Goal: Task Accomplishment & Management: Use online tool/utility

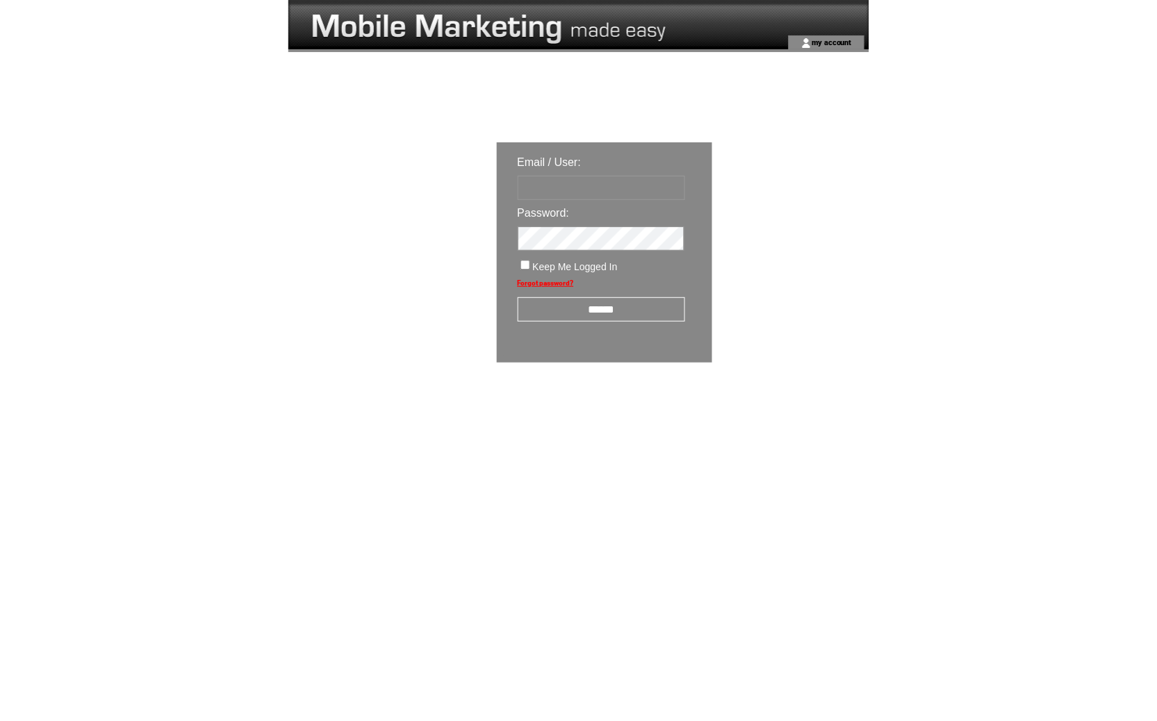
type input "********"
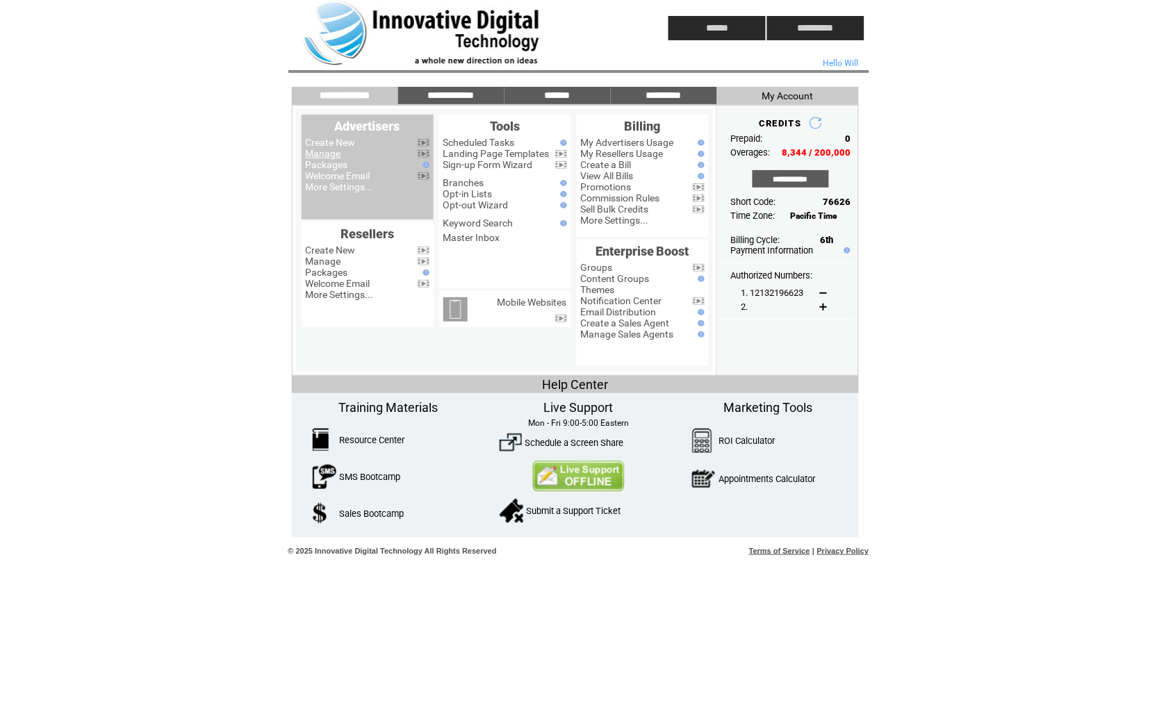
click at [322, 149] on link "Manage" at bounding box center [323, 153] width 35 height 11
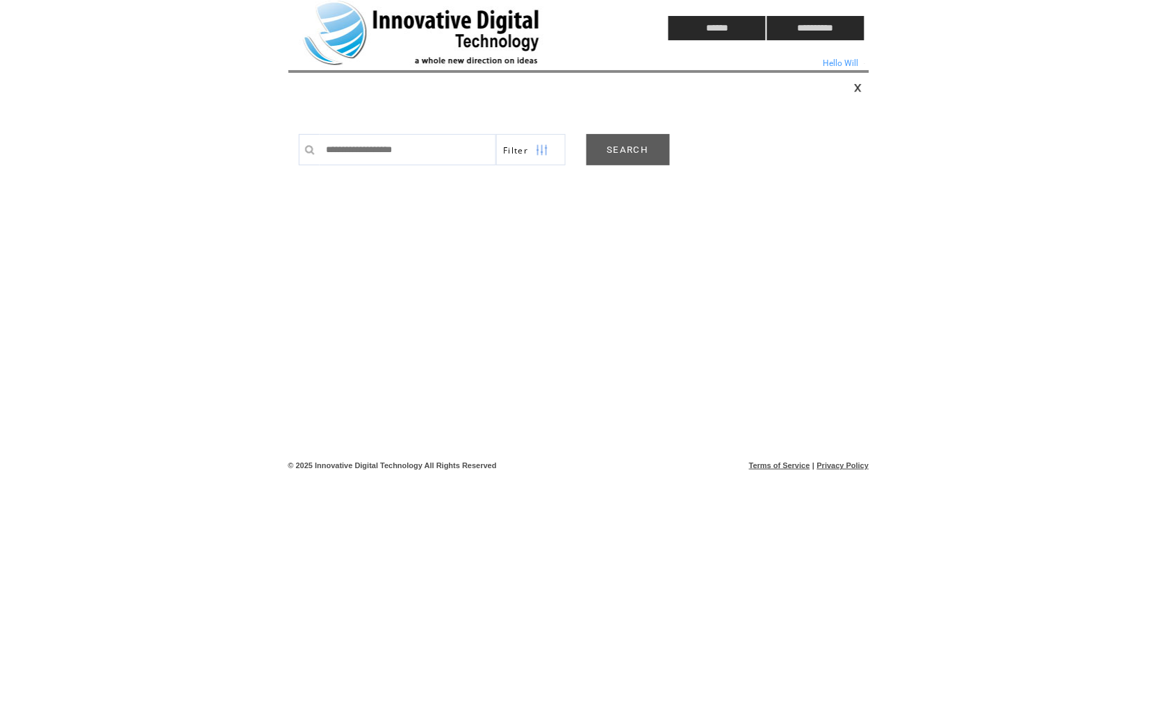
click at [631, 154] on link "SEARCH" at bounding box center [628, 149] width 83 height 31
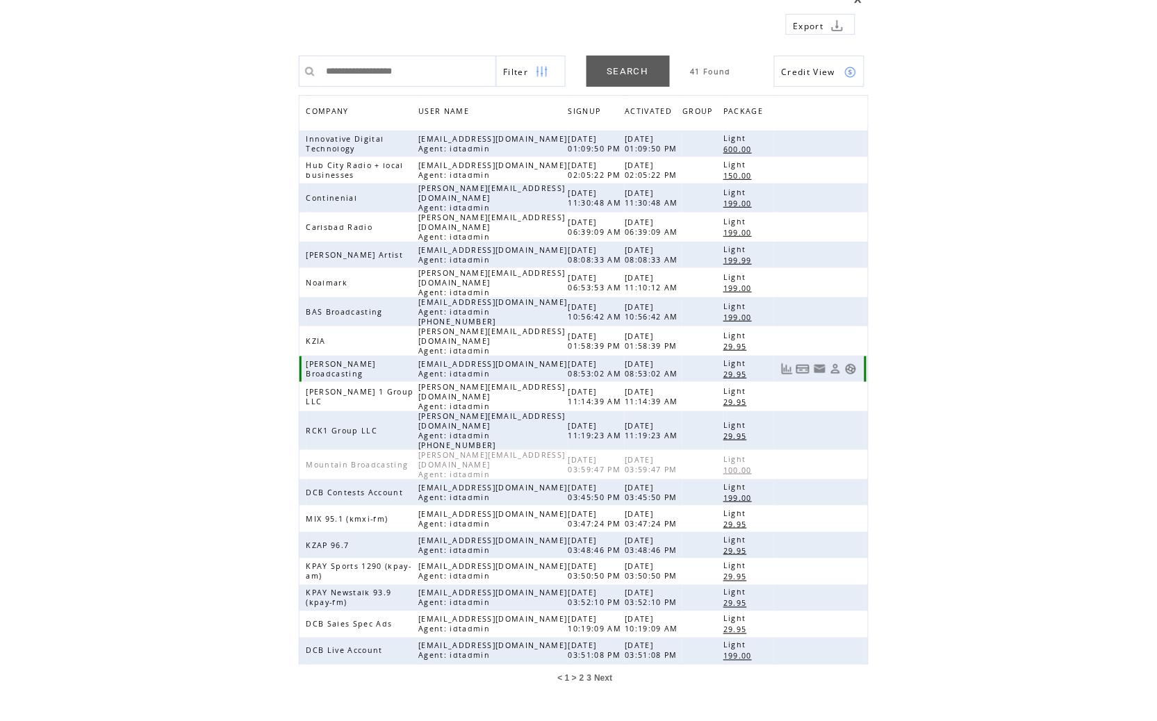
scroll to position [87, 0]
click at [581, 676] on span "2" at bounding box center [582, 681] width 5 height 10
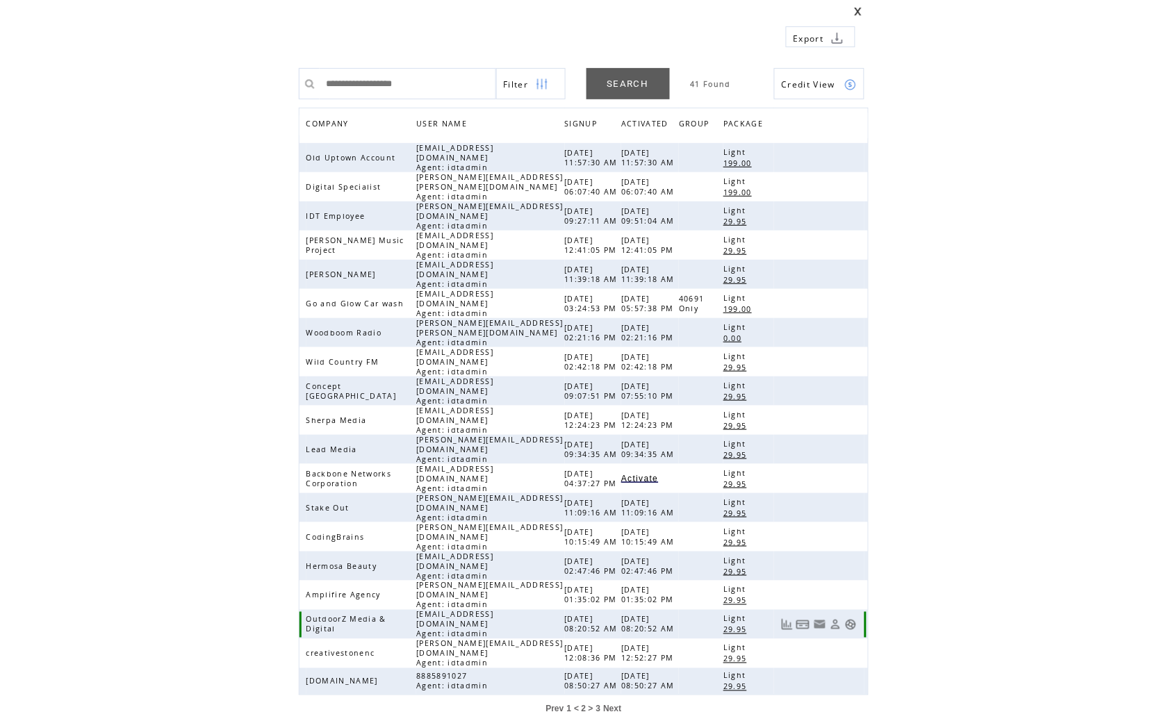
click at [855, 619] on link at bounding box center [851, 625] width 12 height 12
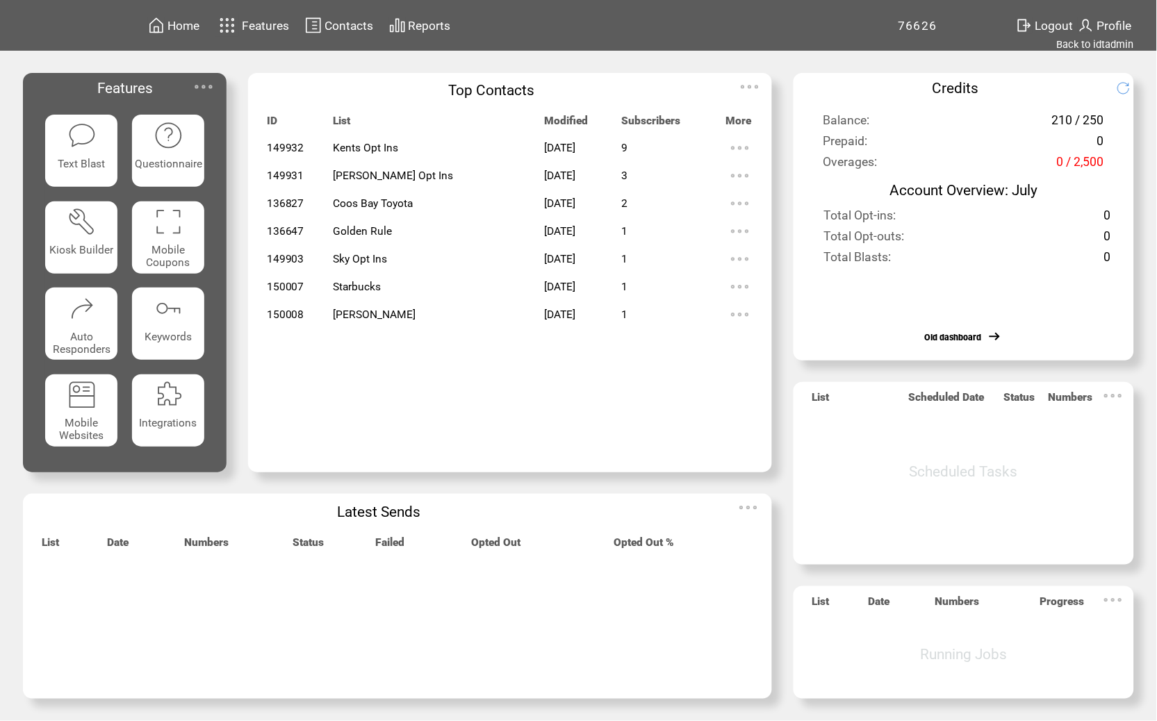
click at [275, 24] on span "Features" at bounding box center [265, 26] width 47 height 14
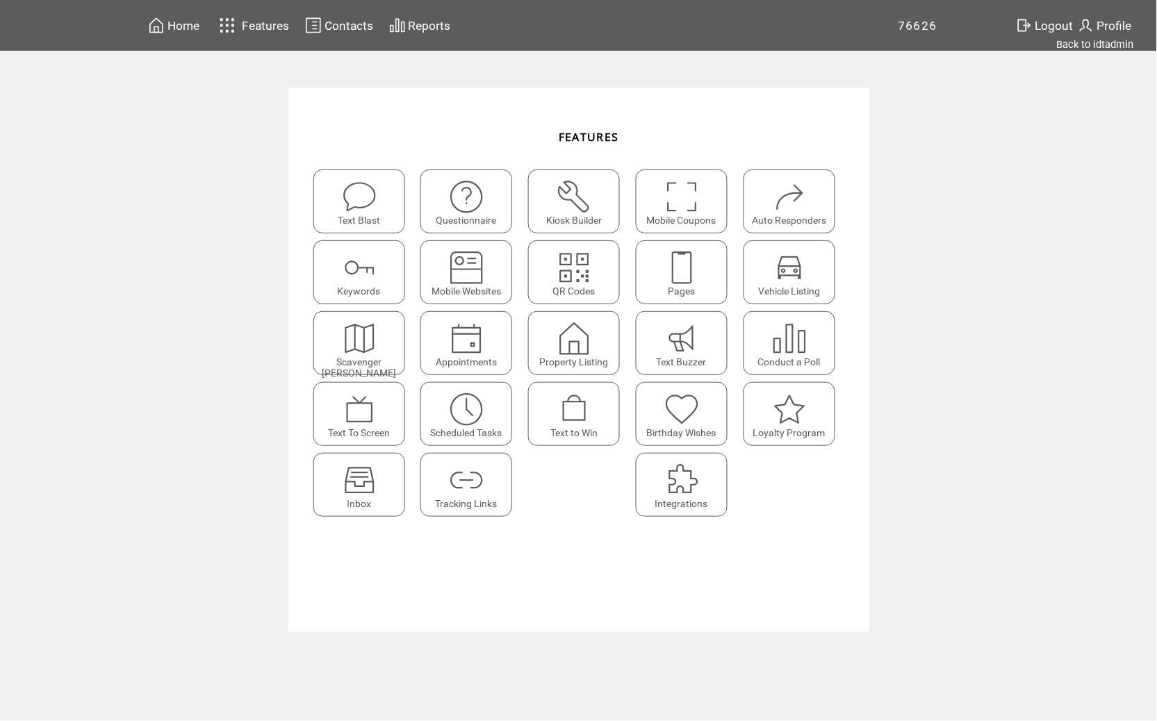
click at [673, 291] on span "Pages" at bounding box center [681, 291] width 27 height 11
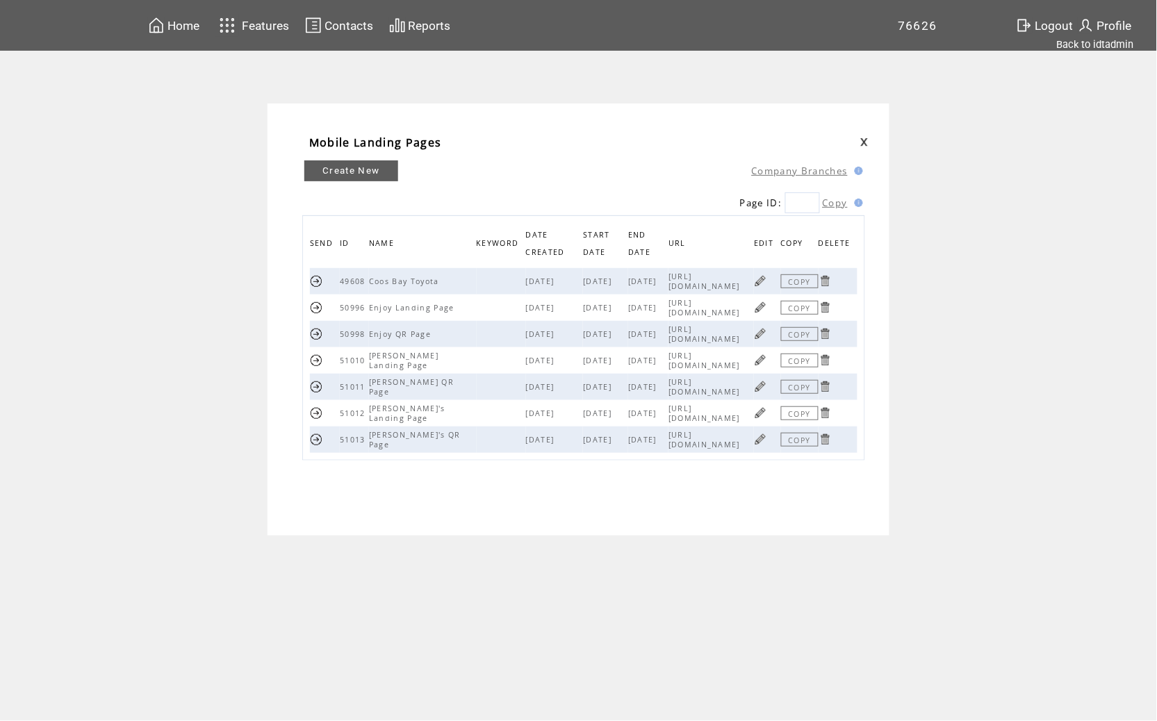
click at [368, 174] on link "Create New" at bounding box center [351, 171] width 94 height 21
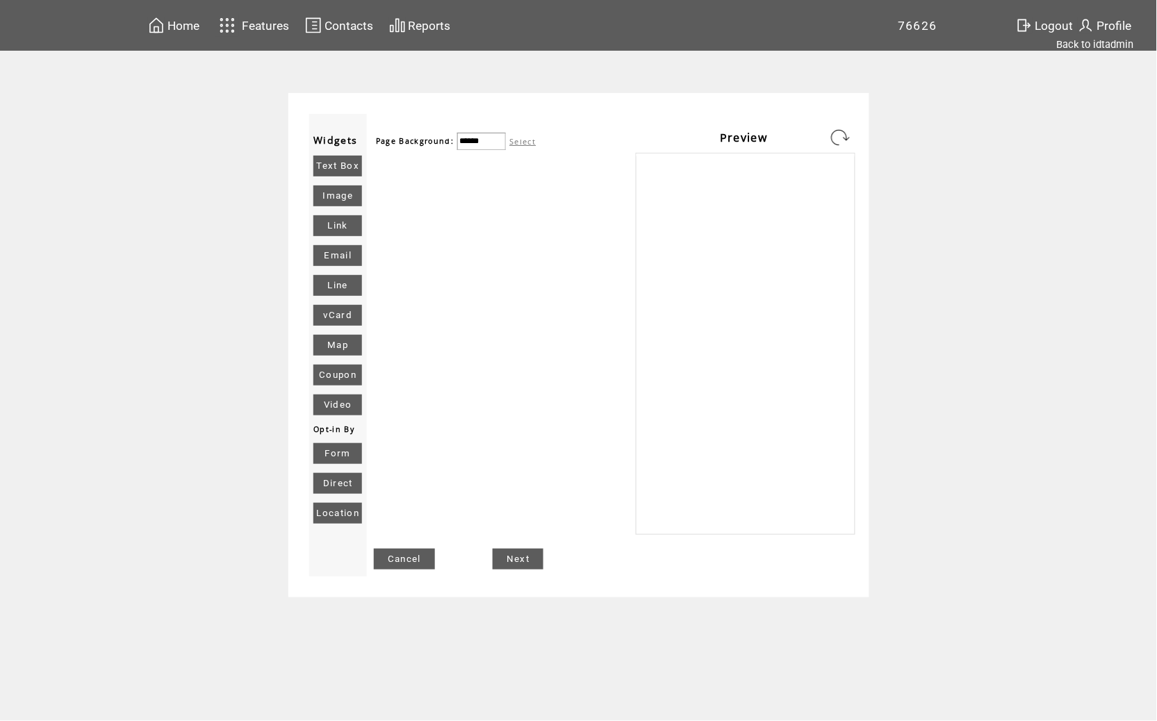
click at [353, 197] on link "Image" at bounding box center [337, 196] width 49 height 21
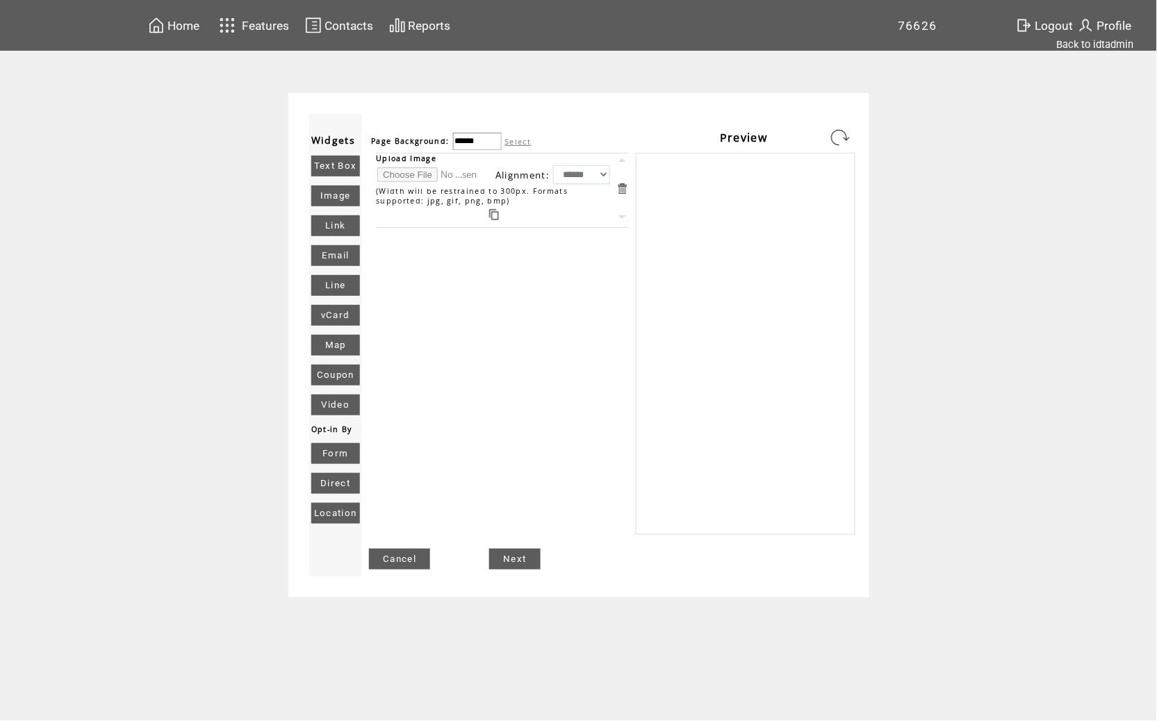
click at [342, 170] on link "Text Box" at bounding box center [335, 166] width 49 height 21
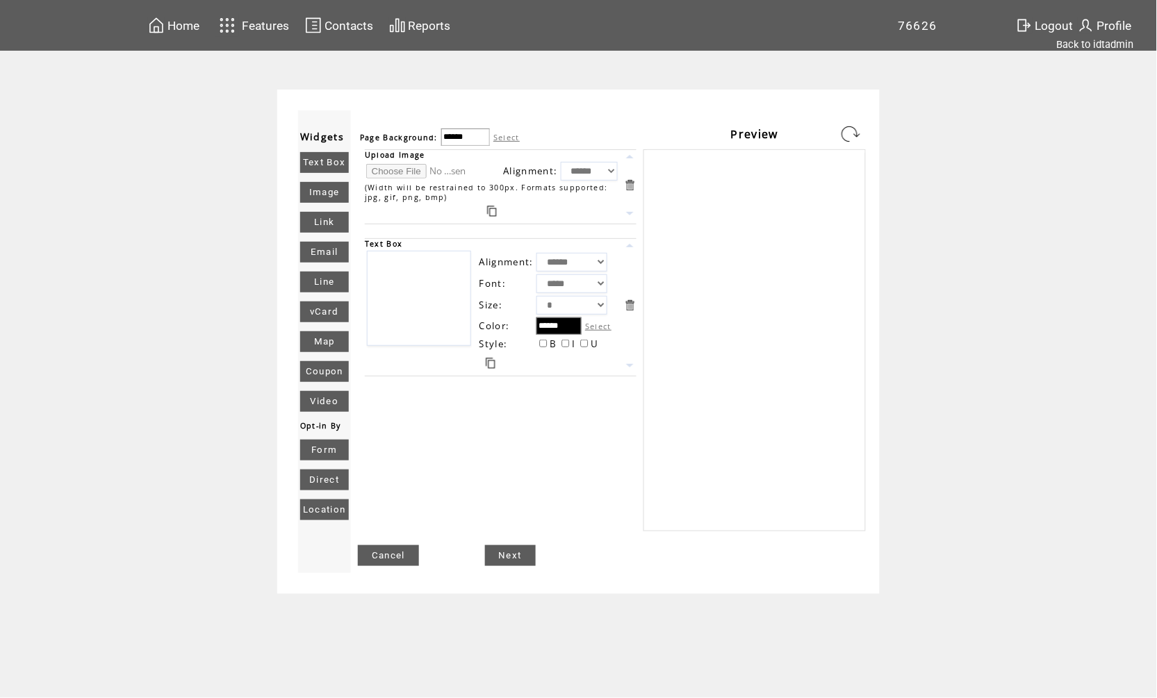
click at [253, 33] on span "Features" at bounding box center [265, 26] width 47 height 14
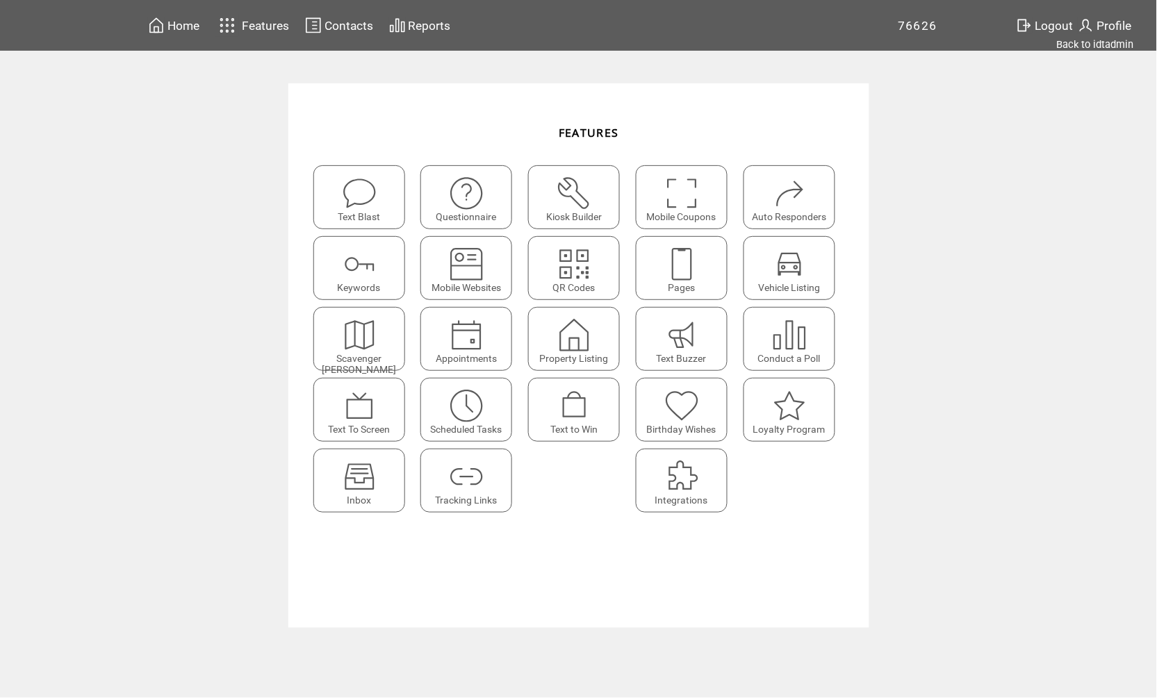
click at [383, 275] on div "Keywords" at bounding box center [359, 268] width 92 height 64
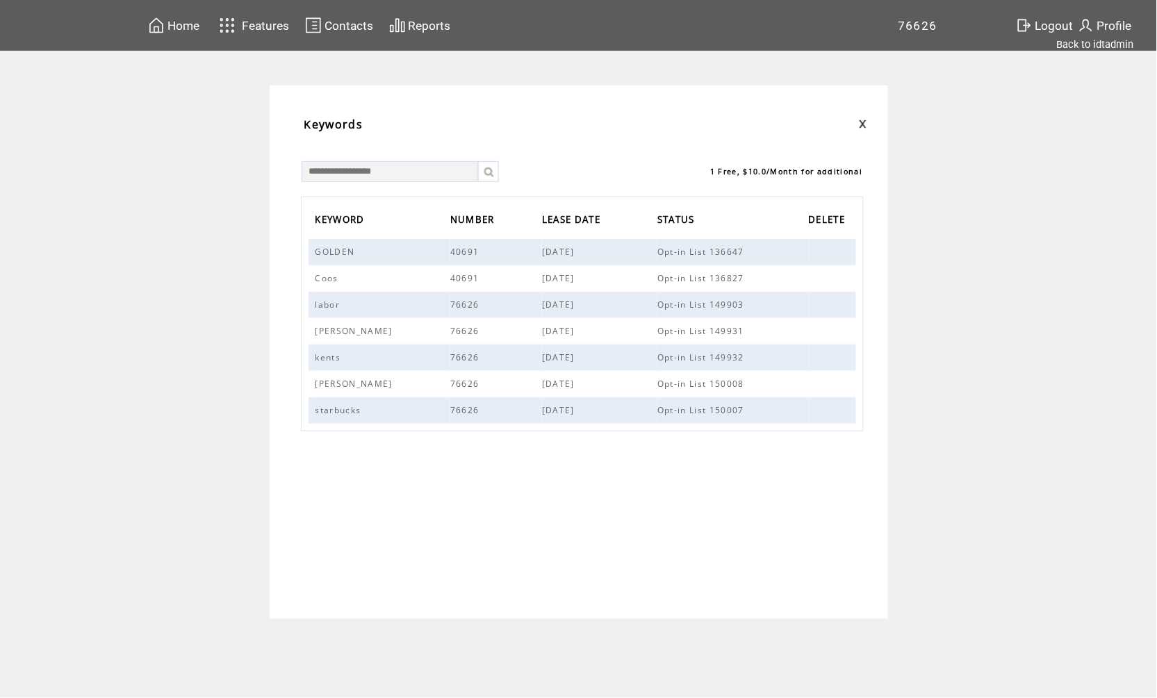
click at [400, 188] on div "1 Free, $10.0/Month for additional KEYWORD NUMBER LEASE DATE STATUS DELETE GOLD…" at bounding box center [582, 345] width 563 height 398
click at [398, 179] on input "text" at bounding box center [390, 171] width 177 height 21
type input "*"
type input "*******"
click at [405, 201] on link "ADD" at bounding box center [415, 200] width 49 height 21
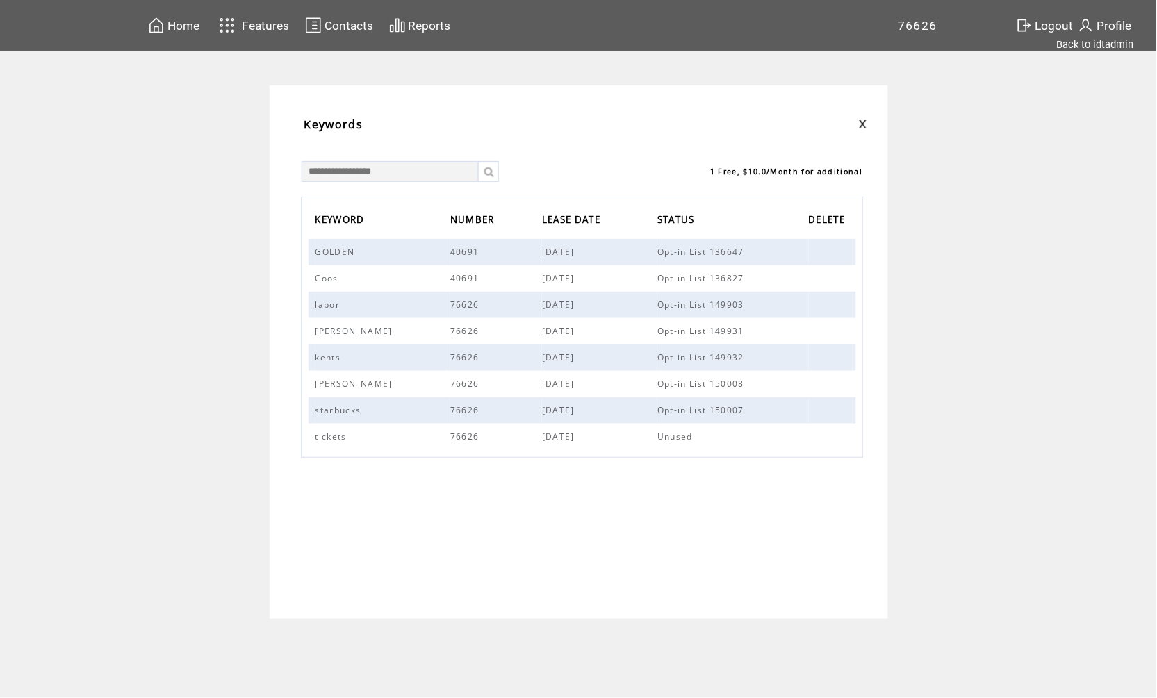
click at [338, 24] on span "Contacts" at bounding box center [349, 26] width 49 height 14
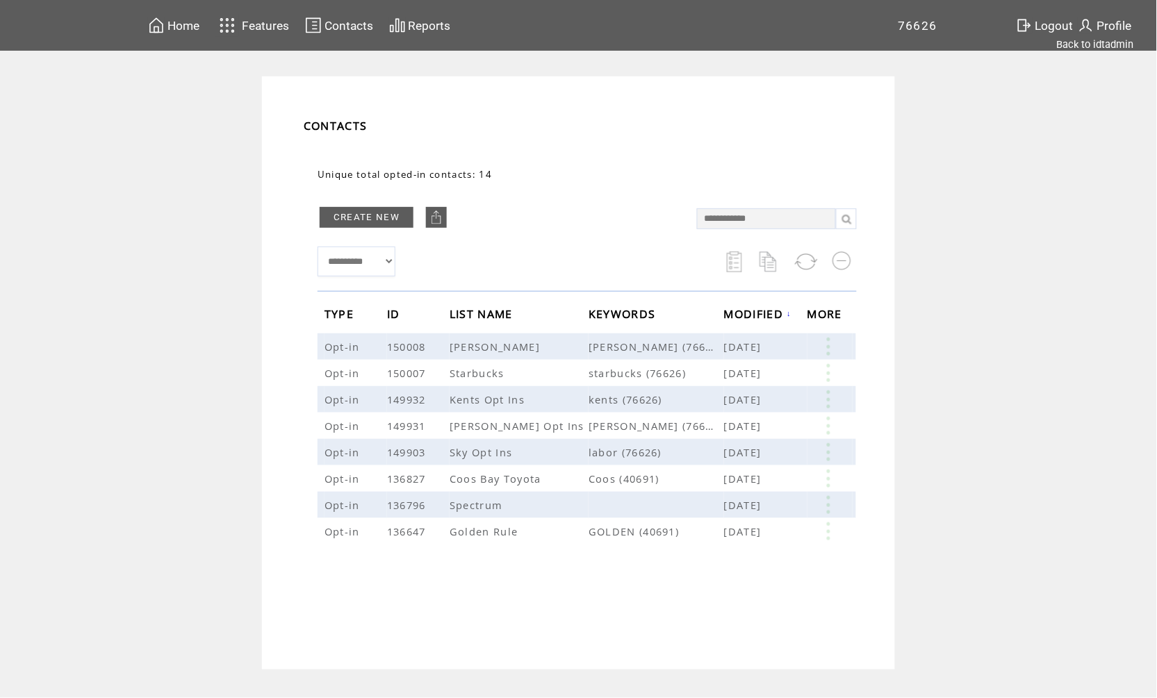
click at [350, 212] on link "CREATE NEW" at bounding box center [367, 217] width 94 height 21
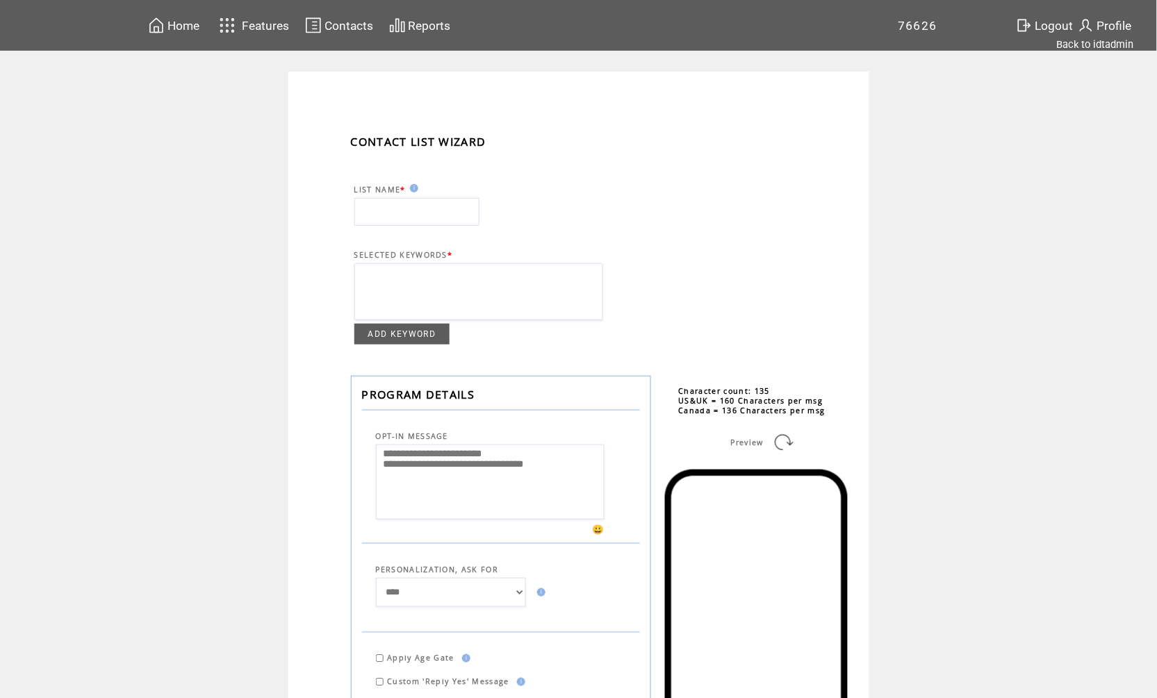
click at [430, 218] on input "text" at bounding box center [416, 212] width 125 height 28
type input "**********"
click at [366, 345] on link "ADD KEYWORD" at bounding box center [402, 334] width 96 height 21
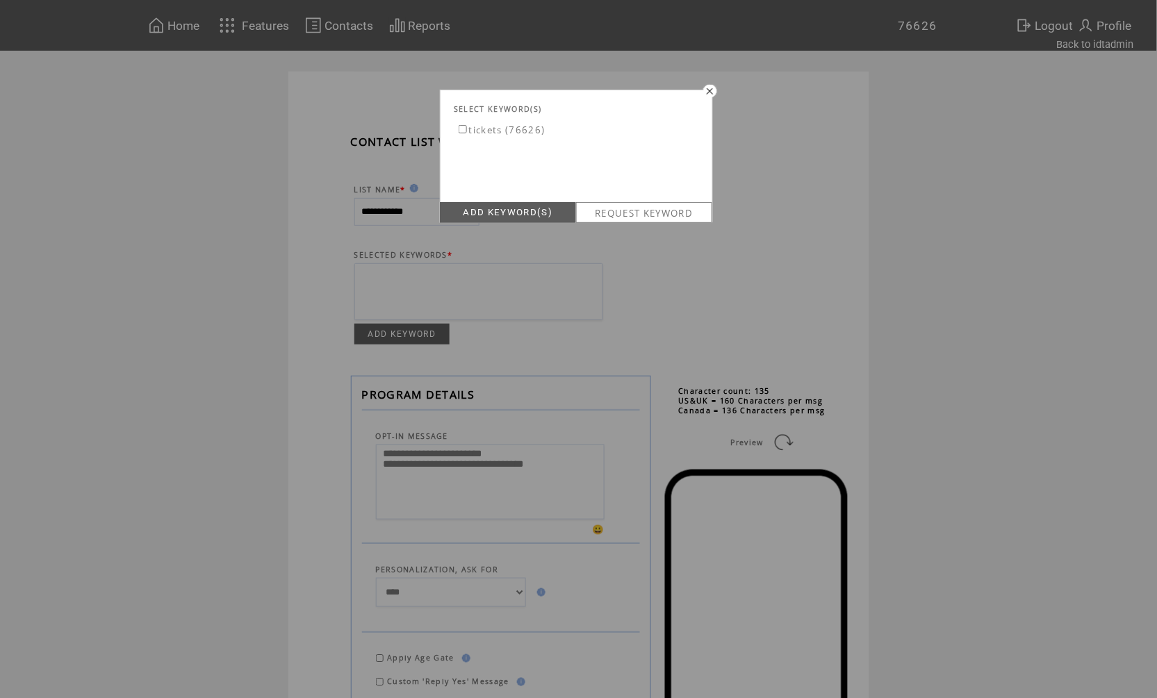
click at [474, 136] on label "tickets (76626)" at bounding box center [501, 130] width 90 height 13
click at [475, 214] on link "ADD KEYWORD(S)" at bounding box center [508, 212] width 136 height 21
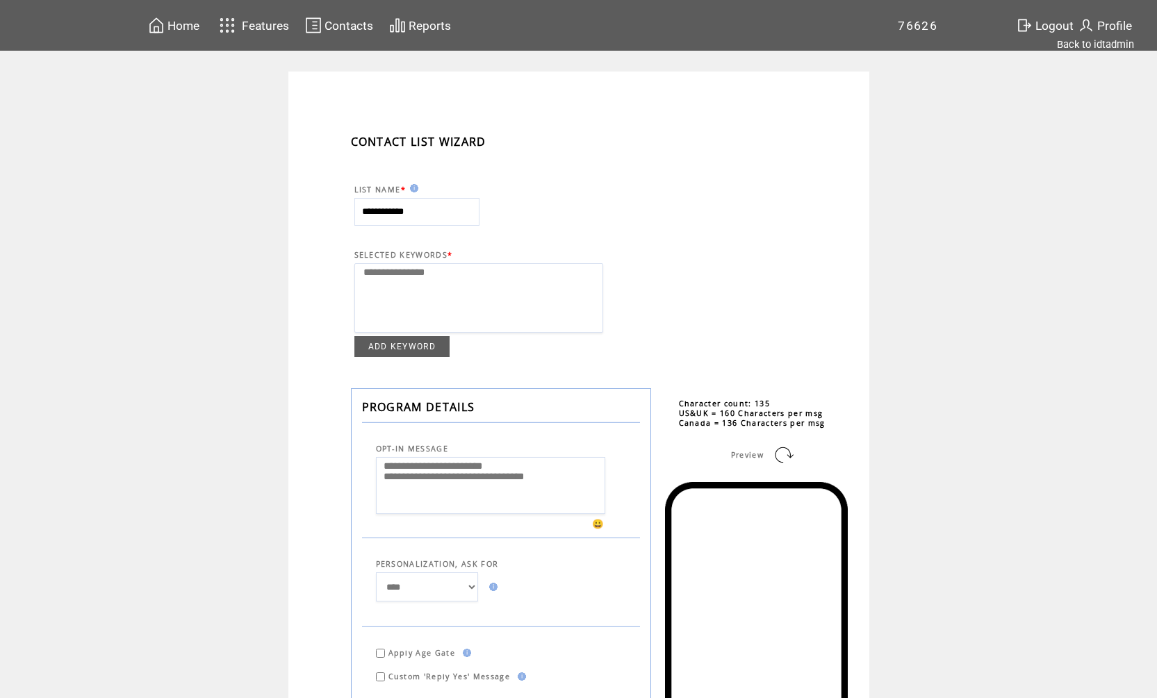
select select
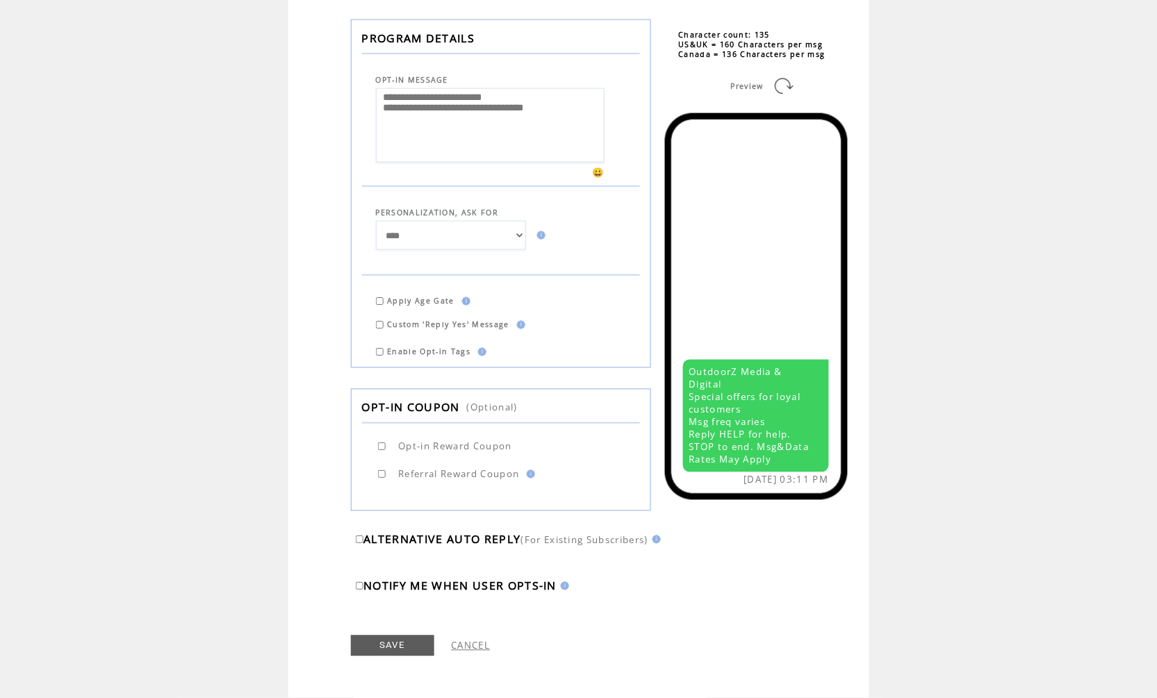
scroll to position [386, 0]
click at [395, 637] on link "SAVE" at bounding box center [392, 646] width 83 height 21
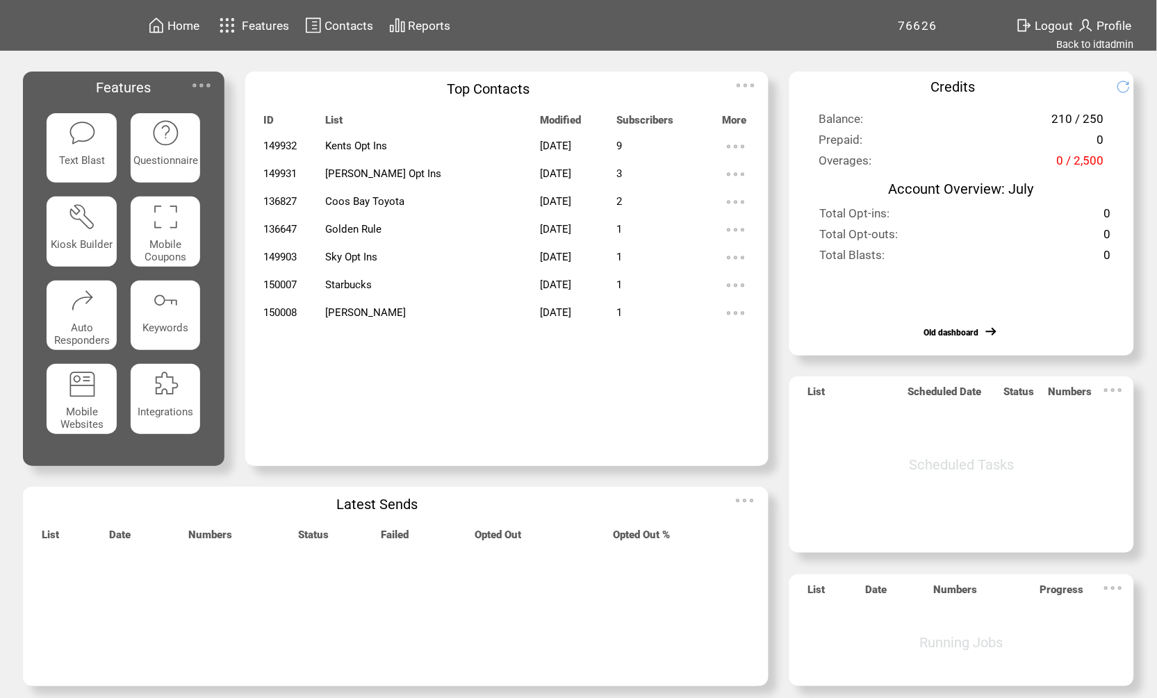
click at [233, 31] on img at bounding box center [227, 25] width 24 height 23
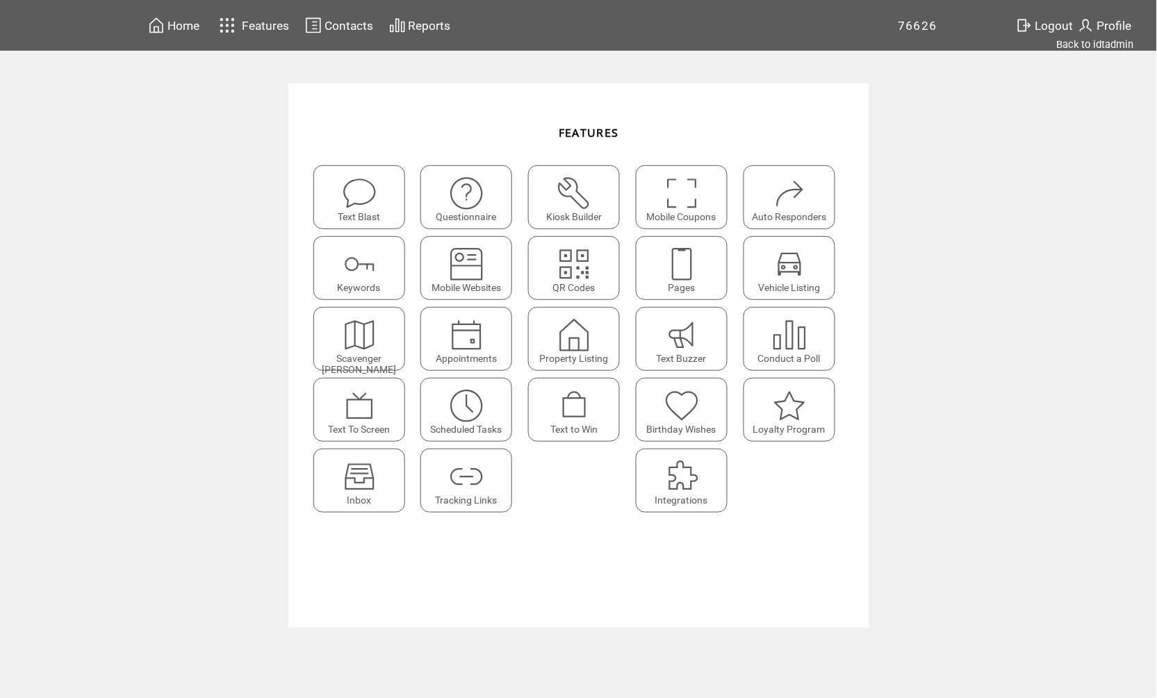
click at [689, 272] on img at bounding box center [682, 264] width 37 height 37
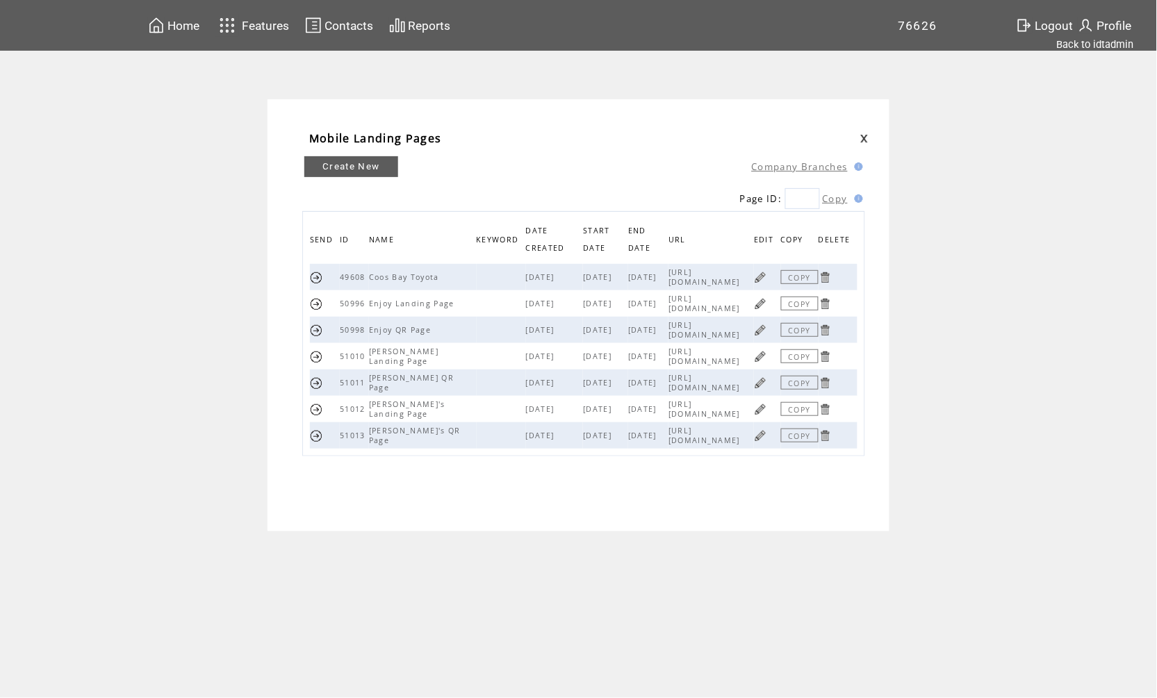
click at [348, 163] on link "Create New" at bounding box center [351, 166] width 94 height 21
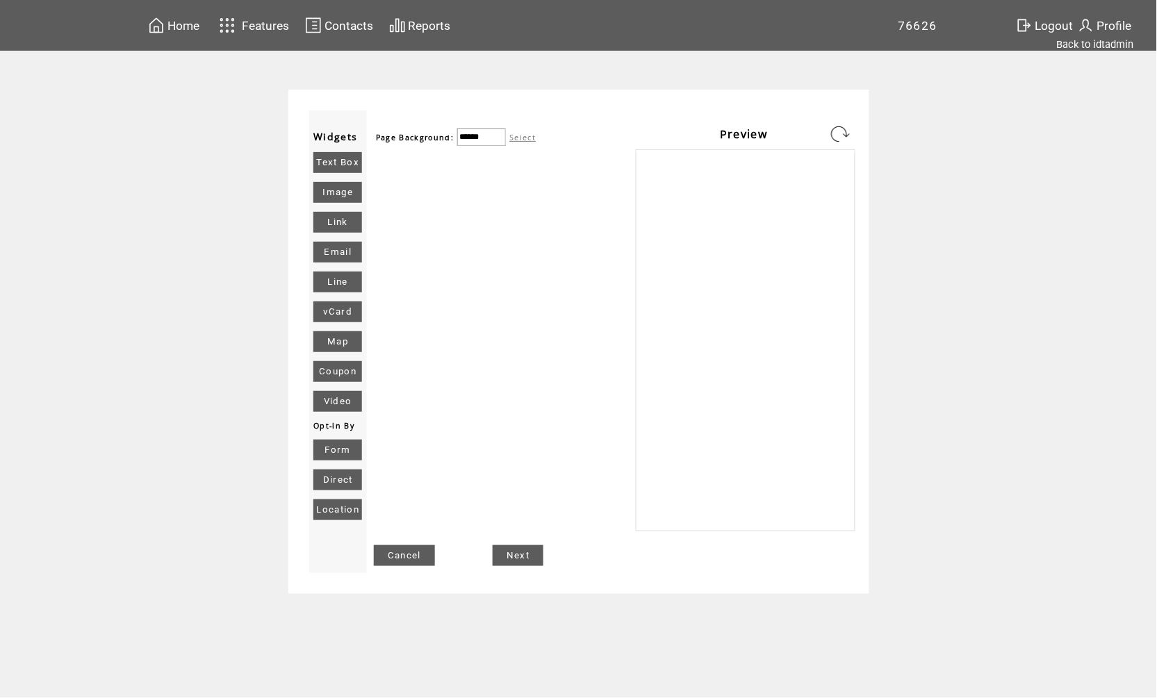
click at [334, 197] on link "Image" at bounding box center [337, 192] width 49 height 21
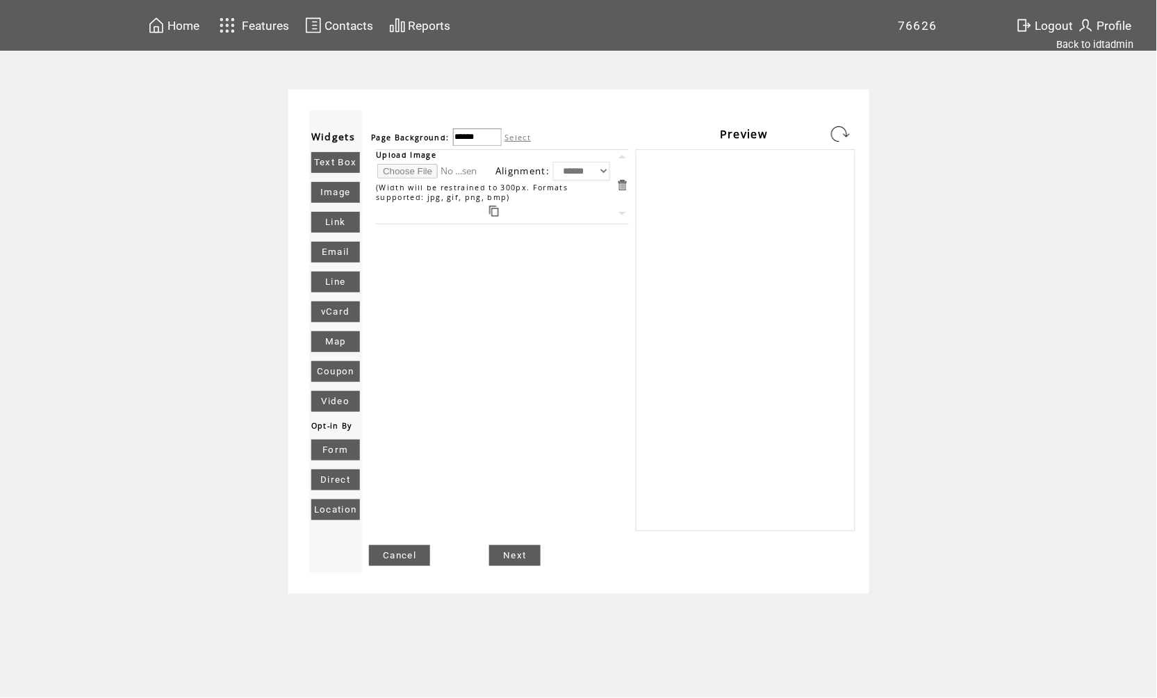
click at [351, 158] on link "Text Box" at bounding box center [335, 162] width 49 height 21
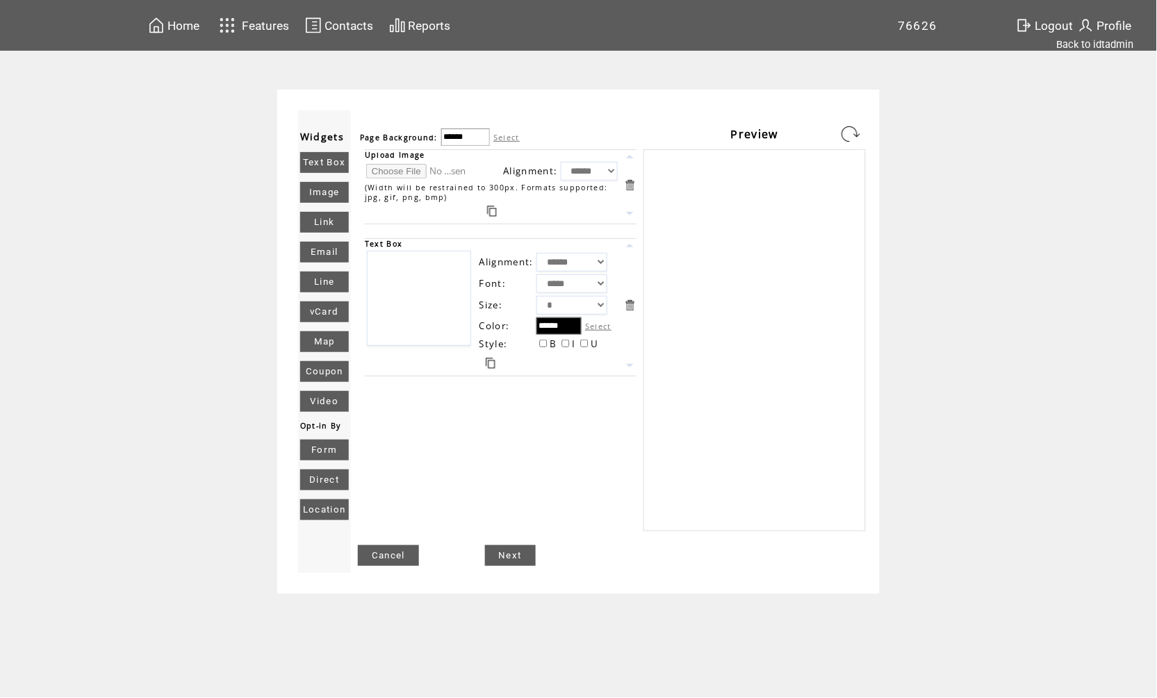
click at [414, 177] on input "file" at bounding box center [418, 171] width 104 height 15
type input "**********"
click at [847, 127] on link at bounding box center [851, 134] width 22 height 22
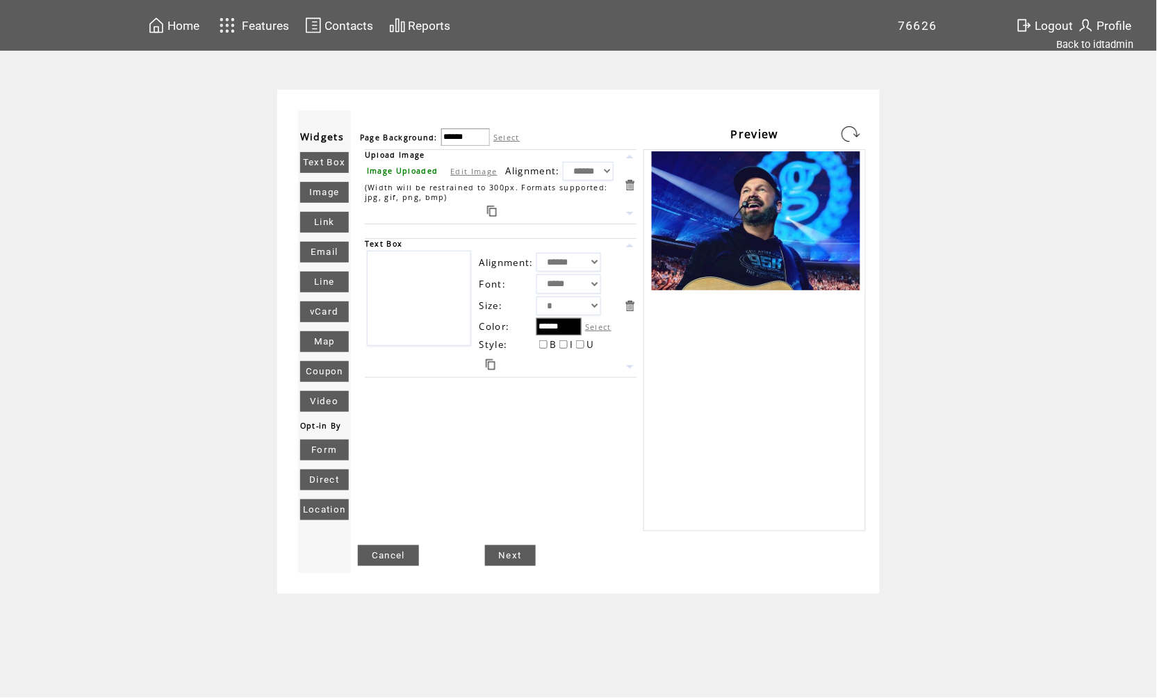
click at [842, 140] on link at bounding box center [851, 134] width 22 height 22
click at [336, 277] on link "Line" at bounding box center [324, 282] width 49 height 21
click at [493, 480] on link at bounding box center [491, 474] width 10 height 11
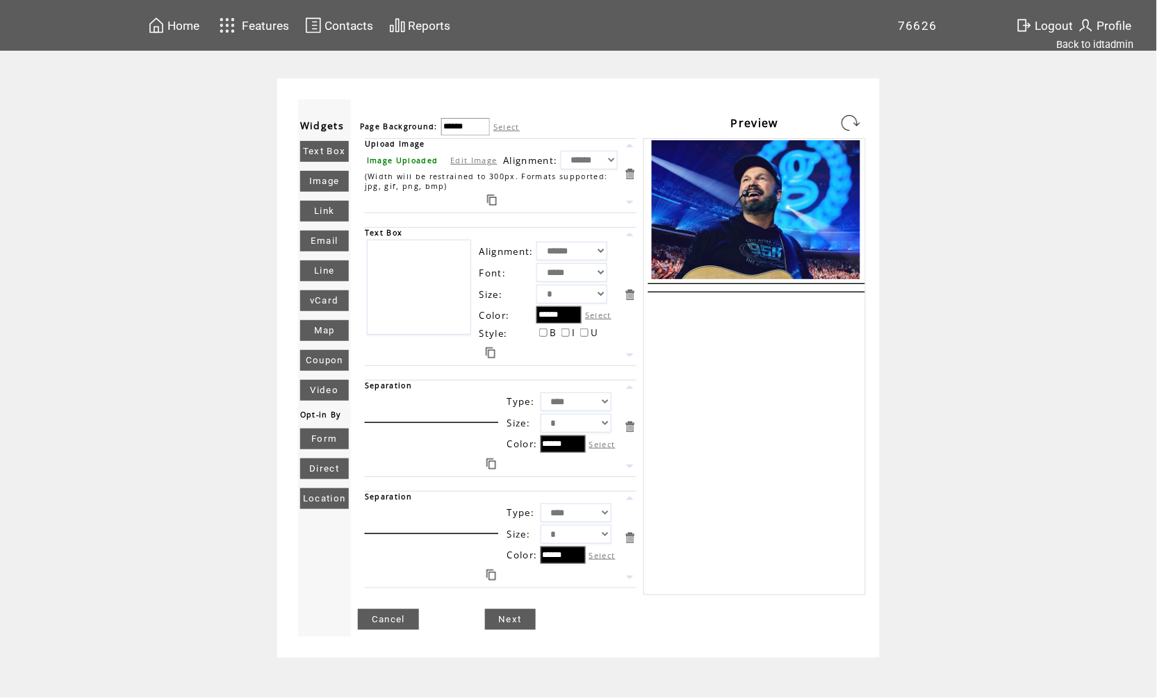
click at [628, 394] on link at bounding box center [629, 387] width 13 height 13
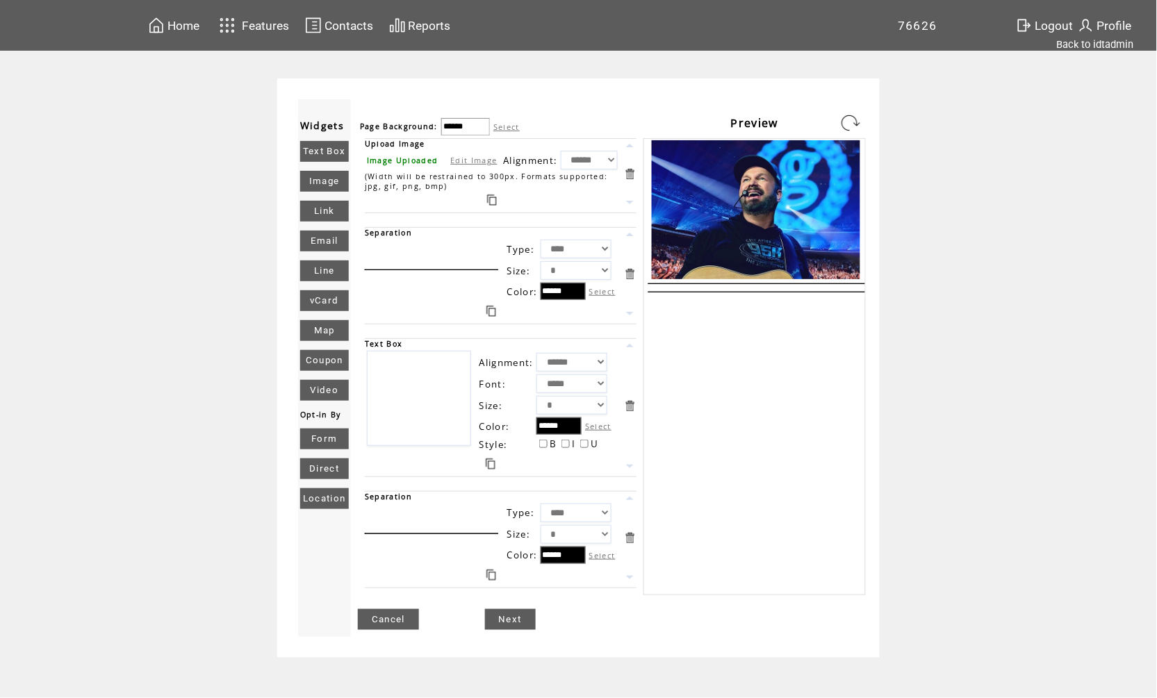
click at [339, 146] on link "Text Box" at bounding box center [324, 151] width 49 height 21
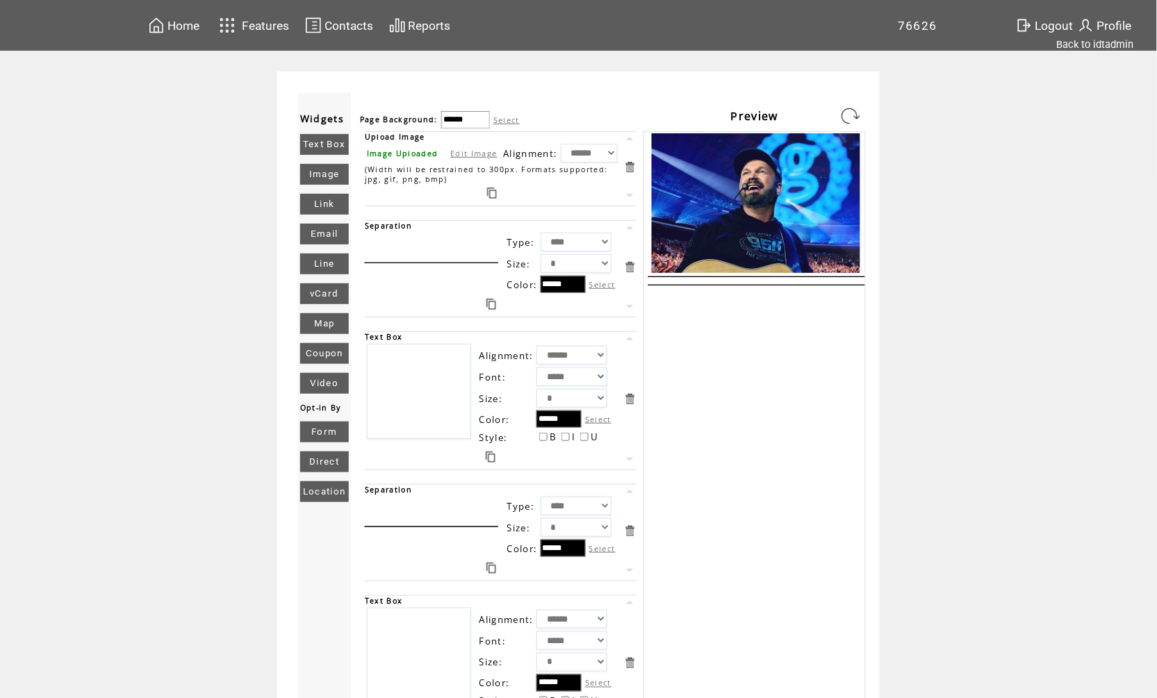
click at [423, 404] on textarea at bounding box center [419, 391] width 104 height 95
click at [853, 115] on link at bounding box center [851, 116] width 22 height 22
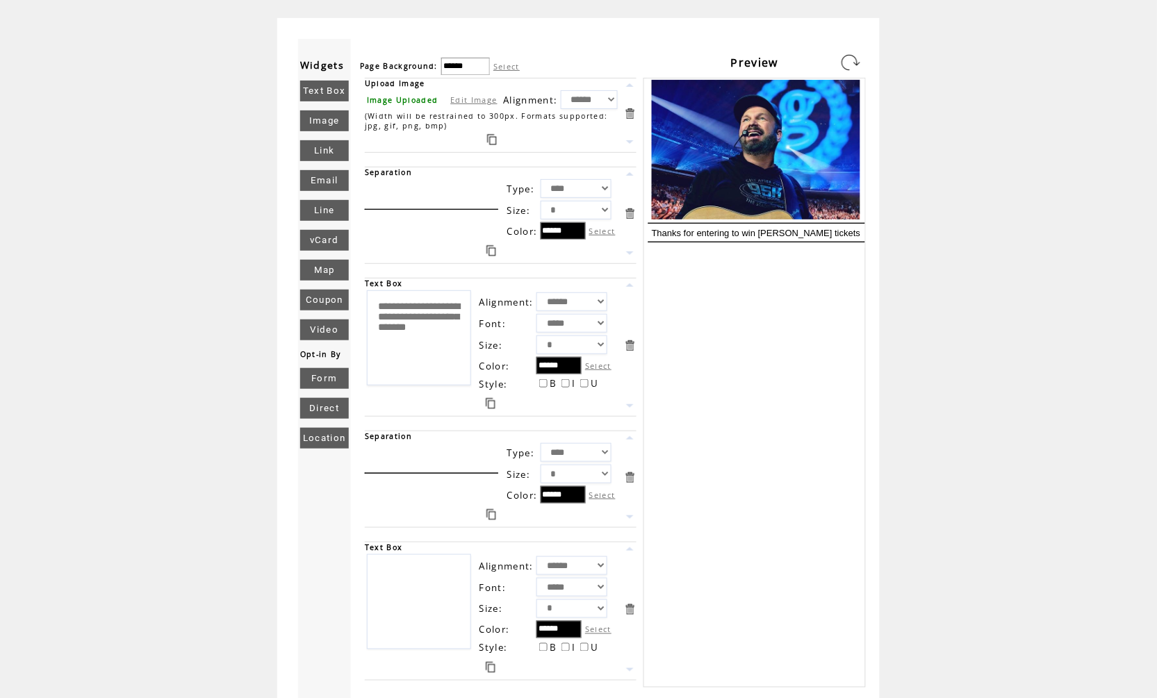
scroll to position [73, 0]
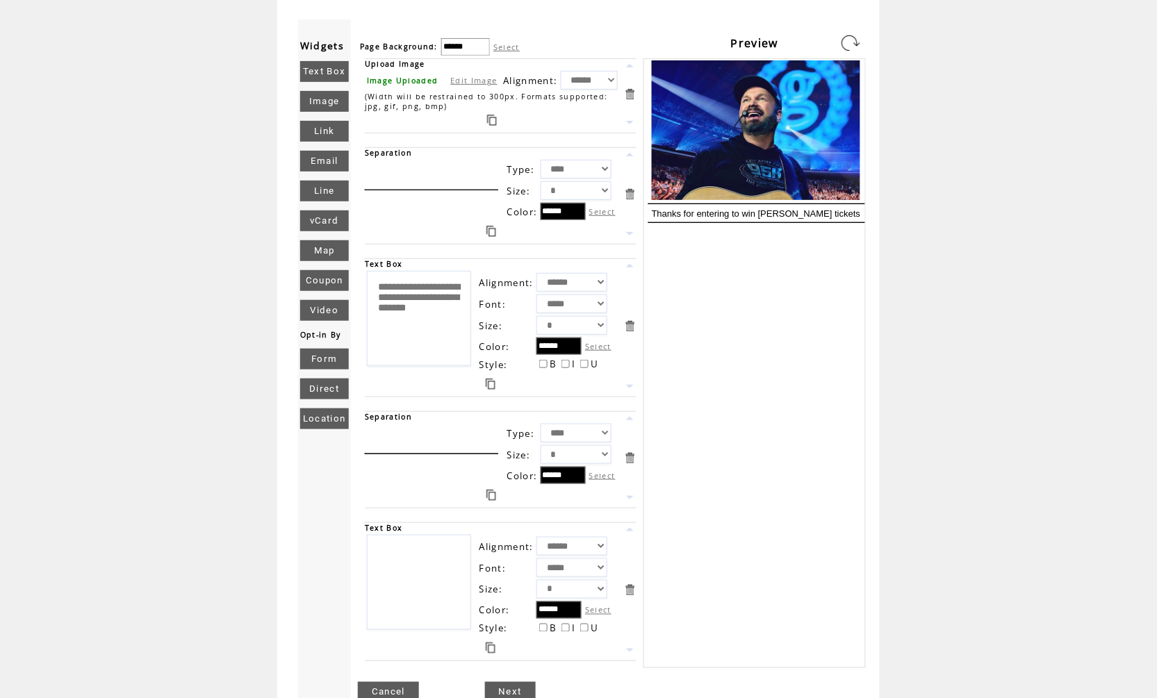
click at [427, 366] on textarea "**********" at bounding box center [419, 318] width 104 height 95
type textarea "**********"
select select "*"
click at [846, 47] on link at bounding box center [851, 43] width 22 height 22
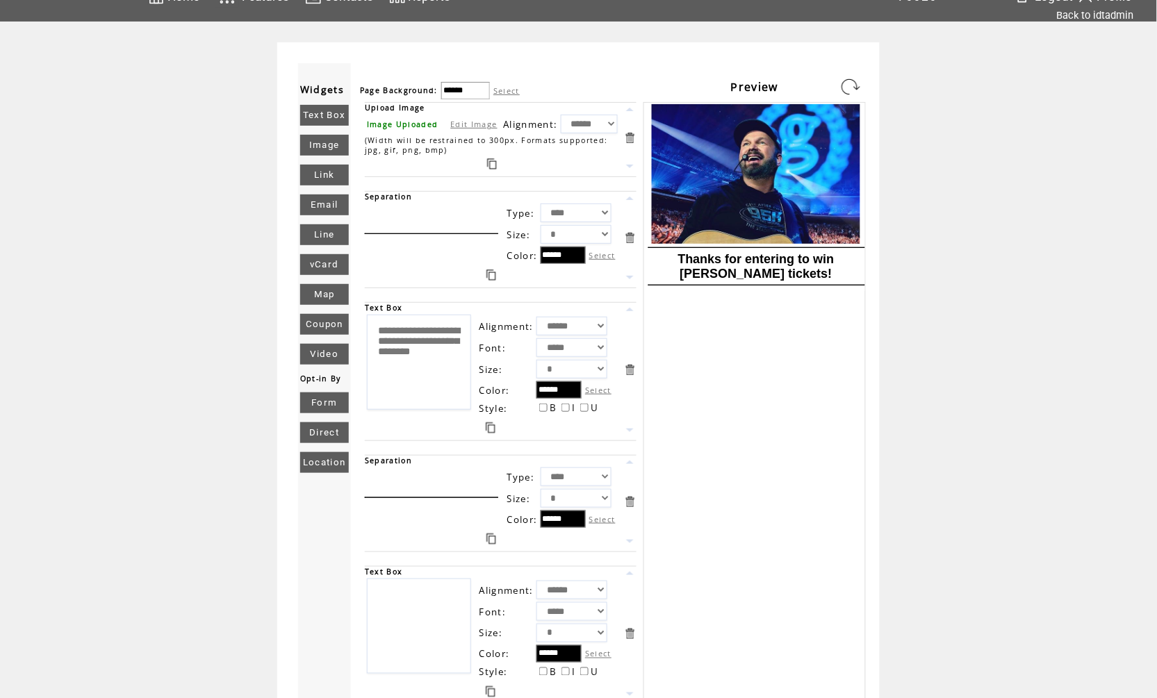
scroll to position [28, 0]
click at [321, 407] on link "Form" at bounding box center [324, 403] width 49 height 21
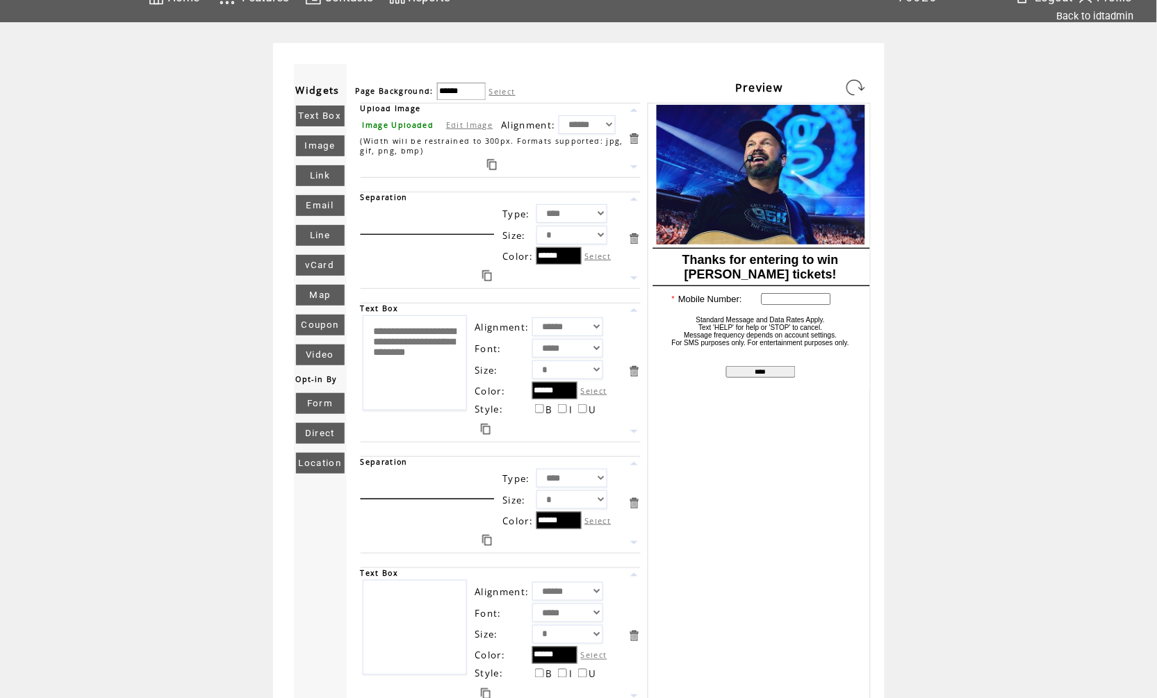
scroll to position [281, 0]
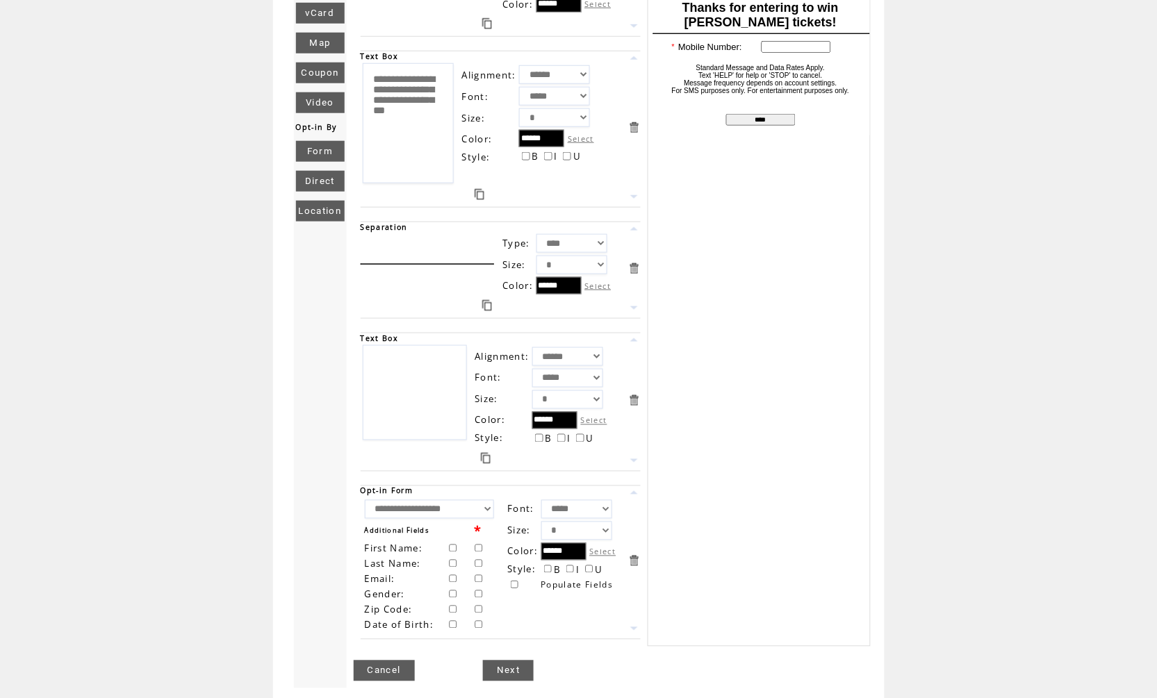
select select "*"
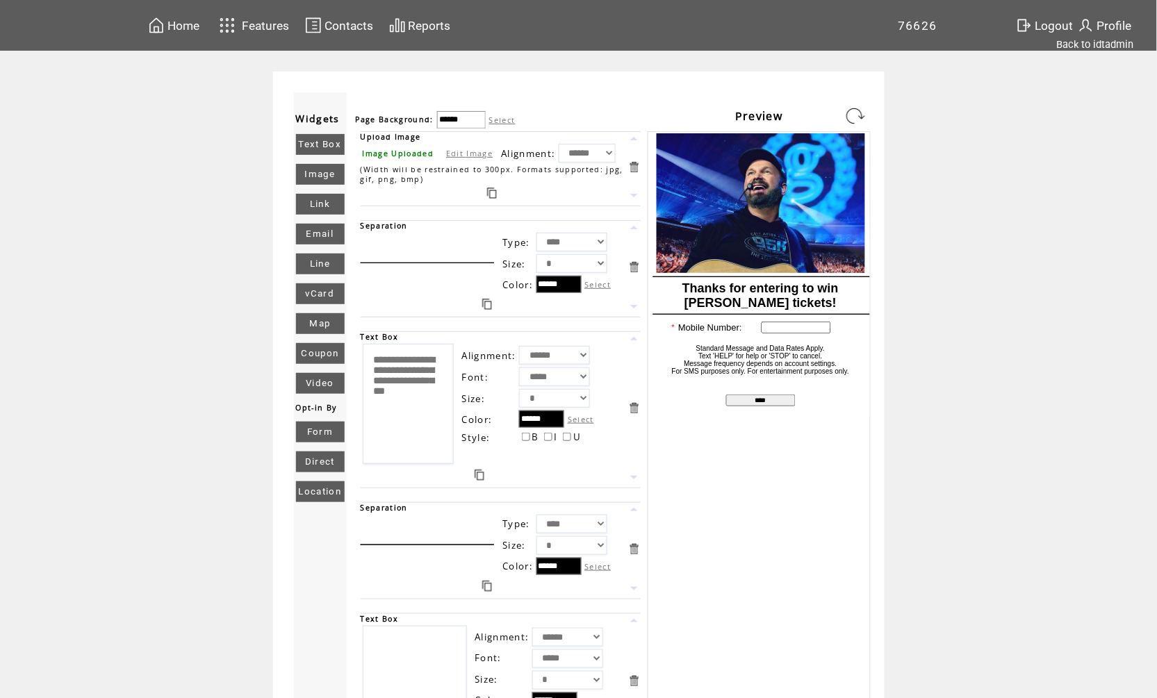
scroll to position [0, 0]
click at [844, 118] on link at bounding box center [855, 116] width 22 height 22
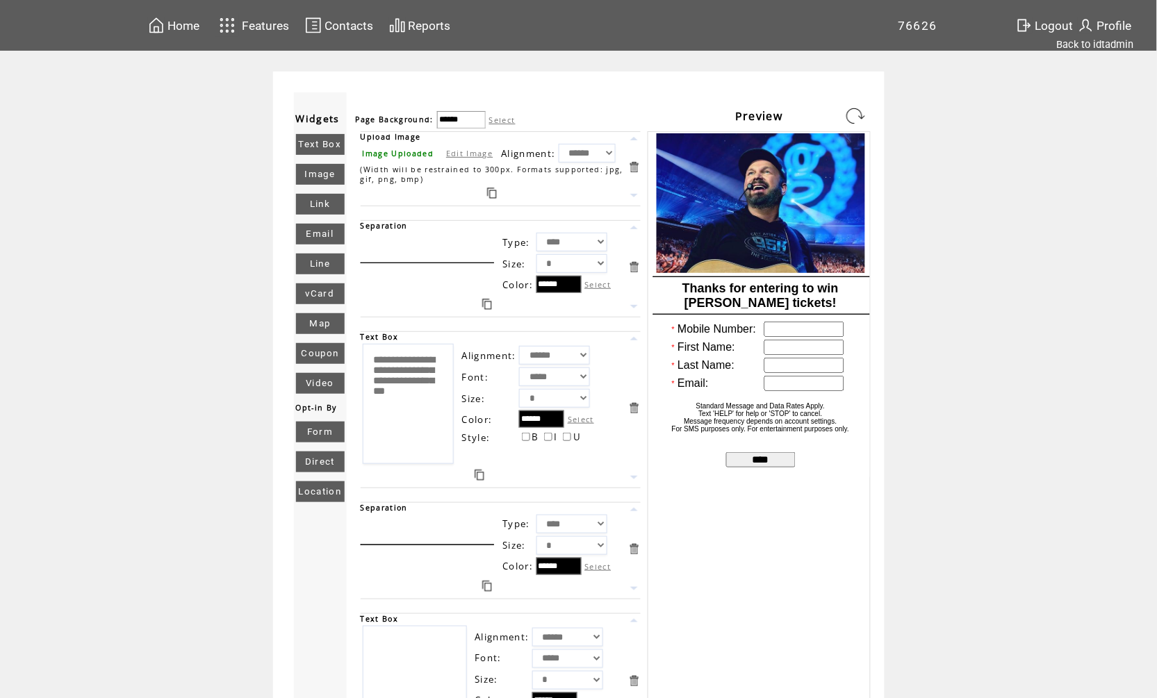
click at [331, 265] on link "Line" at bounding box center [320, 264] width 49 height 21
click at [505, 122] on label "Select" at bounding box center [502, 120] width 26 height 10
click at [486, 122] on input "******" at bounding box center [461, 119] width 49 height 17
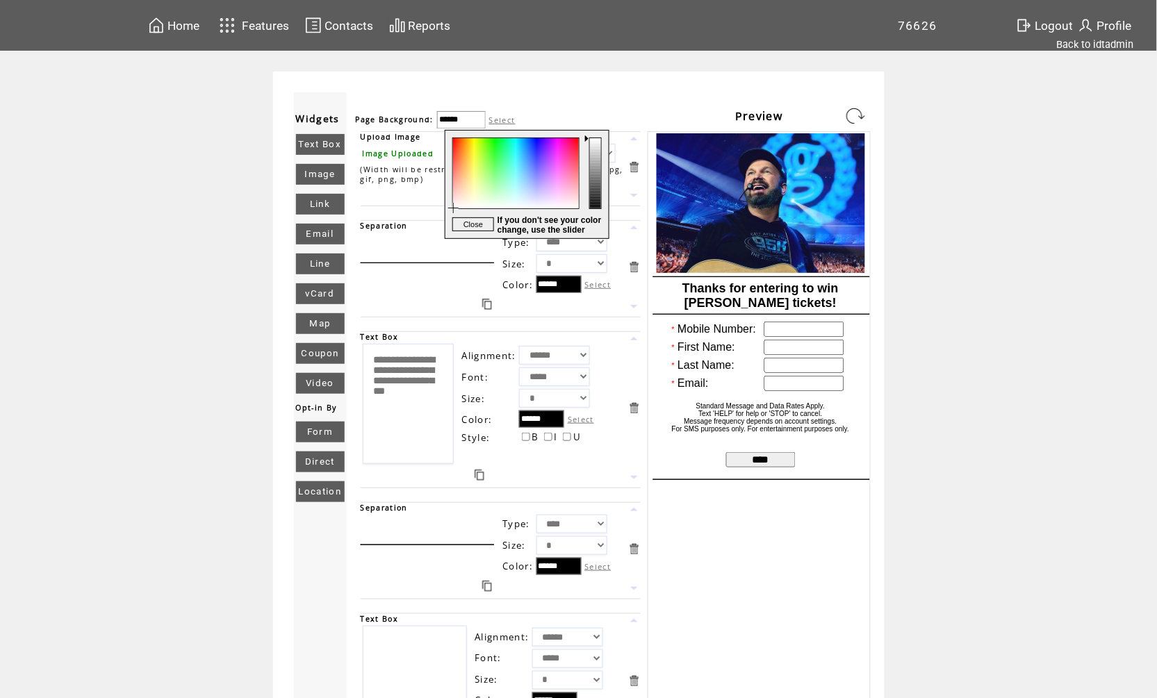
click at [468, 149] on div at bounding box center [514, 185] width 139 height 108
click at [860, 113] on link at bounding box center [855, 116] width 22 height 22
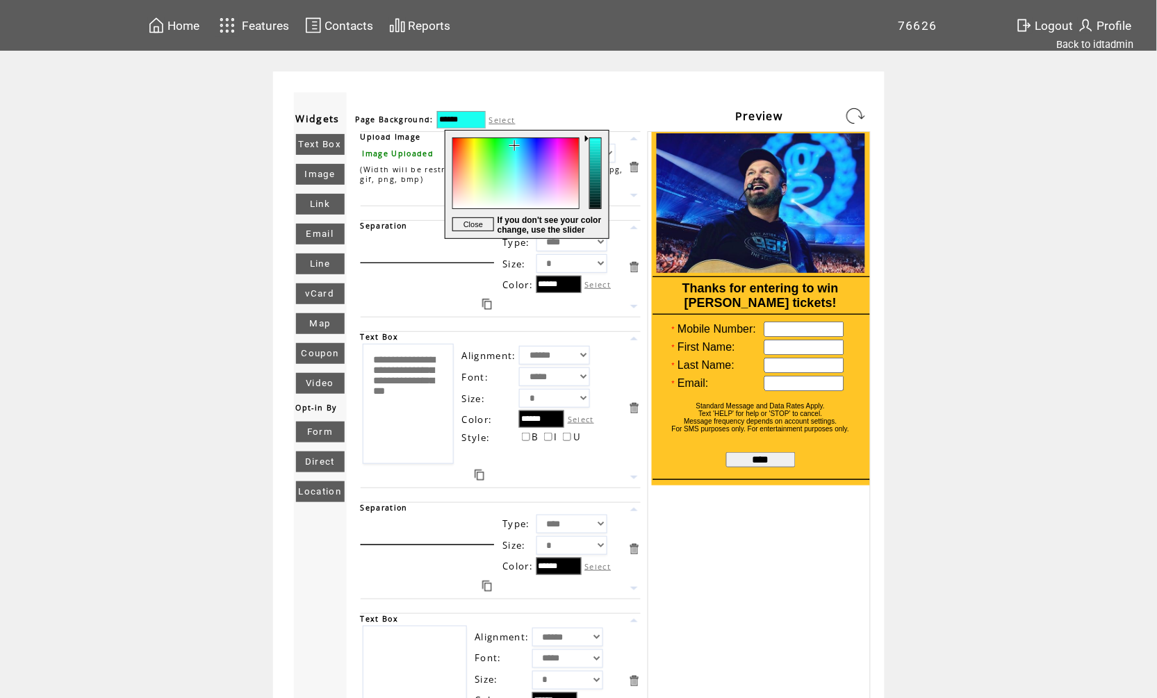
click at [514, 145] on div at bounding box center [514, 185] width 139 height 108
click at [847, 118] on link at bounding box center [855, 116] width 22 height 22
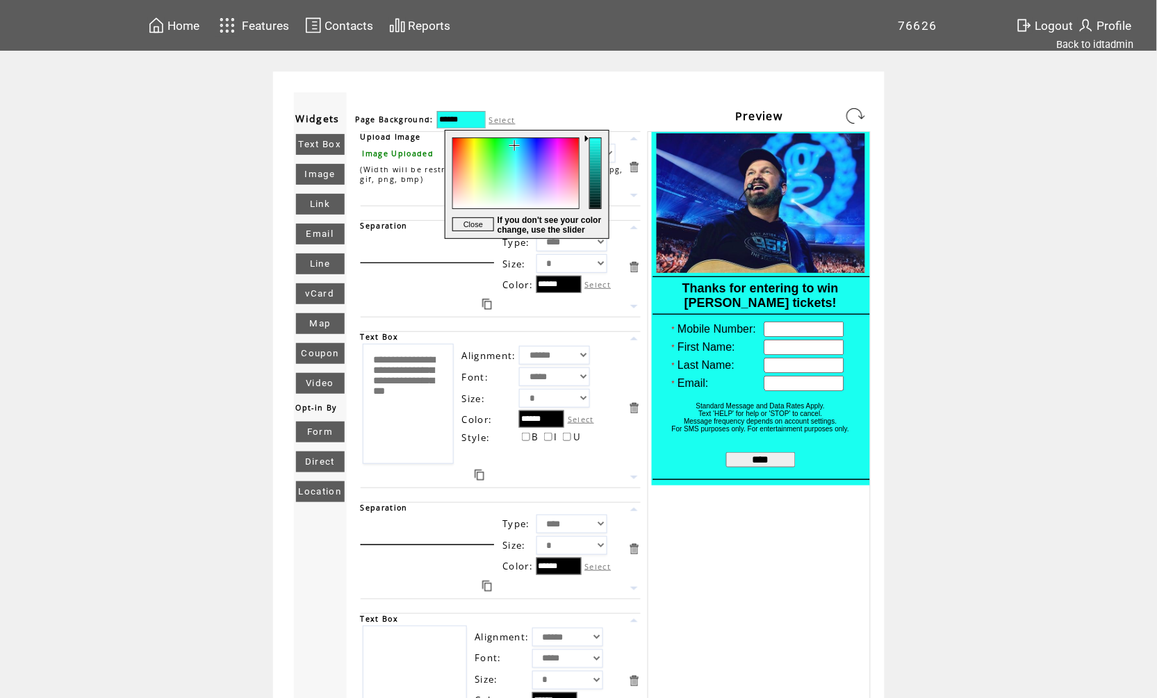
type input "******"
click at [590, 151] on div at bounding box center [596, 185] width 24 height 108
click at [846, 120] on link at bounding box center [855, 116] width 22 height 22
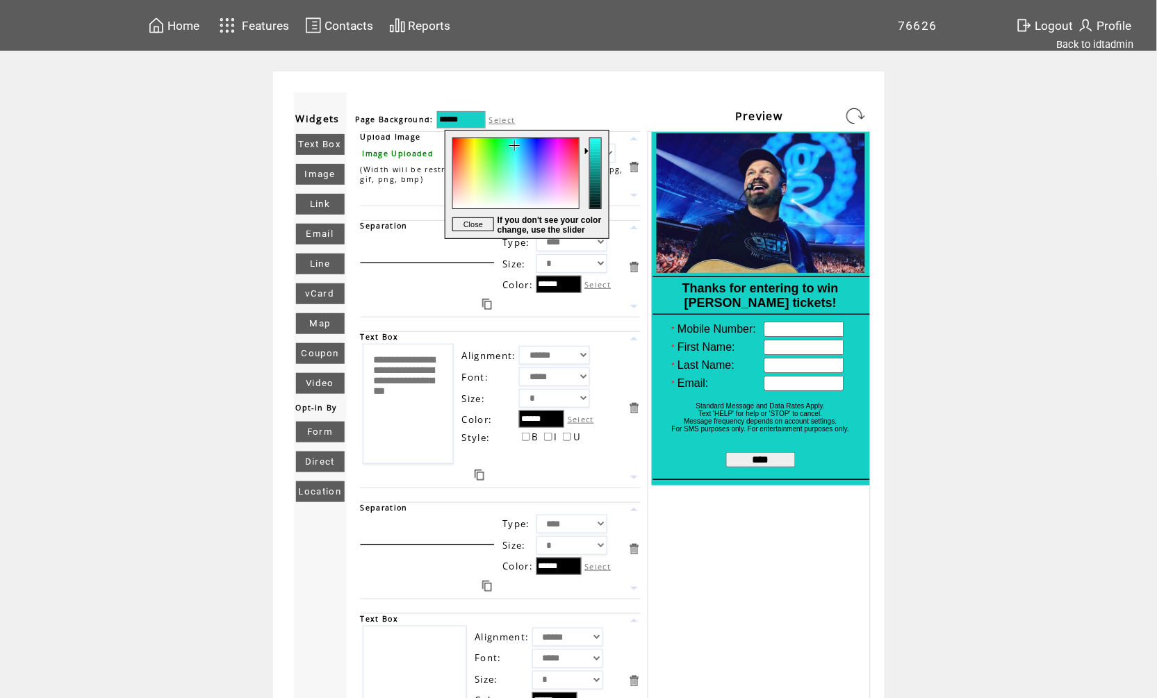
click at [1050, 270] on td "**********" at bounding box center [578, 586] width 1157 height 1029
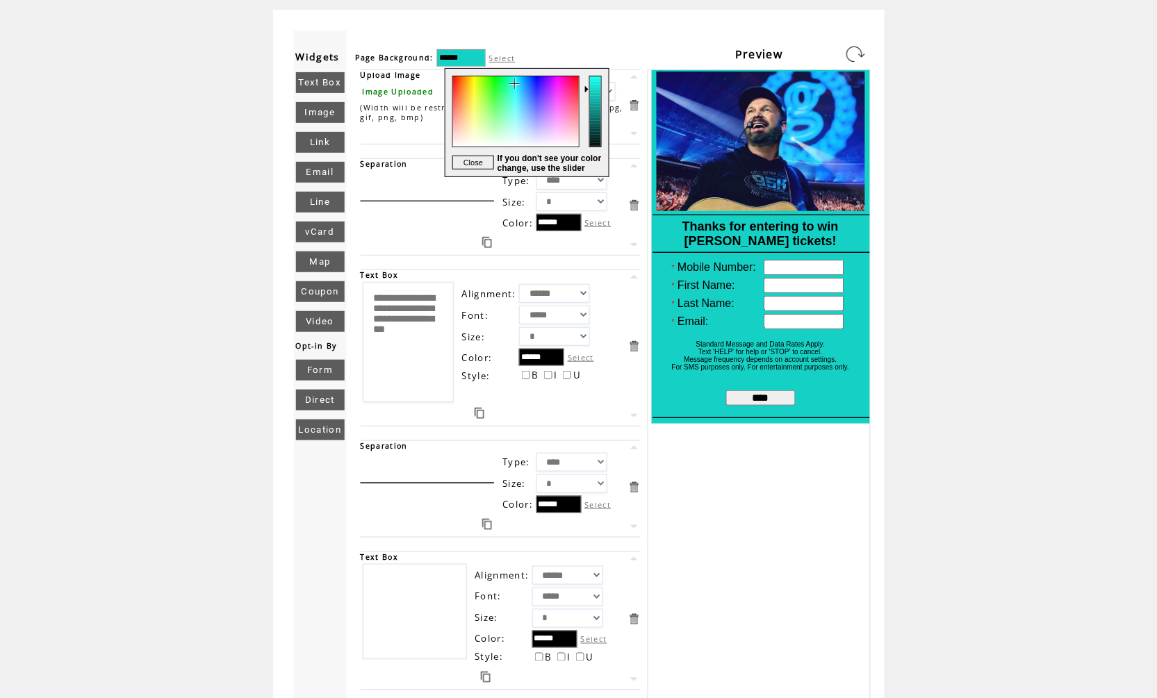
scroll to position [83, 0]
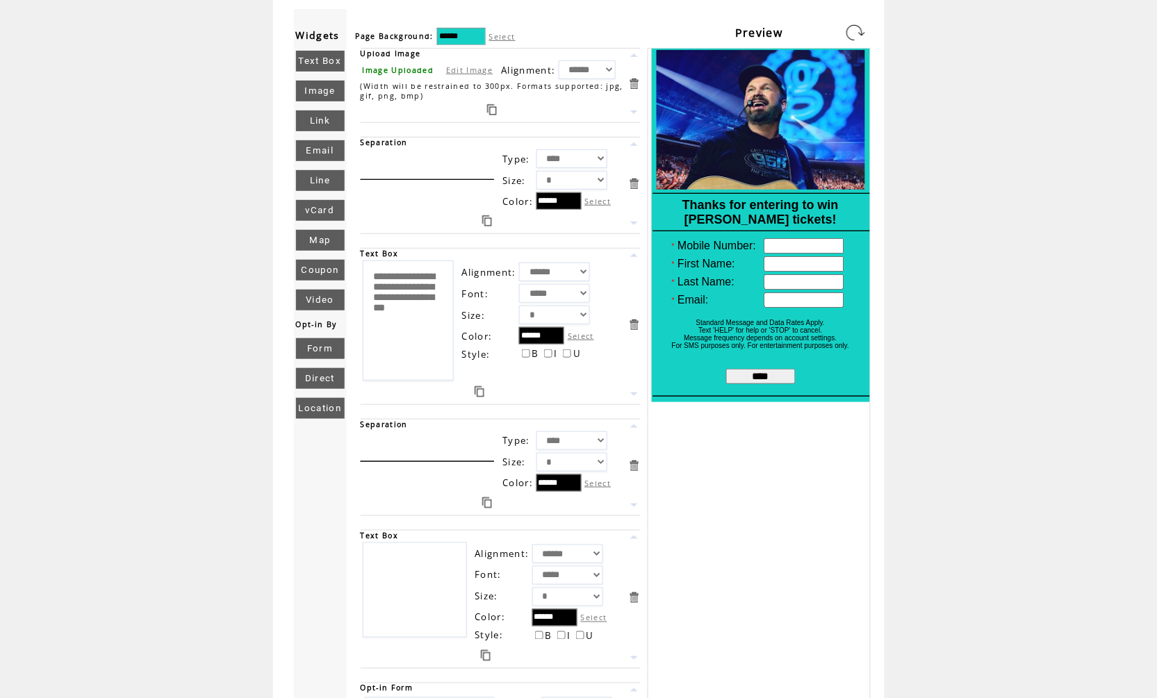
click at [330, 95] on link "Image" at bounding box center [320, 91] width 49 height 21
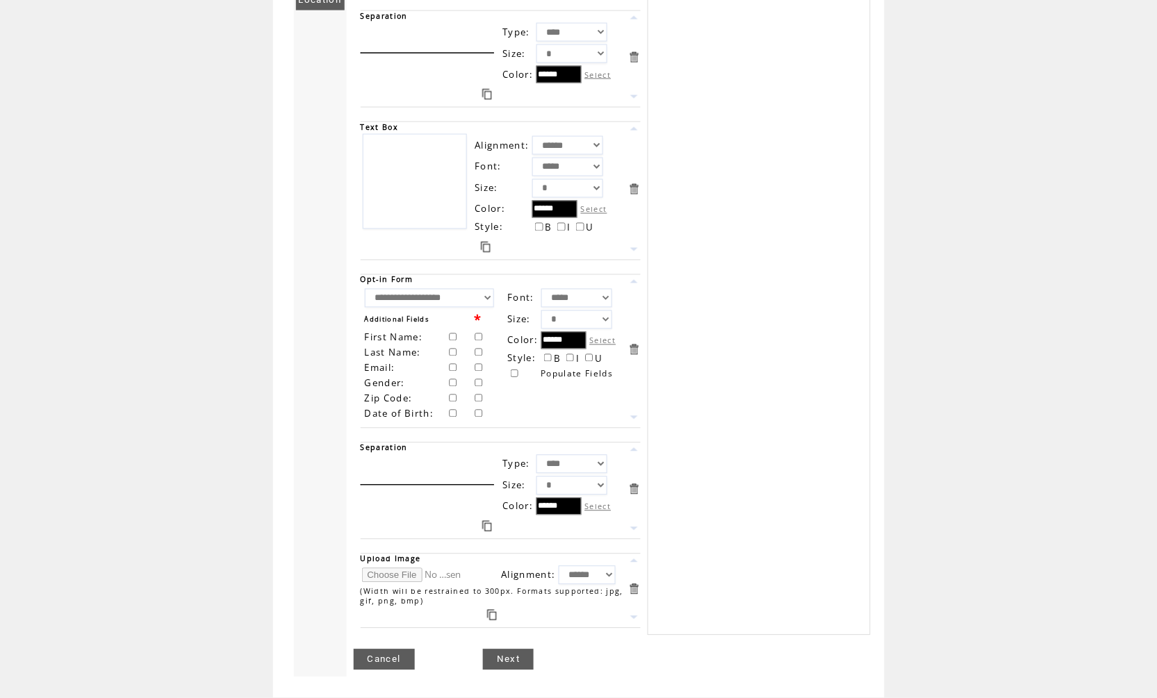
scroll to position [521, 0]
click at [404, 576] on input "file" at bounding box center [414, 576] width 104 height 15
type input "**********"
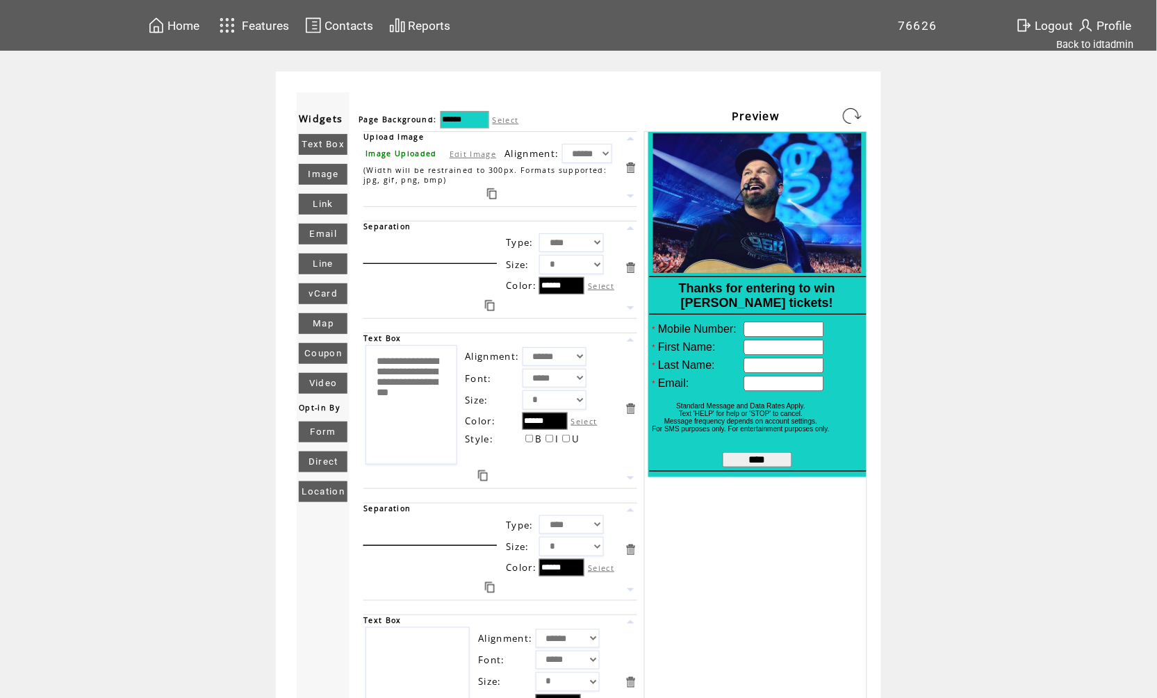
scroll to position [47, 0]
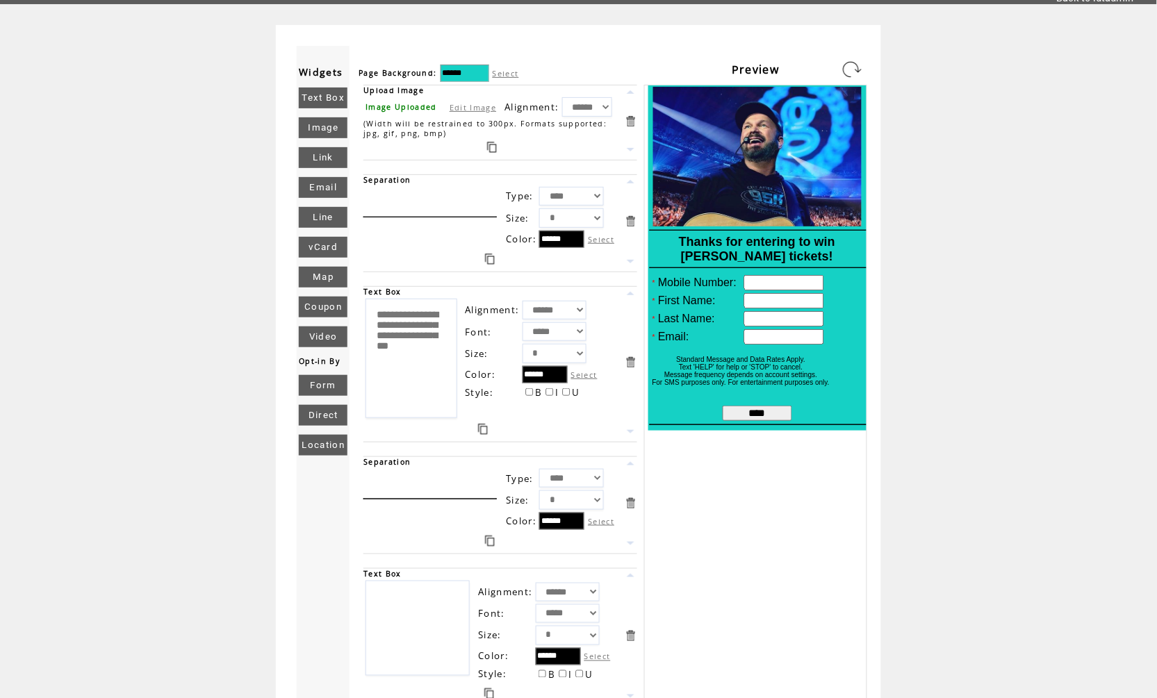
click at [483, 433] on link at bounding box center [483, 429] width 10 height 11
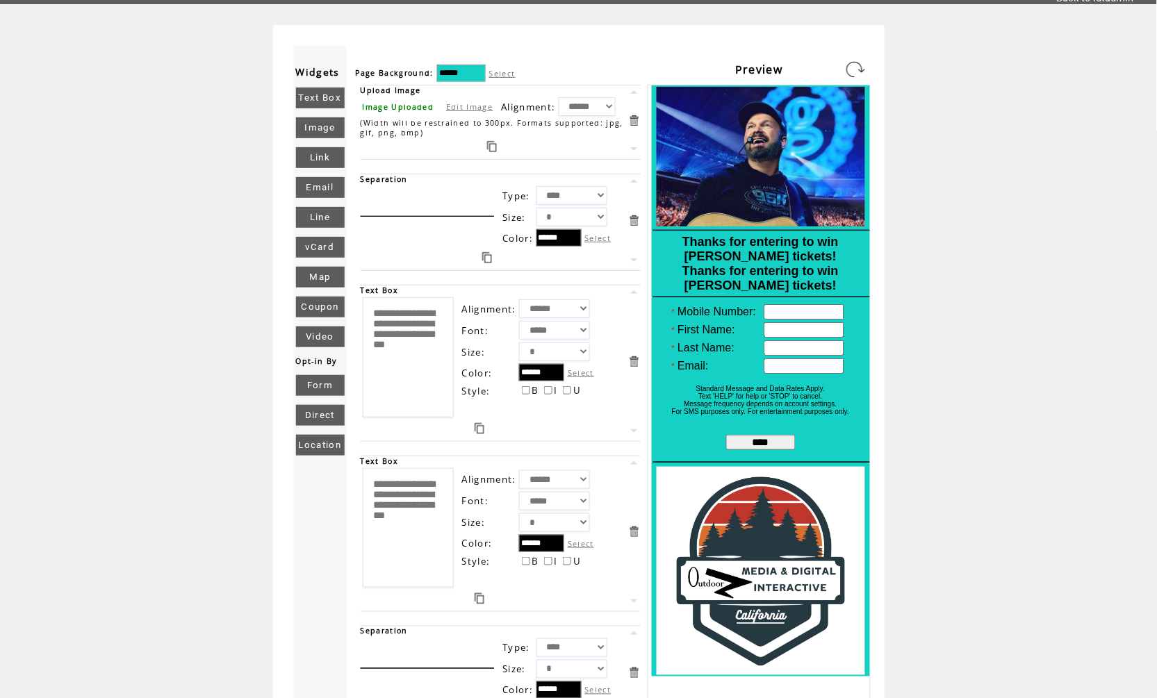
click at [629, 603] on link at bounding box center [634, 601] width 13 height 13
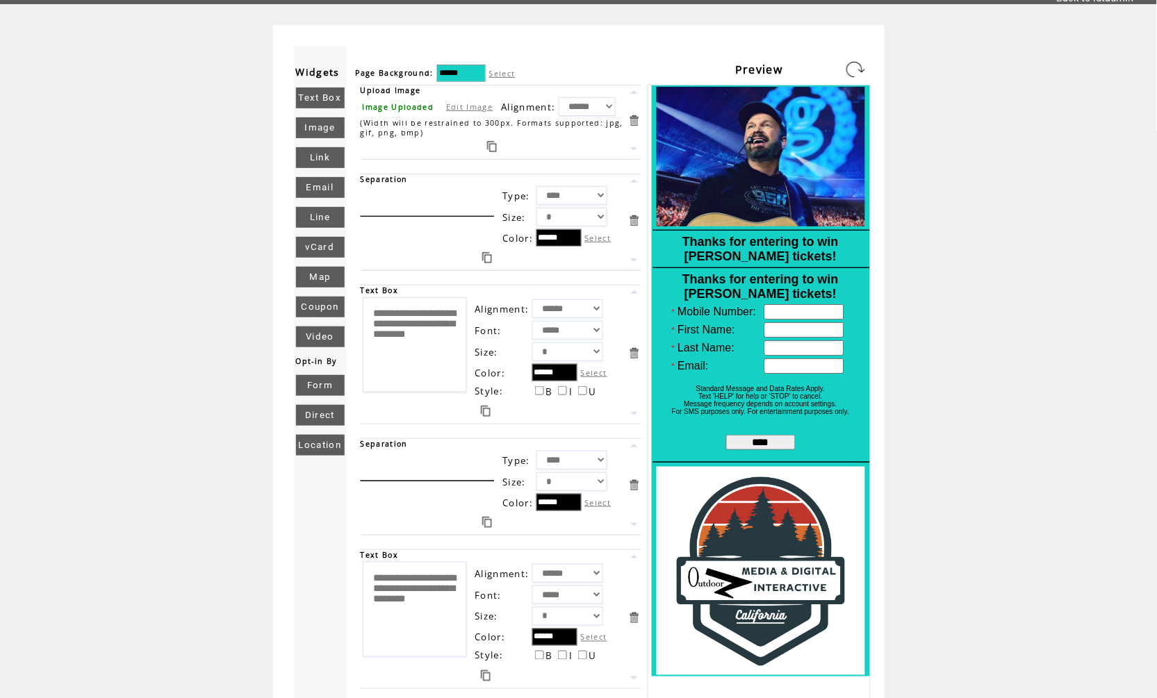
scroll to position [133, 0]
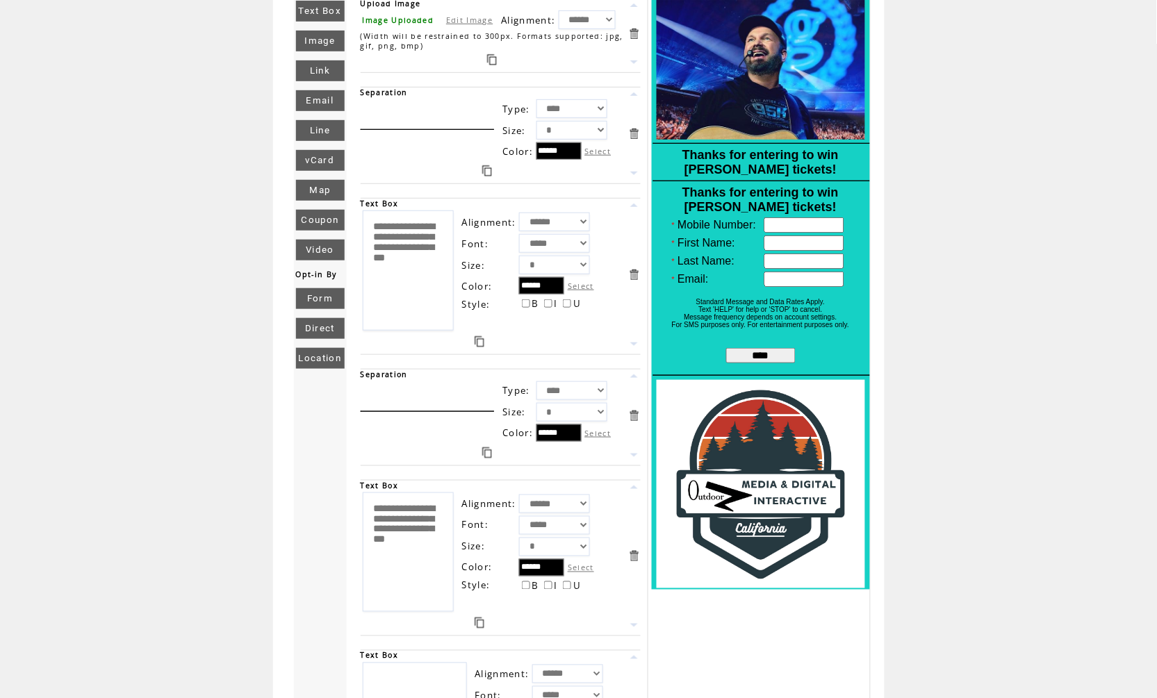
click at [438, 587] on textarea "**********" at bounding box center [408, 553] width 91 height 120
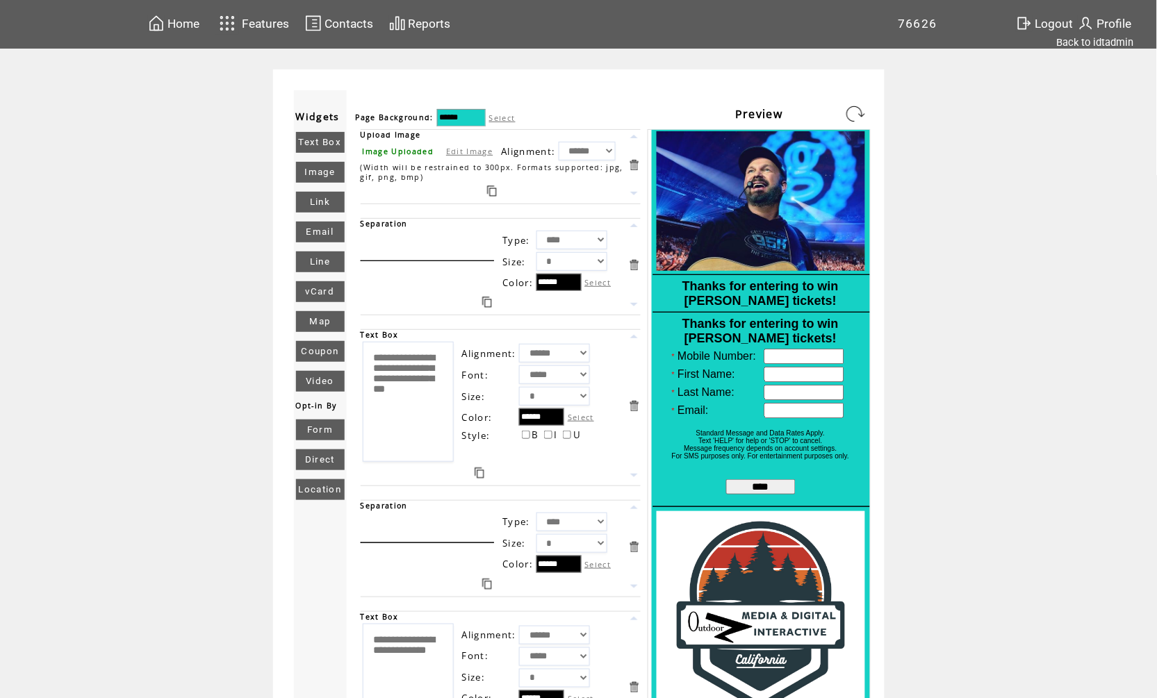
scroll to position [0, 0]
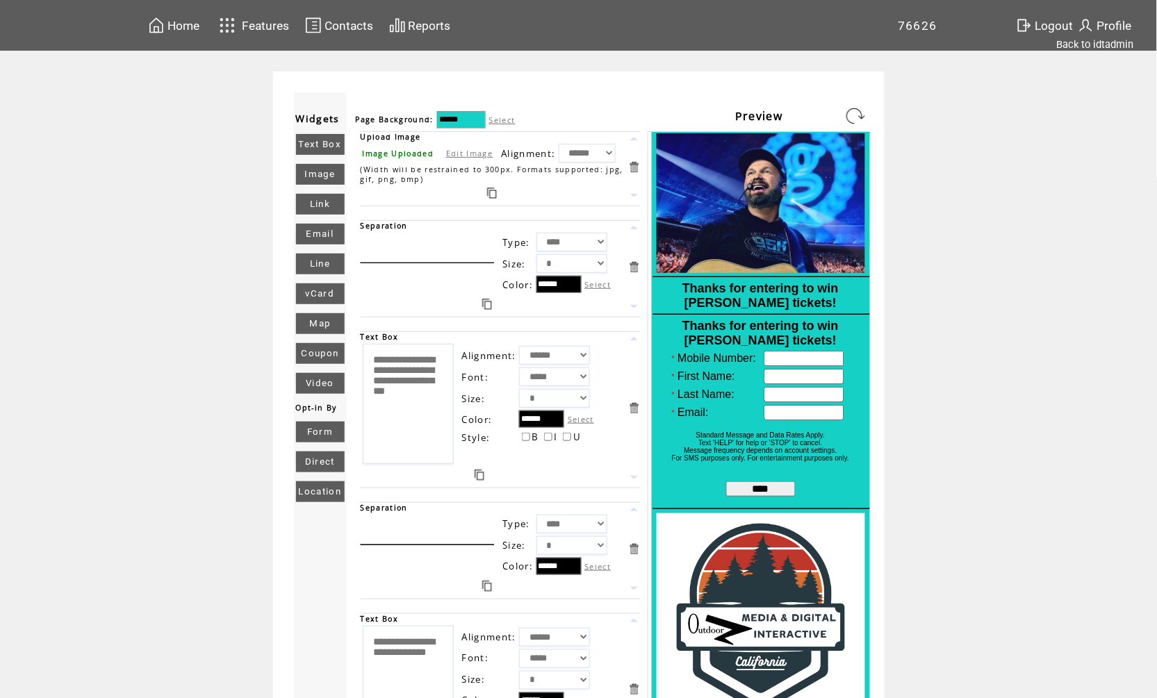
click at [849, 112] on link at bounding box center [855, 116] width 22 height 22
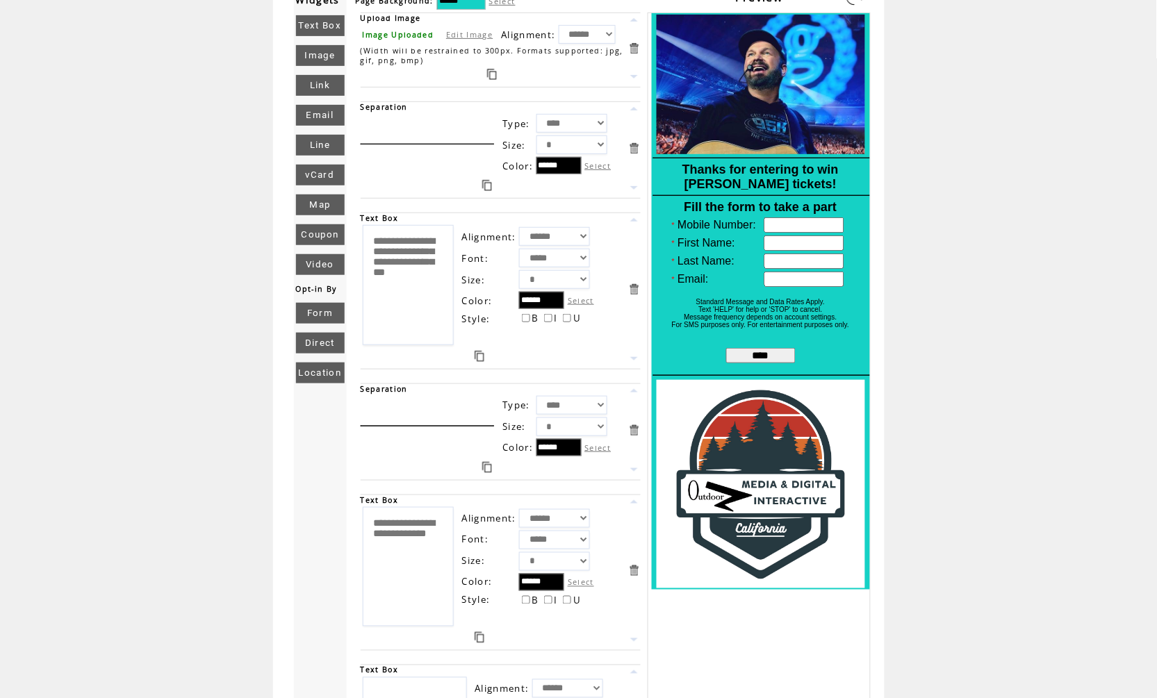
scroll to position [170, 0]
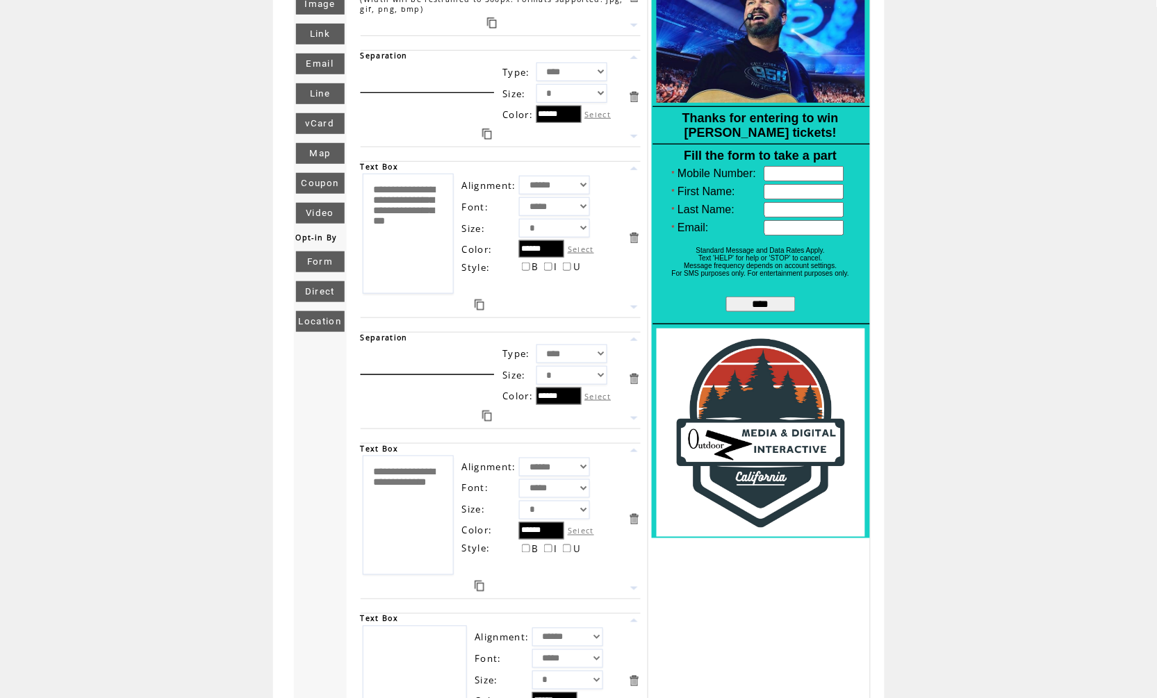
drag, startPoint x: 450, startPoint y: 507, endPoint x: 407, endPoint y: 495, distance: 45.5
click at [407, 495] on textarea "**********" at bounding box center [408, 516] width 91 height 120
type textarea "**********"
select select "*"
click at [453, 497] on textarea "**********" at bounding box center [408, 516] width 91 height 120
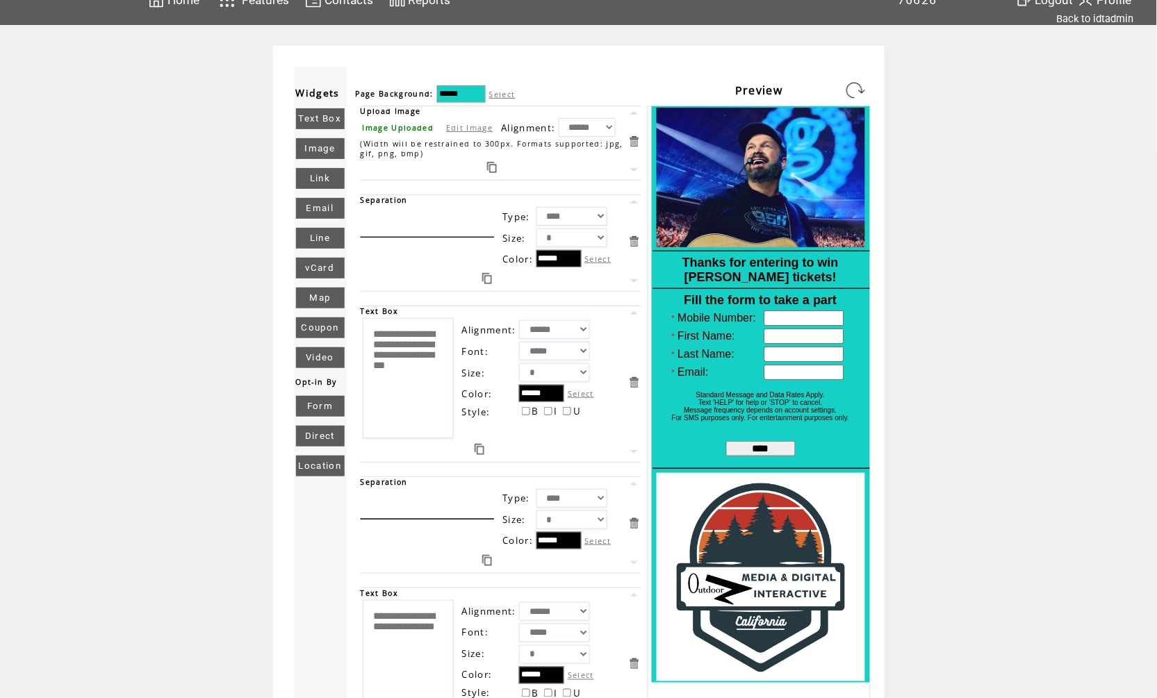
scroll to position [10, 0]
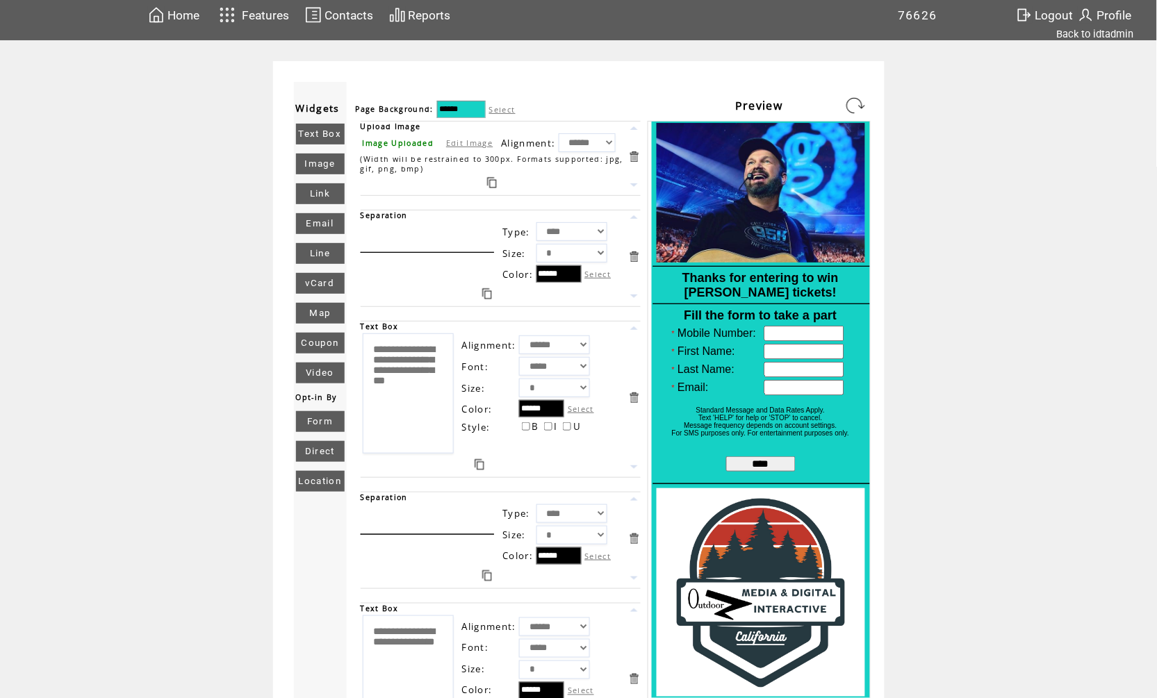
type textarea "**********"
click at [849, 115] on link at bounding box center [855, 106] width 22 height 22
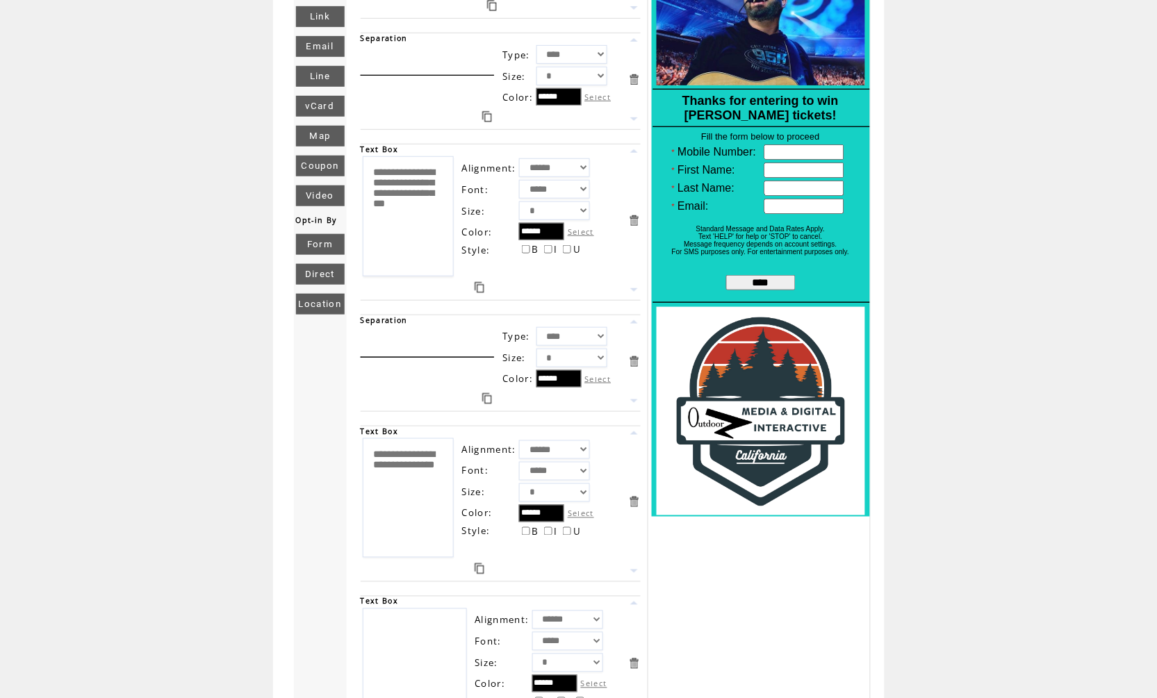
scroll to position [189, 0]
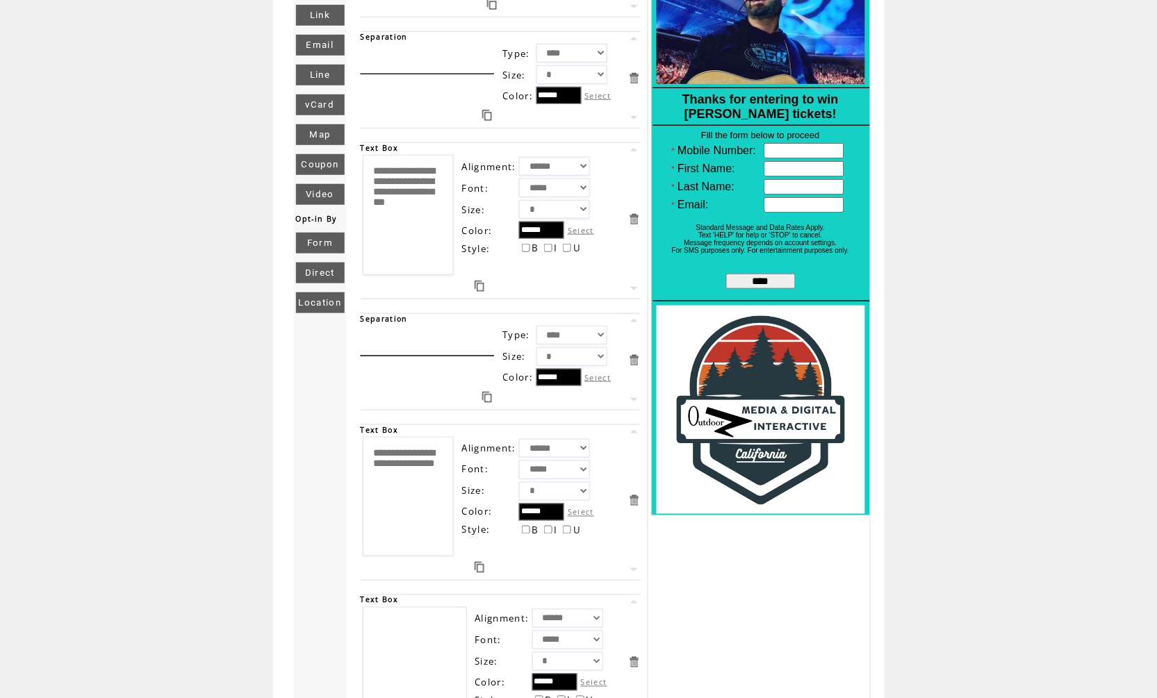
click at [628, 436] on link at bounding box center [634, 431] width 13 height 13
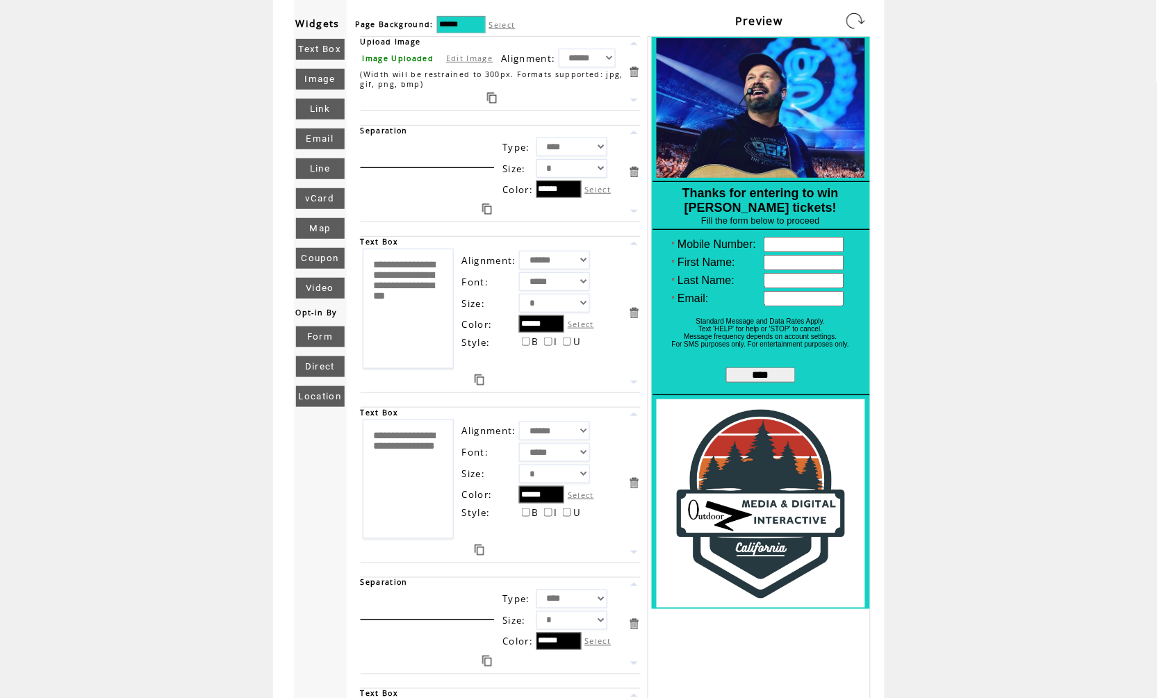
scroll to position [95, 0]
click at [379, 448] on textarea "**********" at bounding box center [408, 480] width 91 height 120
type textarea "*"
type textarea "**********"
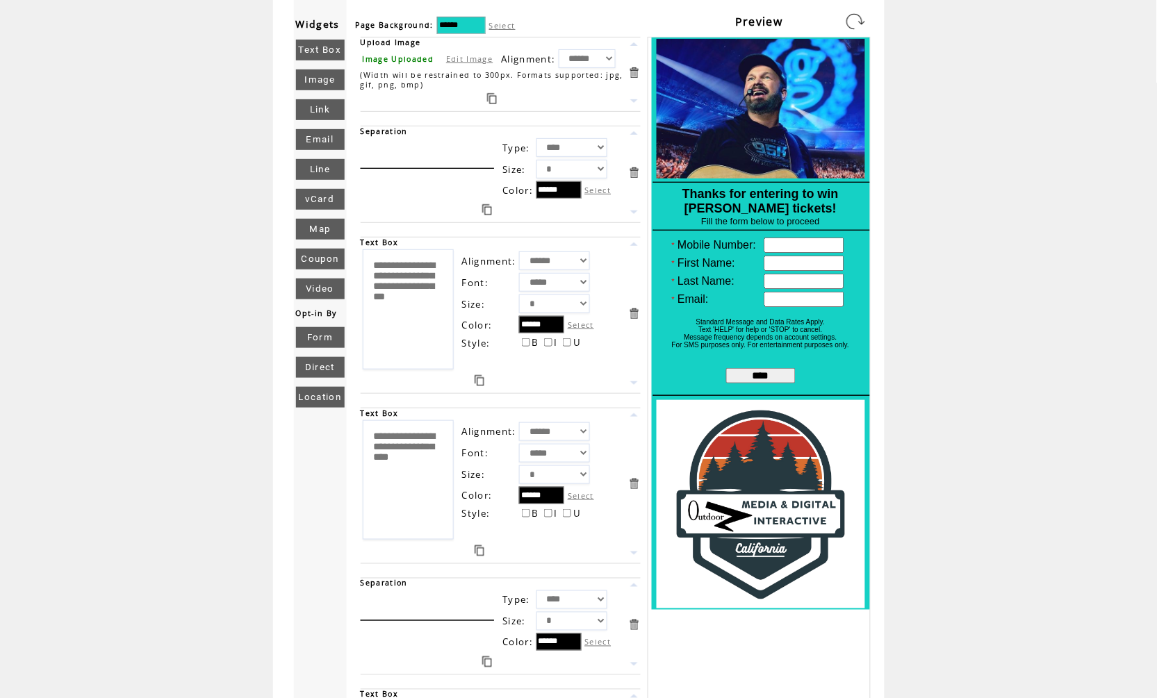
click at [851, 26] on link at bounding box center [855, 21] width 22 height 22
click at [492, 668] on link at bounding box center [487, 662] width 10 height 11
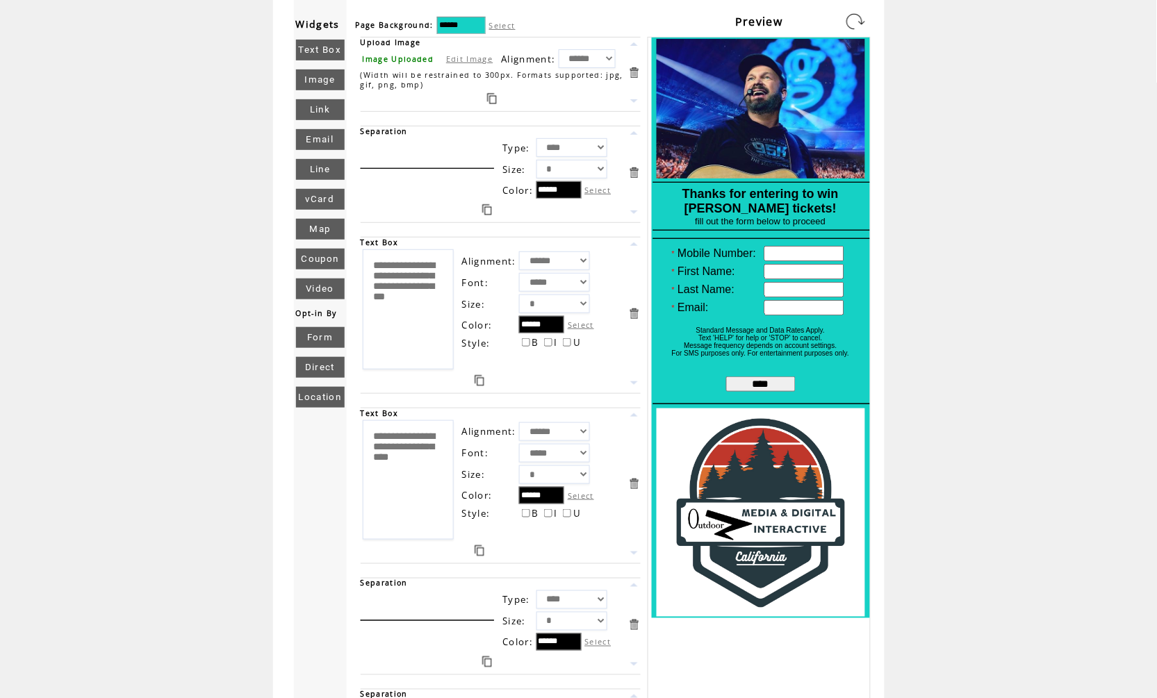
click at [635, 592] on link at bounding box center [634, 585] width 13 height 13
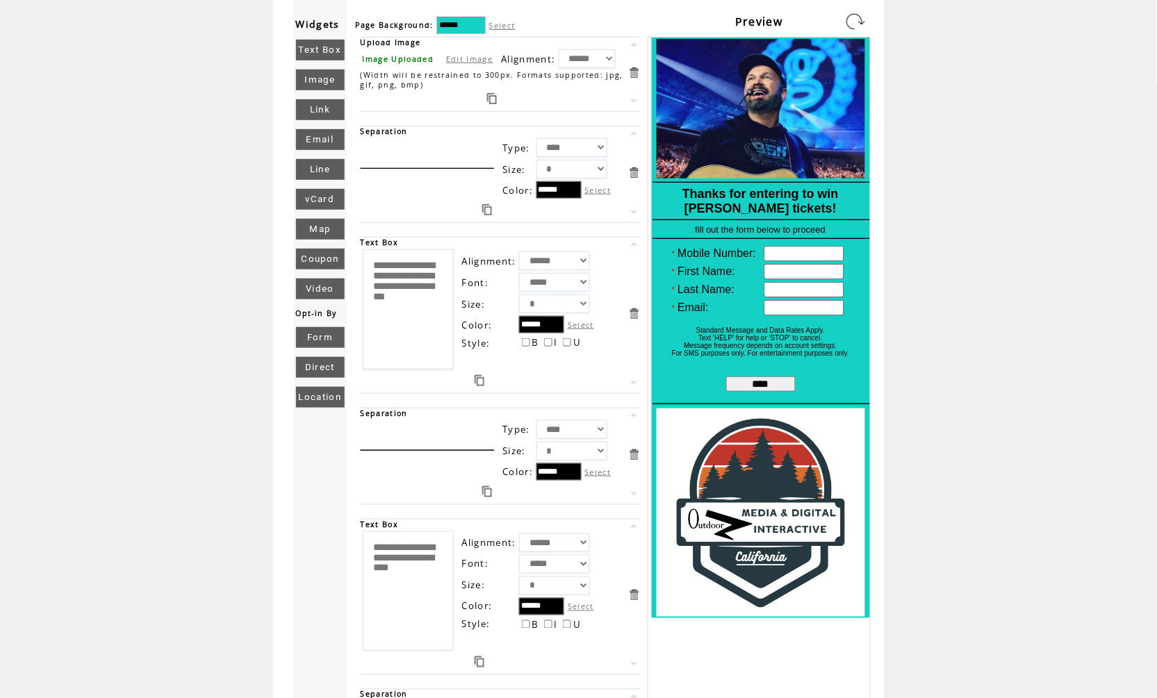
click at [853, 27] on link at bounding box center [855, 21] width 22 height 22
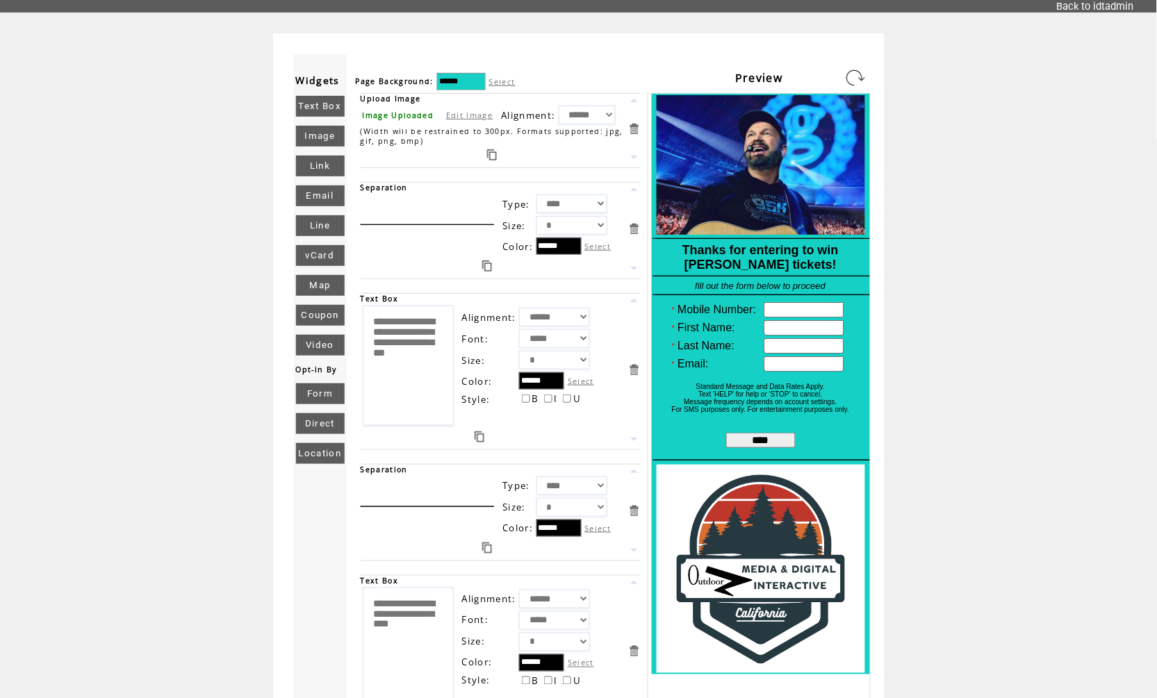
scroll to position [14, 0]
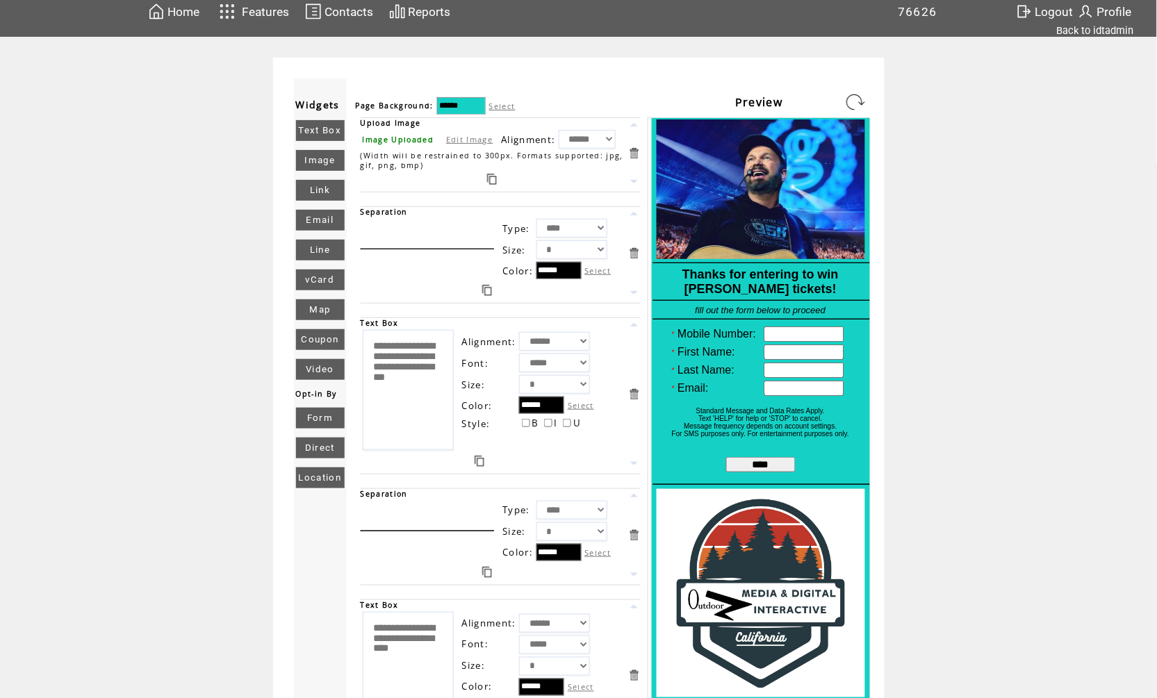
click at [514, 104] on label "Select" at bounding box center [502, 106] width 26 height 10
click at [486, 104] on input "******" at bounding box center [461, 105] width 49 height 17
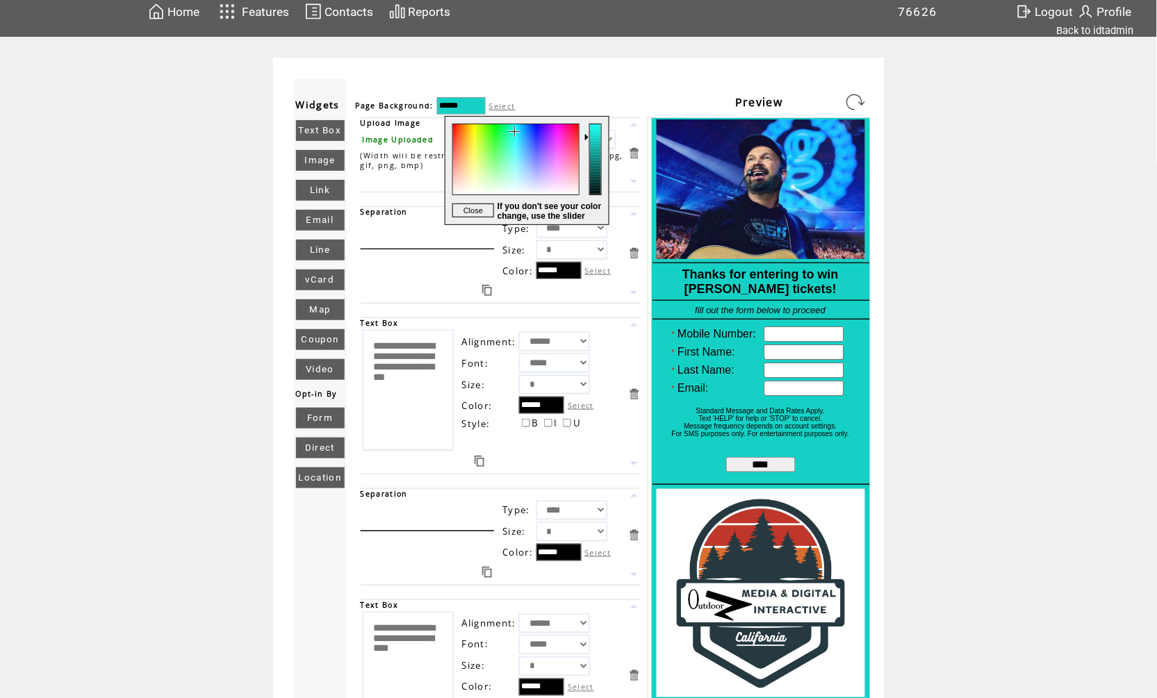
click at [502, 129] on div at bounding box center [514, 171] width 139 height 108
click at [543, 135] on div at bounding box center [514, 171] width 139 height 108
click at [533, 133] on div at bounding box center [514, 171] width 139 height 108
click at [523, 133] on div at bounding box center [514, 171] width 139 height 108
click at [853, 101] on link at bounding box center [855, 102] width 22 height 22
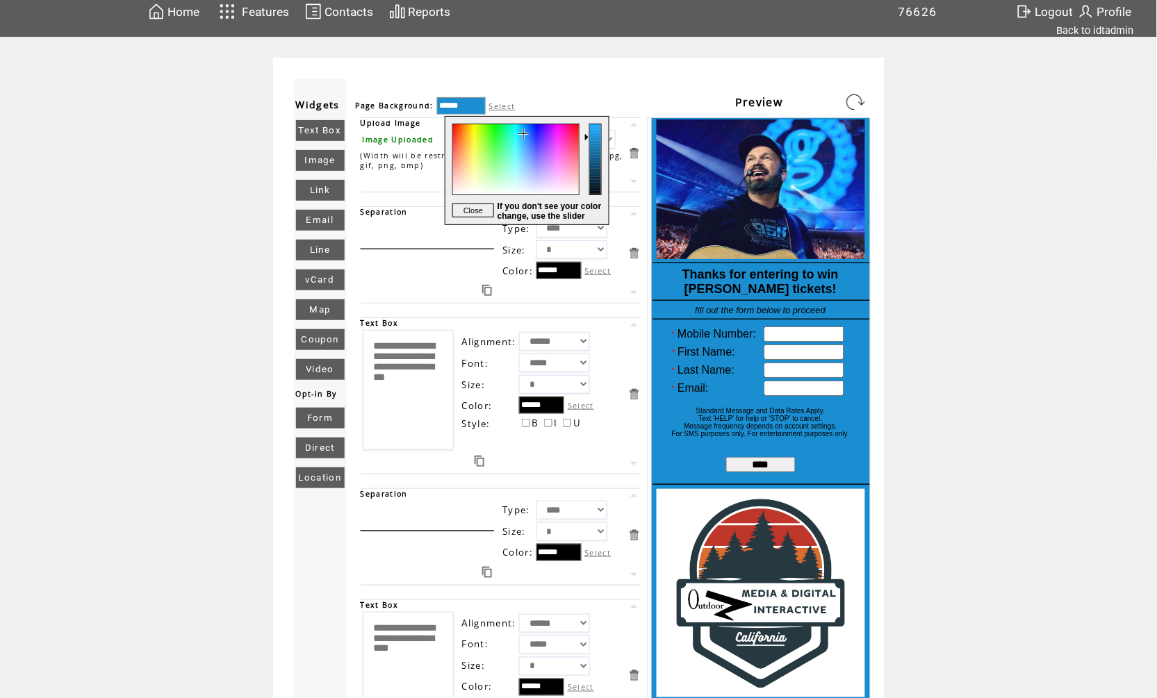
type input "******"
click at [515, 135] on div at bounding box center [514, 171] width 139 height 108
click at [849, 97] on link at bounding box center [855, 102] width 22 height 22
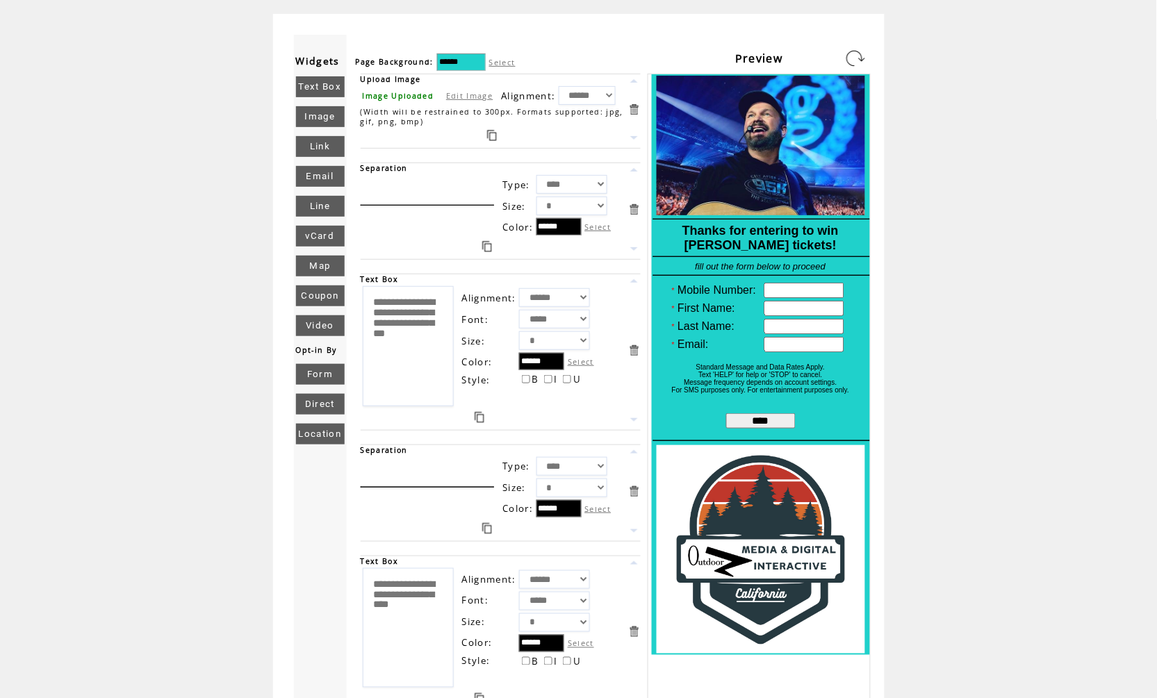
scroll to position [104, 0]
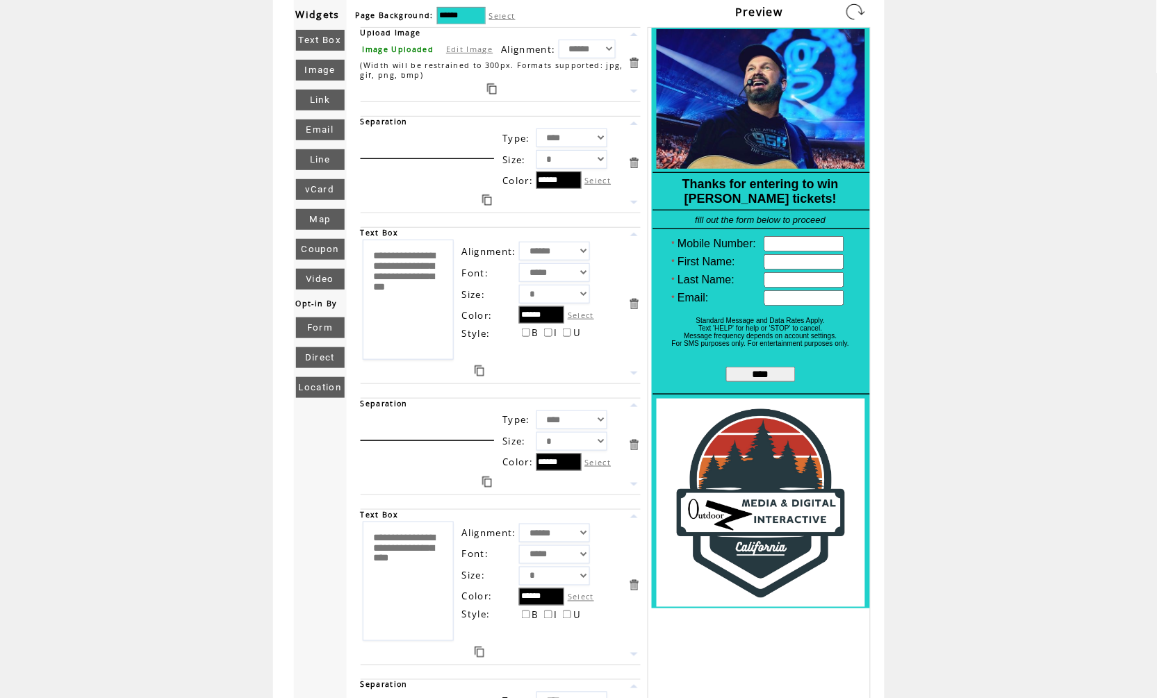
click at [583, 603] on label "Select" at bounding box center [581, 597] width 26 height 10
click at [564, 606] on input "******" at bounding box center [541, 597] width 45 height 17
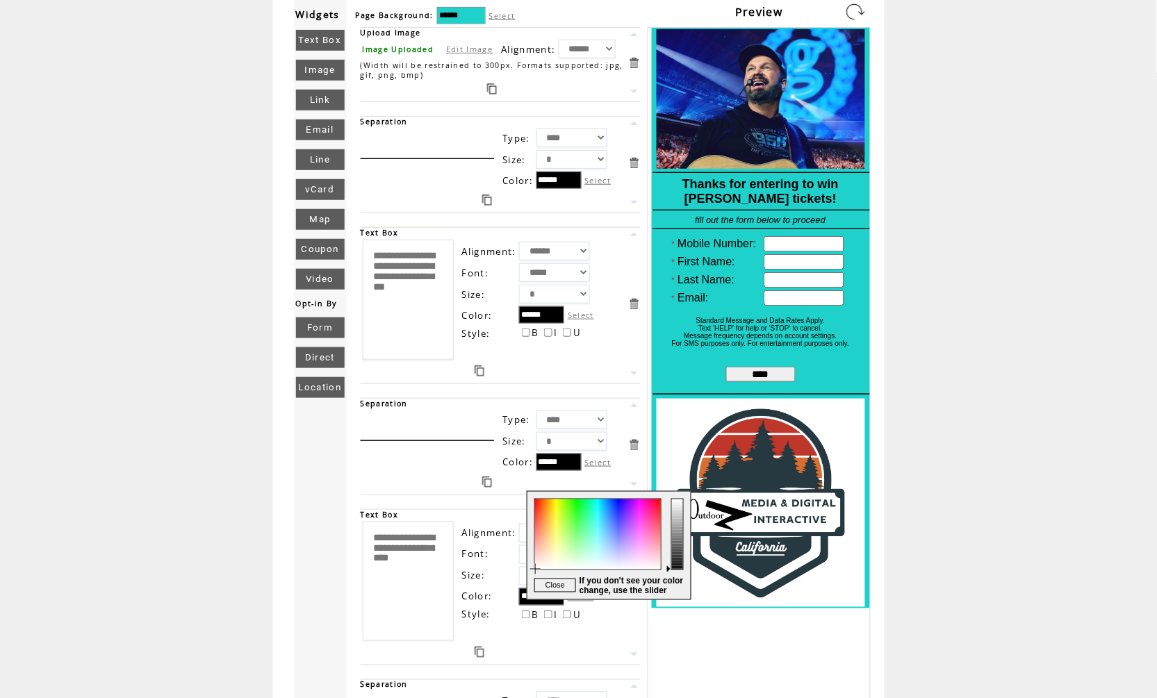
type input "******"
click at [539, 504] on div at bounding box center [596, 546] width 139 height 108
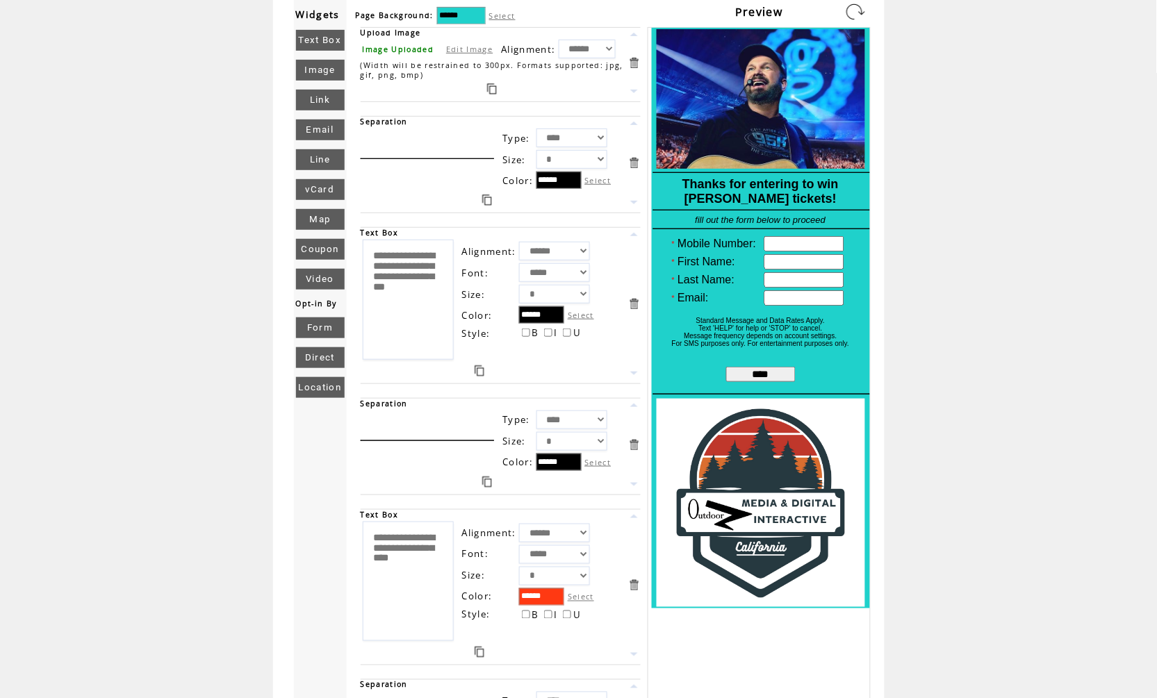
scroll to position [54, 0]
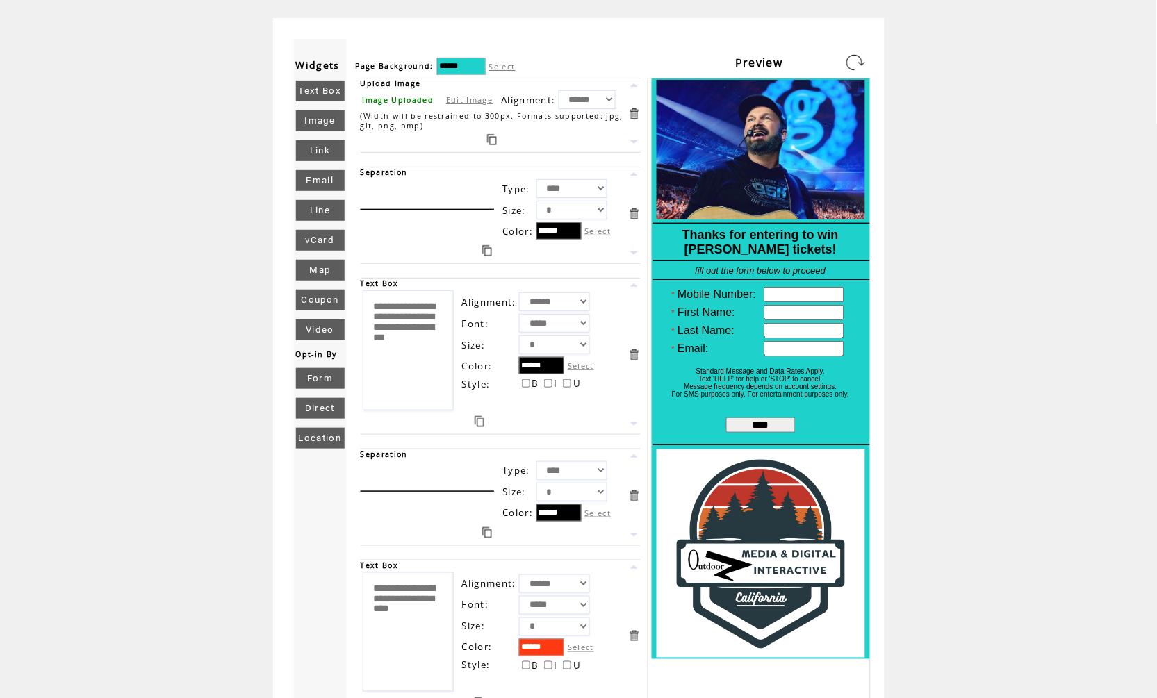
click at [854, 57] on link at bounding box center [855, 62] width 22 height 22
click at [849, 60] on link at bounding box center [855, 62] width 22 height 22
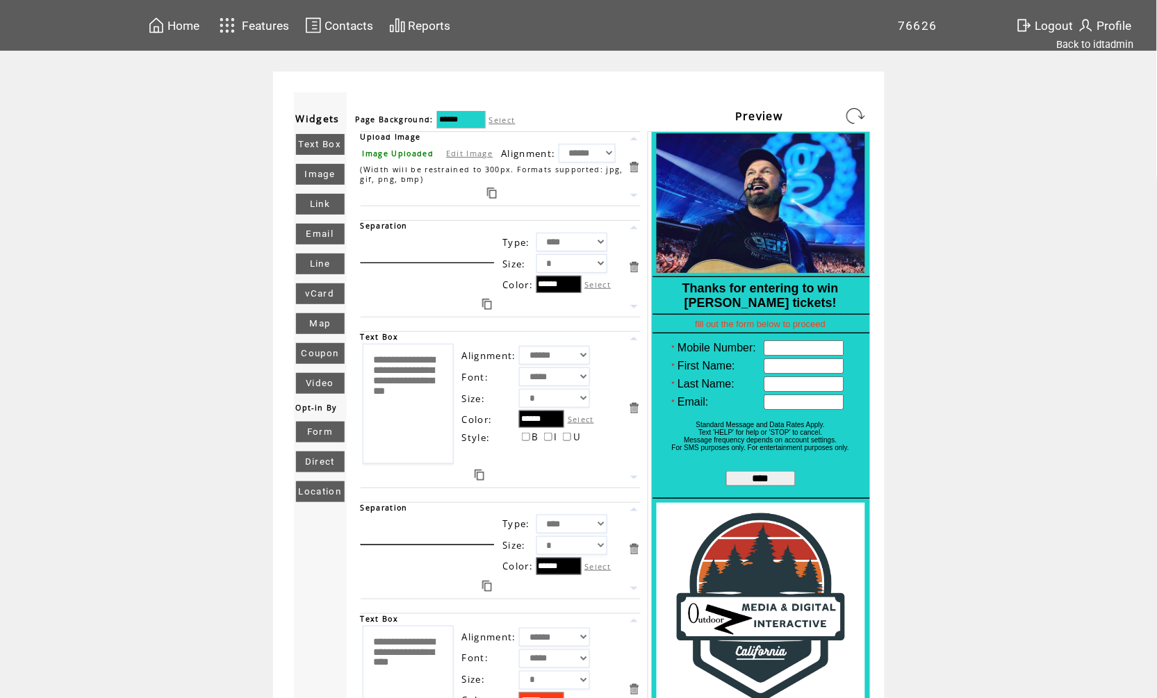
scroll to position [0, 0]
click at [327, 201] on link "Link" at bounding box center [320, 204] width 49 height 21
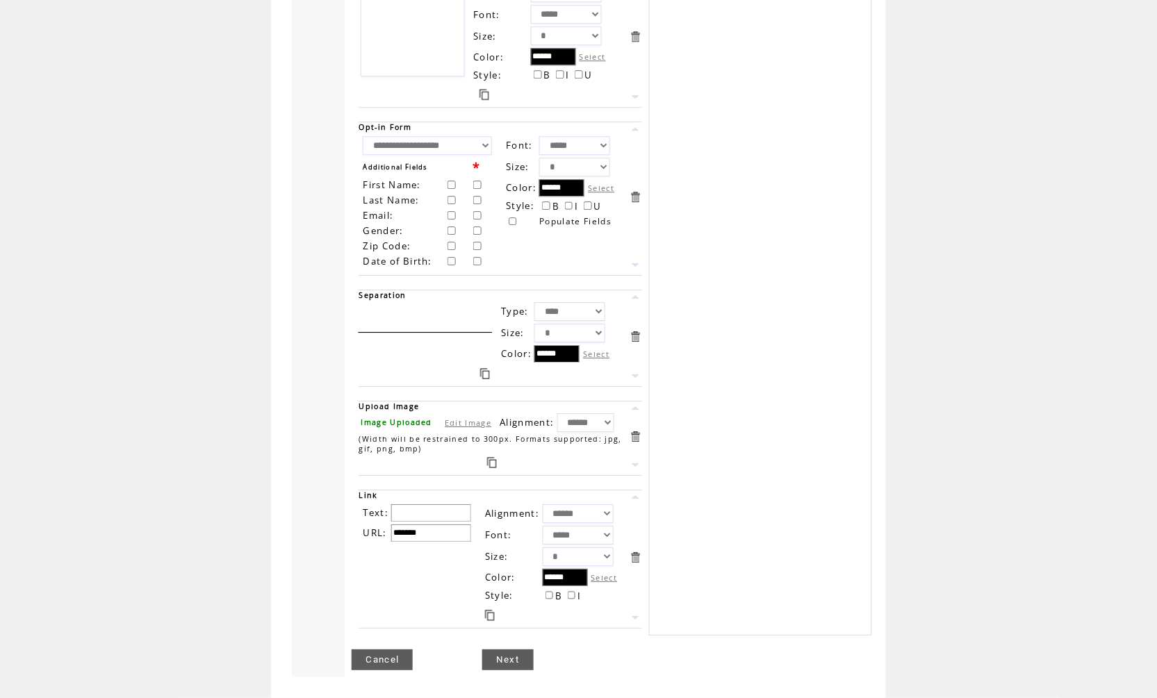
scroll to position [961, 0]
click at [443, 511] on input "text" at bounding box center [431, 513] width 80 height 17
type input "*******"
select select "*"
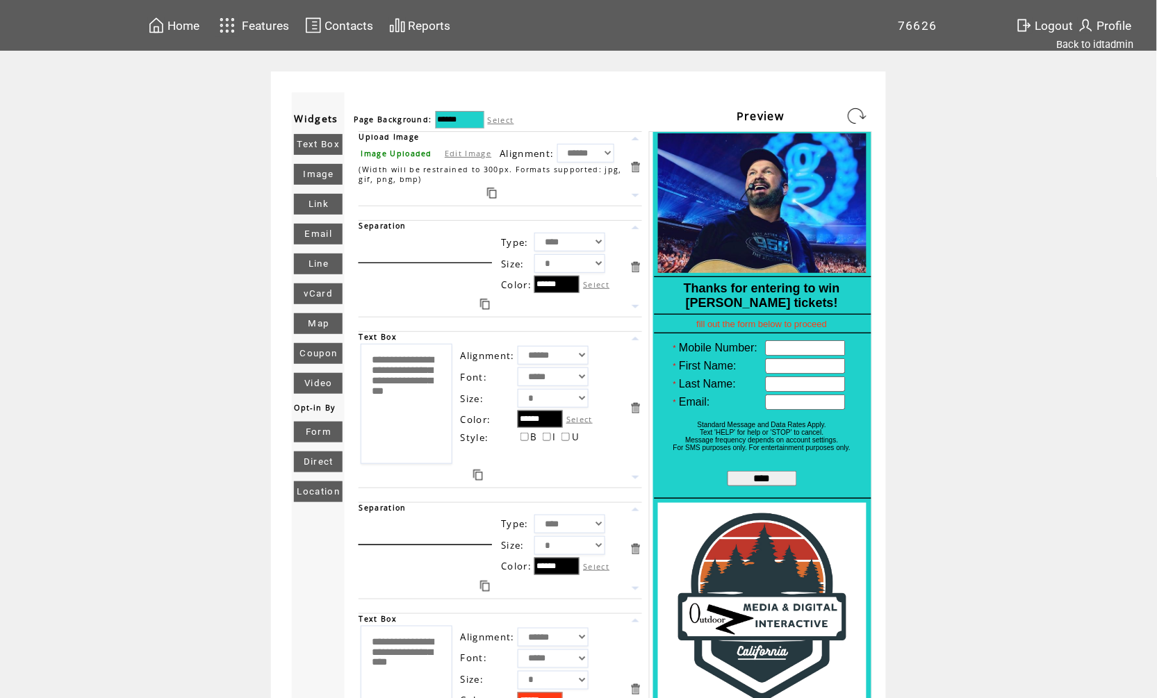
scroll to position [0, 0]
click at [858, 117] on link at bounding box center [857, 116] width 22 height 22
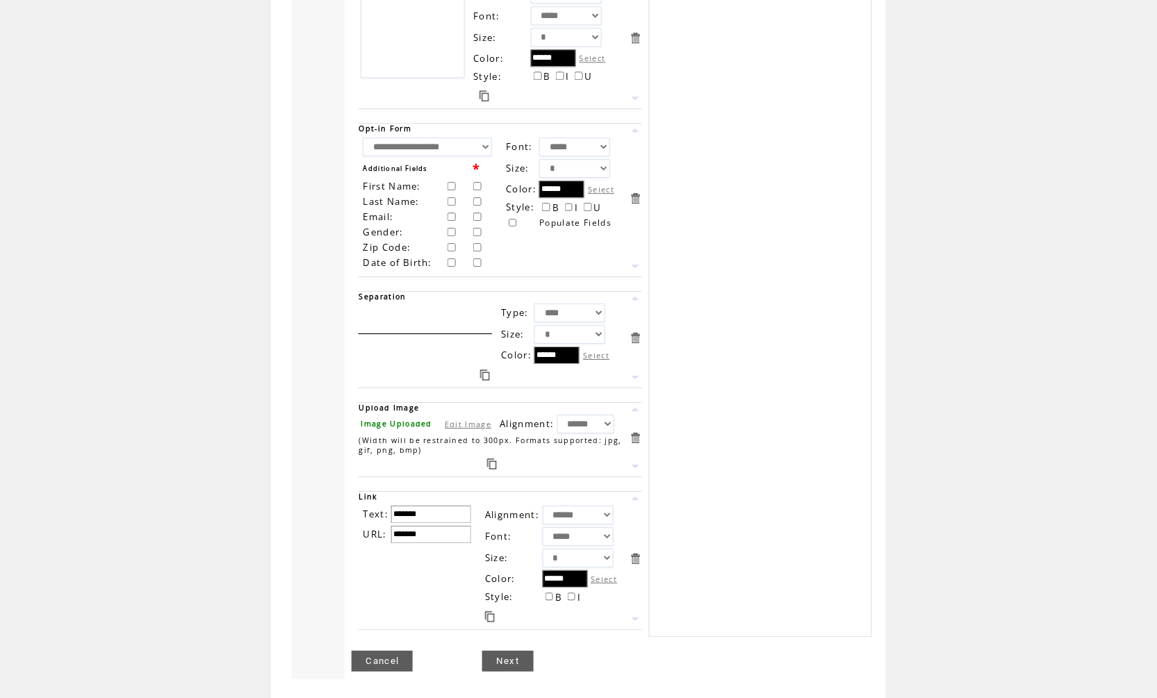
scroll to position [921, 0]
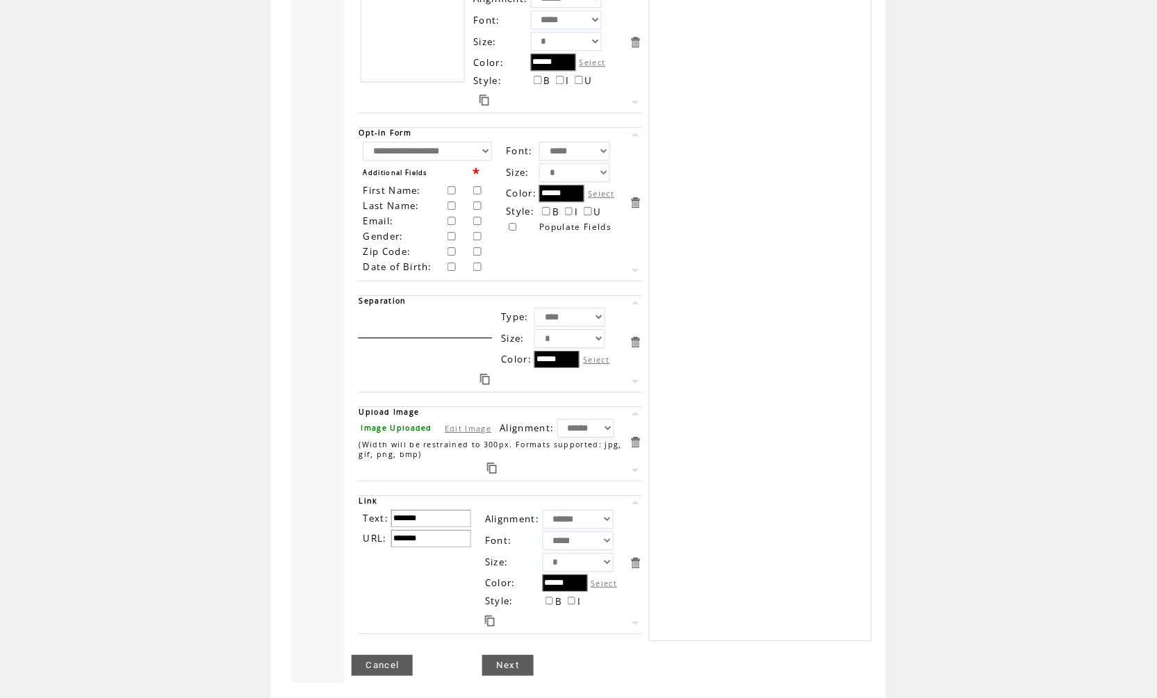
click at [490, 388] on div at bounding box center [485, 379] width 253 height 18
click at [486, 385] on link at bounding box center [485, 379] width 10 height 11
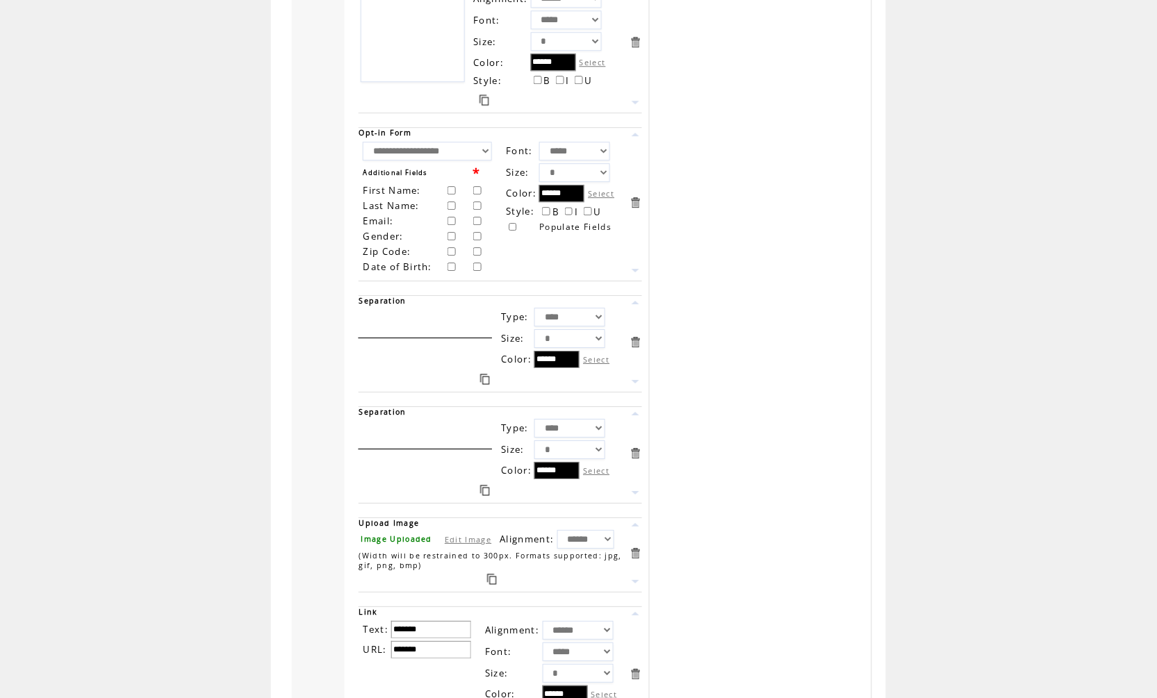
click at [633, 500] on link at bounding box center [635, 492] width 13 height 13
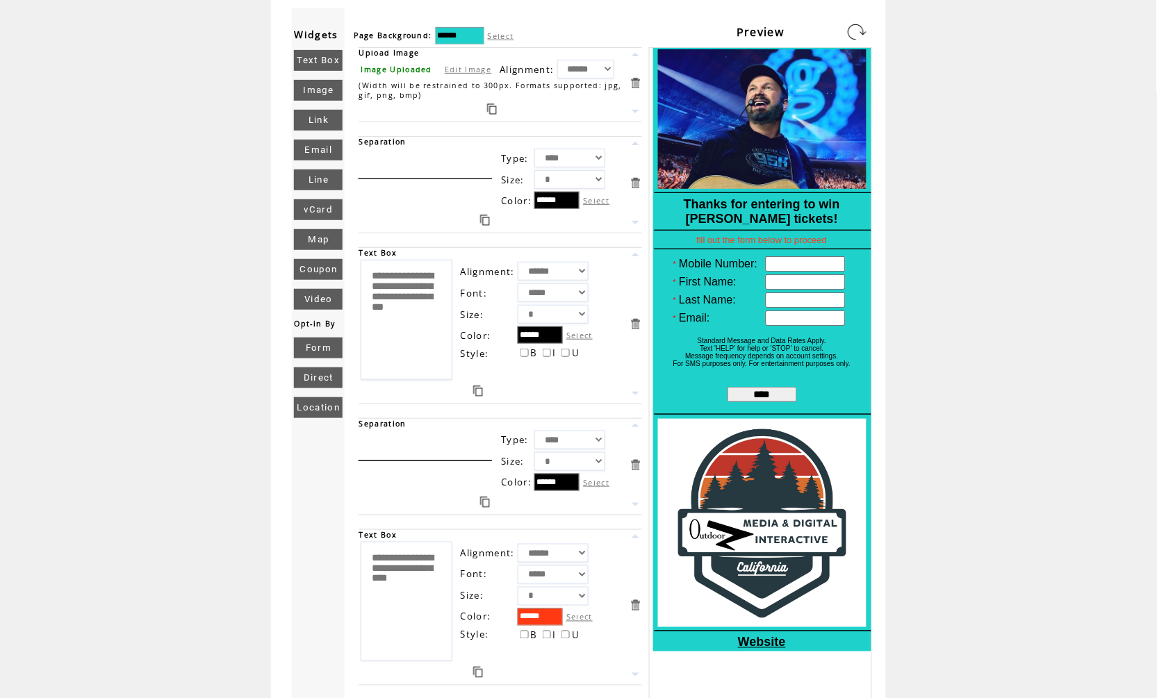
scroll to position [33, 0]
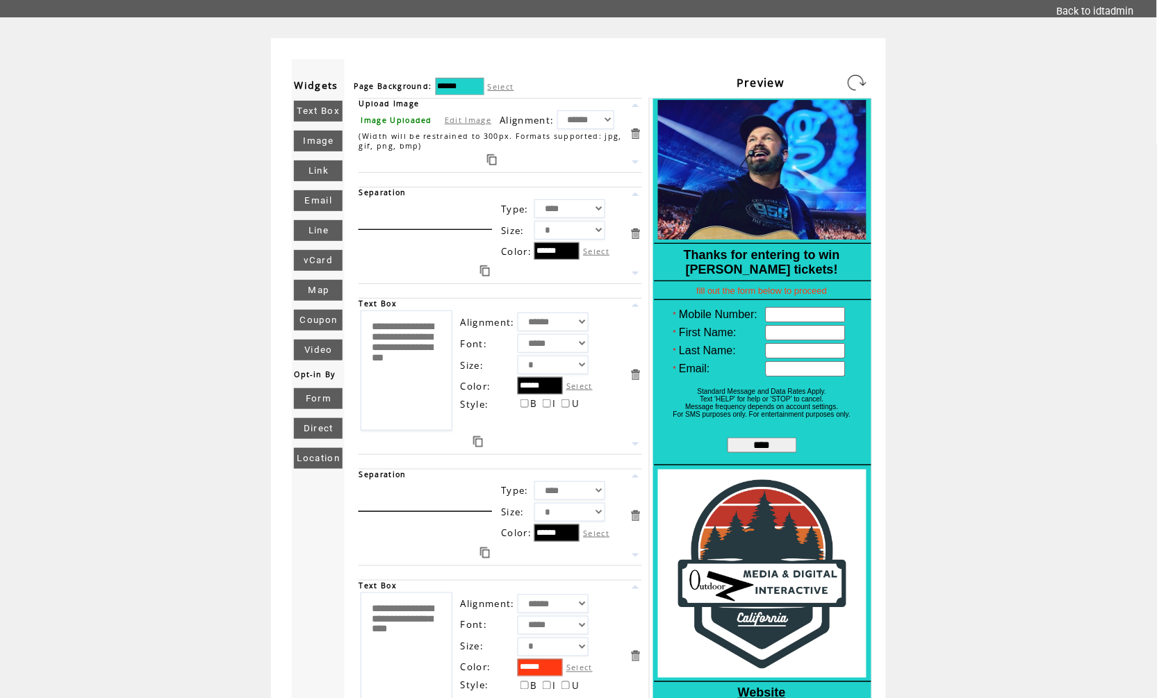
click at [858, 88] on link at bounding box center [857, 83] width 22 height 22
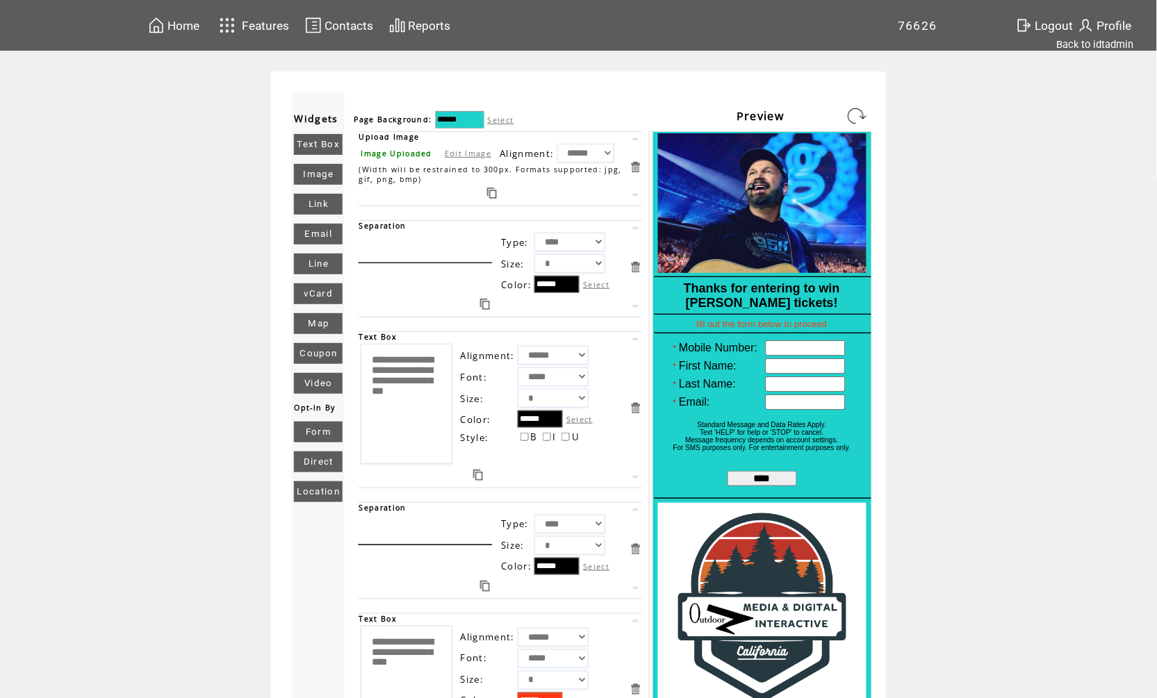
scroll to position [0, 0]
click at [851, 124] on link at bounding box center [857, 116] width 22 height 22
click at [859, 108] on link at bounding box center [857, 116] width 22 height 22
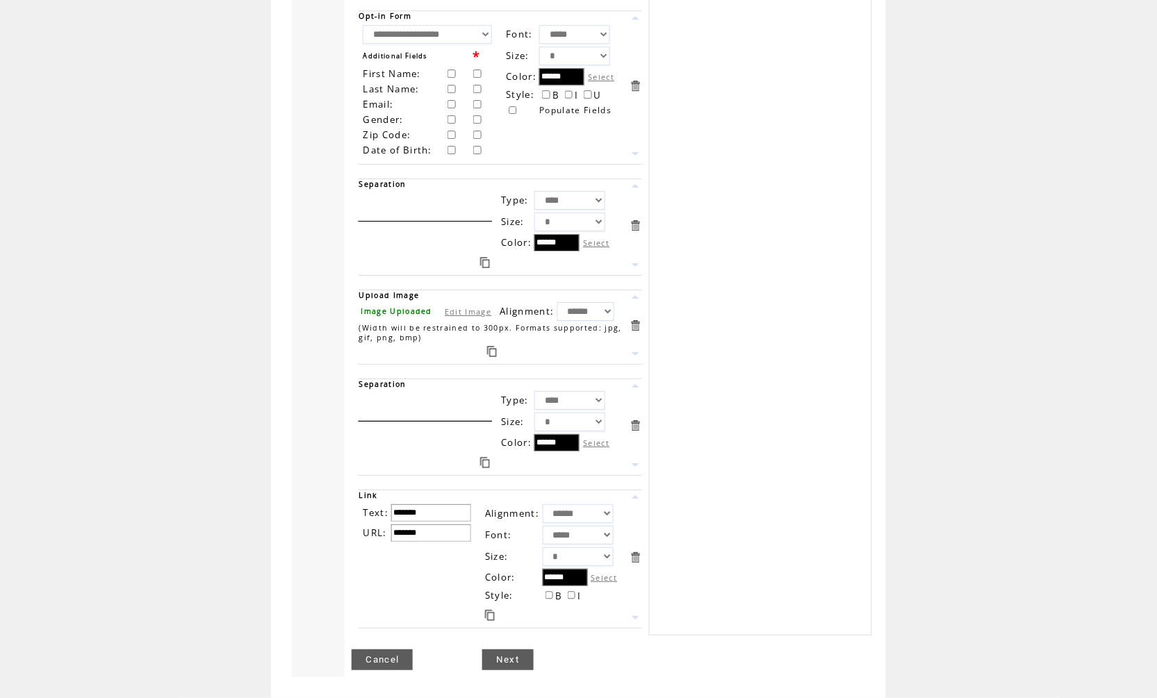
scroll to position [1074, 0]
click at [636, 459] on link at bounding box center [635, 465] width 13 height 13
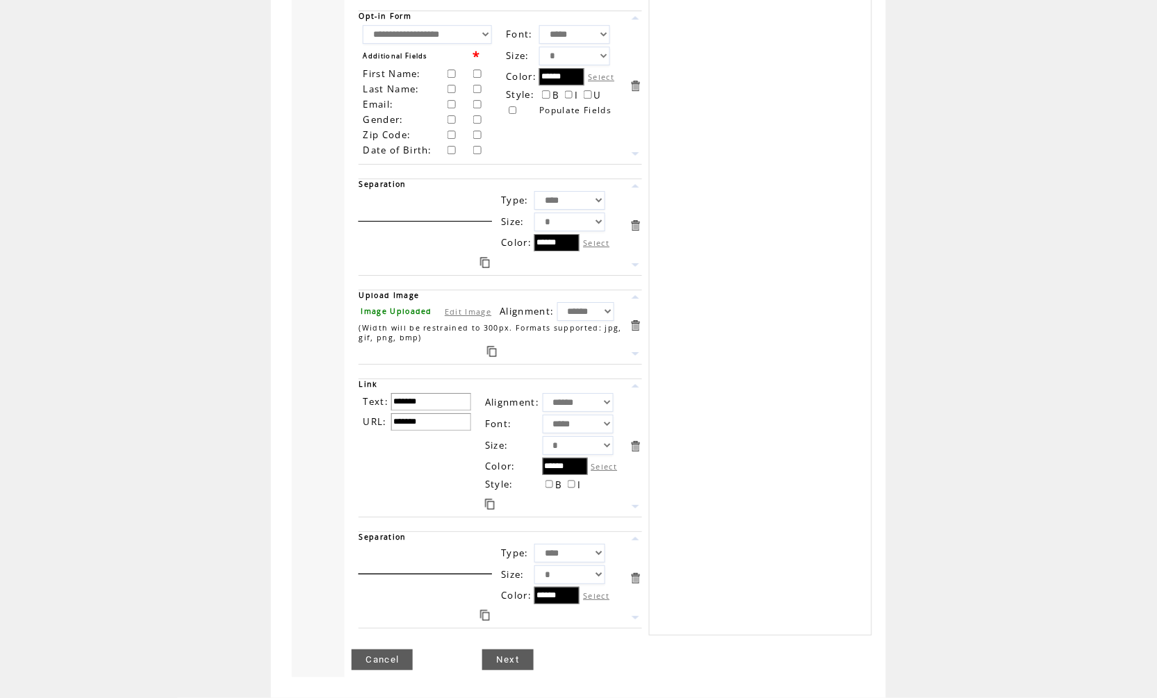
click at [637, 537] on link at bounding box center [635, 538] width 13 height 13
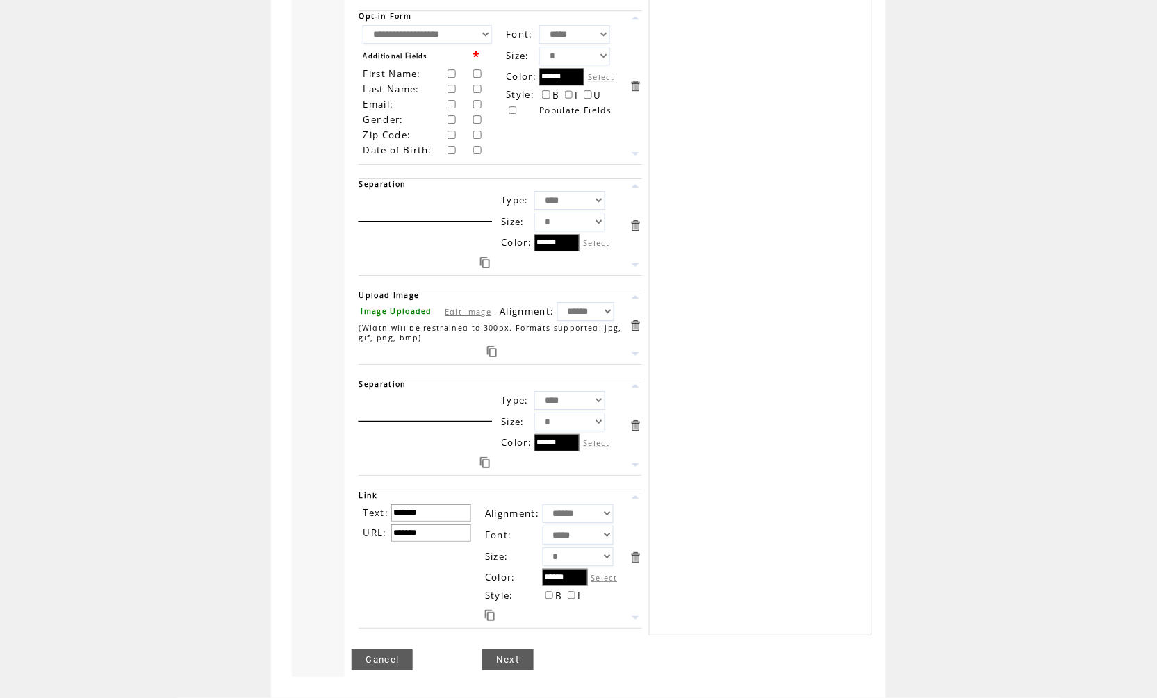
click at [482, 466] on link at bounding box center [485, 462] width 10 height 11
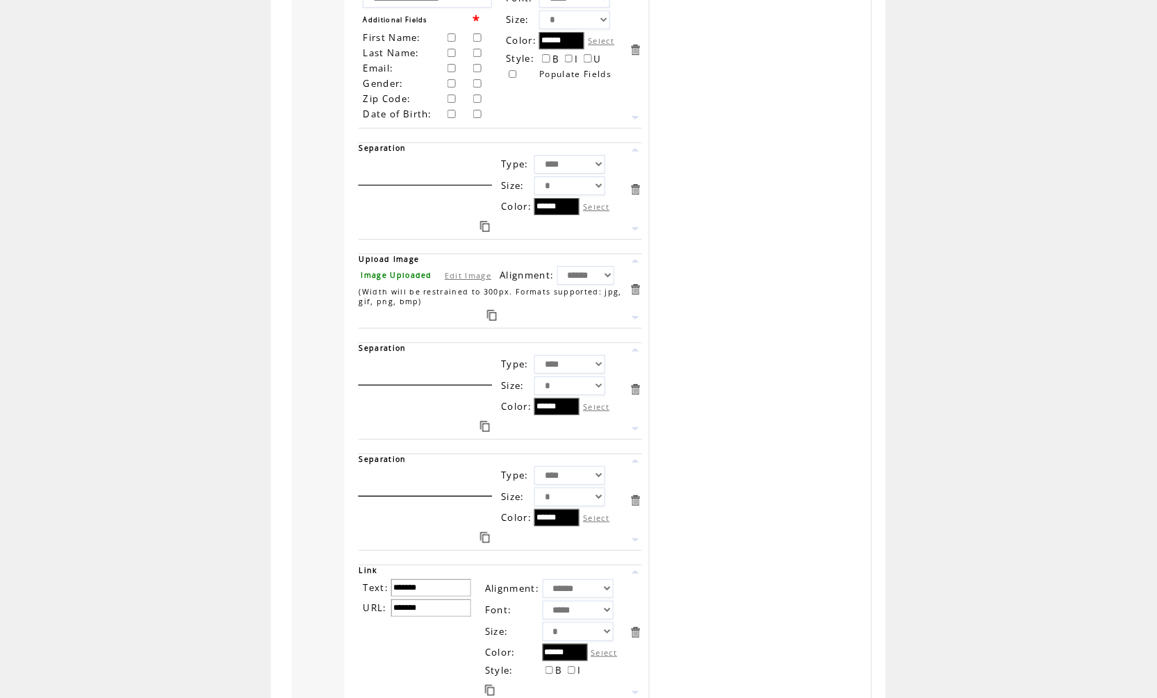
click at [634, 547] on link at bounding box center [635, 540] width 13 height 13
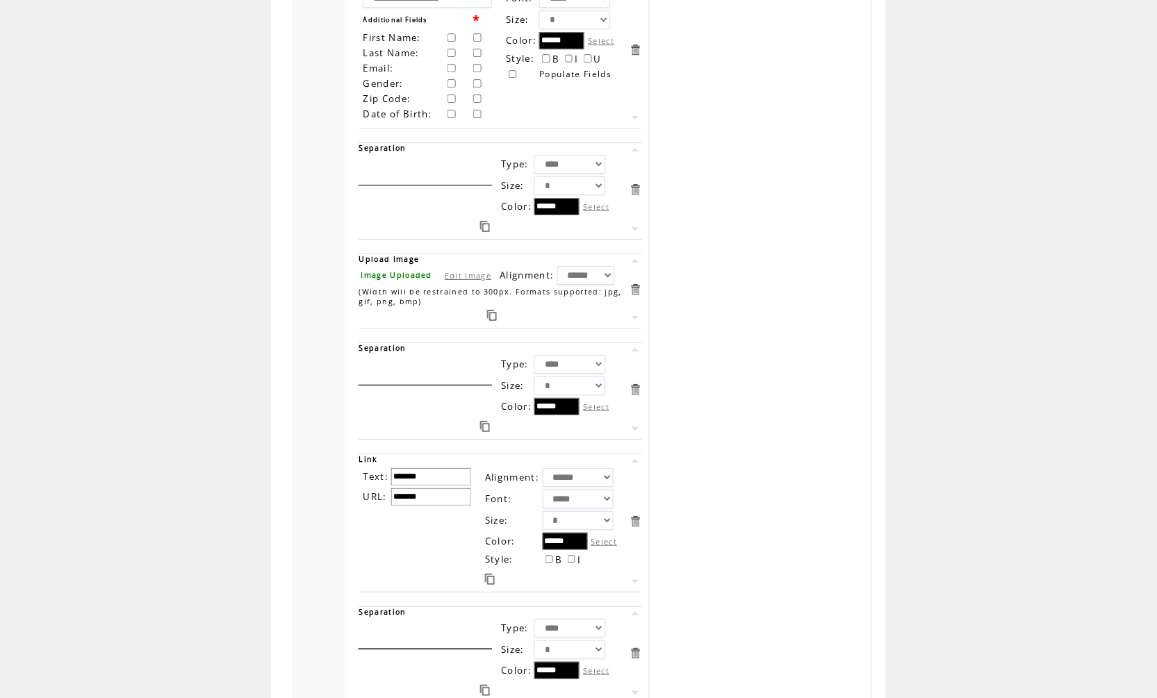
click at [444, 506] on input "*******" at bounding box center [431, 497] width 80 height 17
paste input "**********"
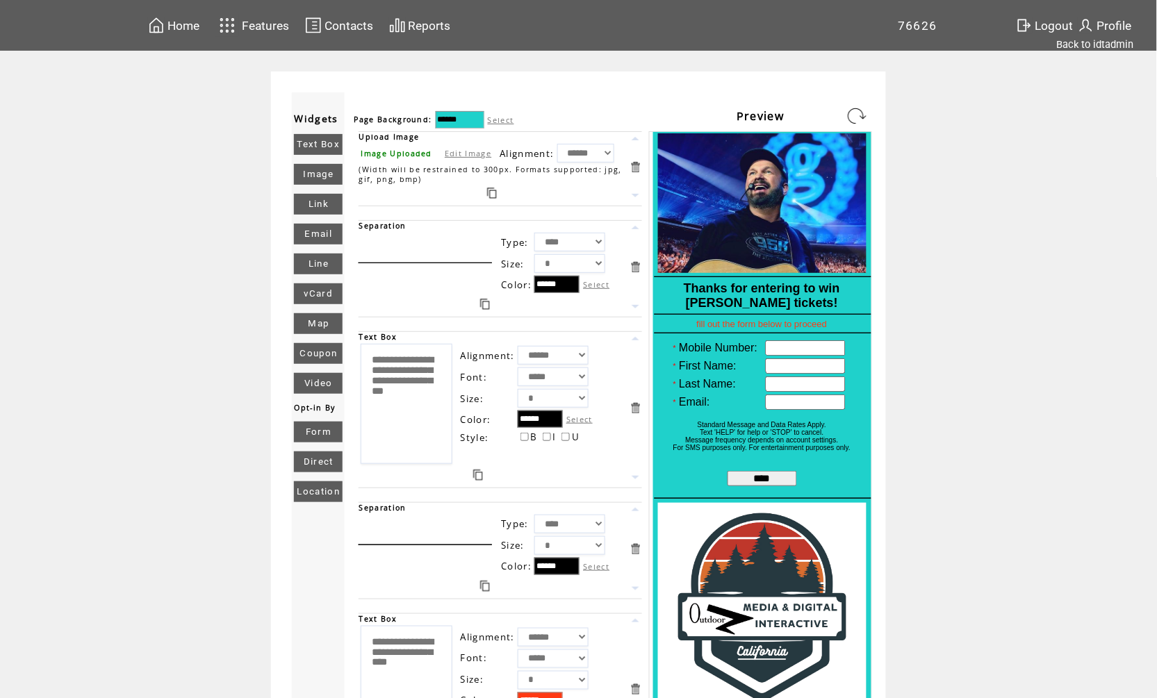
scroll to position [0, 0]
type input "**********"
click at [856, 121] on link at bounding box center [857, 116] width 22 height 22
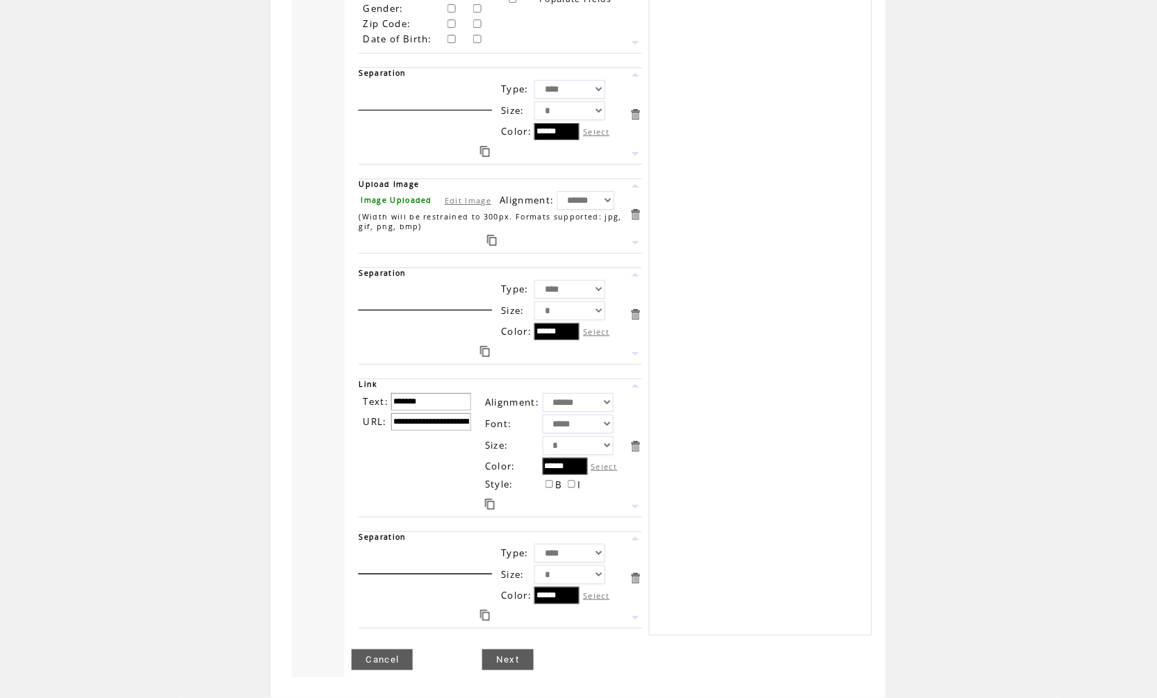
scroll to position [1187, 0]
click at [633, 236] on link at bounding box center [635, 242] width 13 height 13
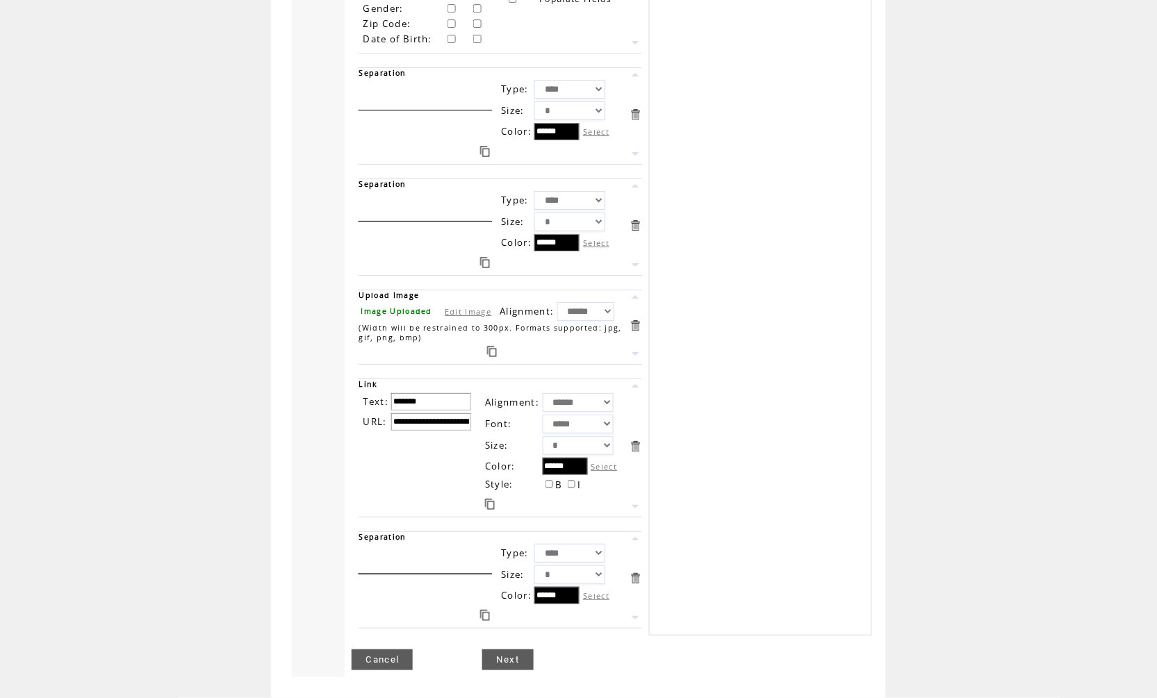
click at [639, 350] on link at bounding box center [635, 353] width 13 height 13
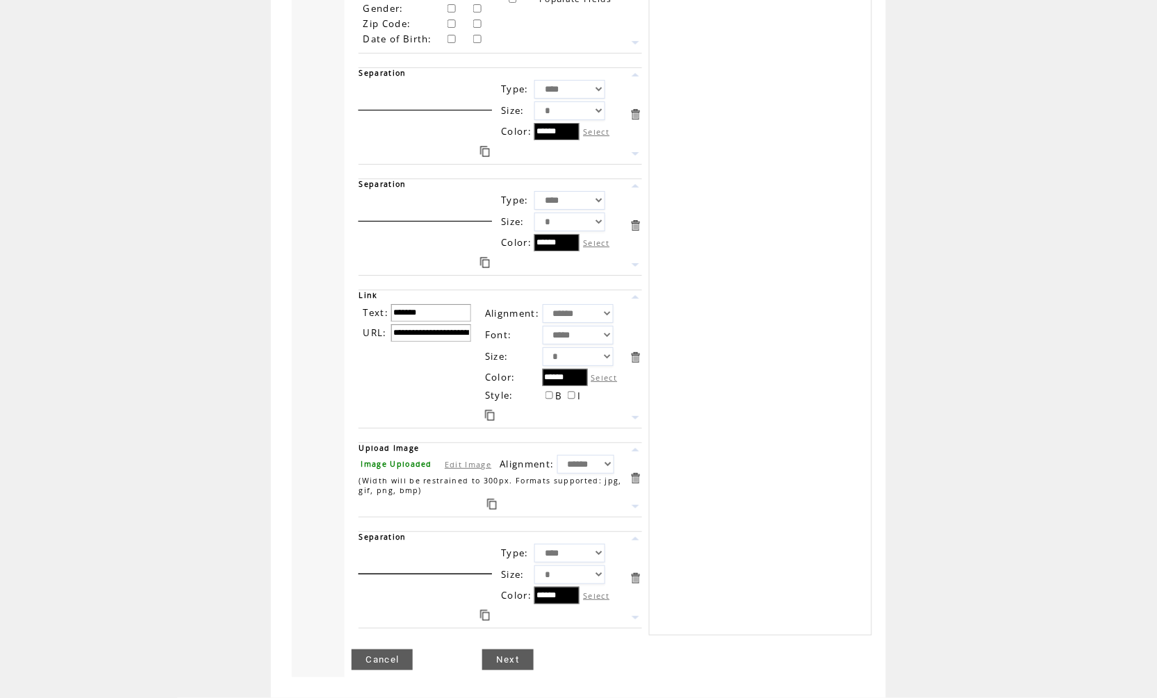
click at [633, 291] on link at bounding box center [635, 297] width 13 height 13
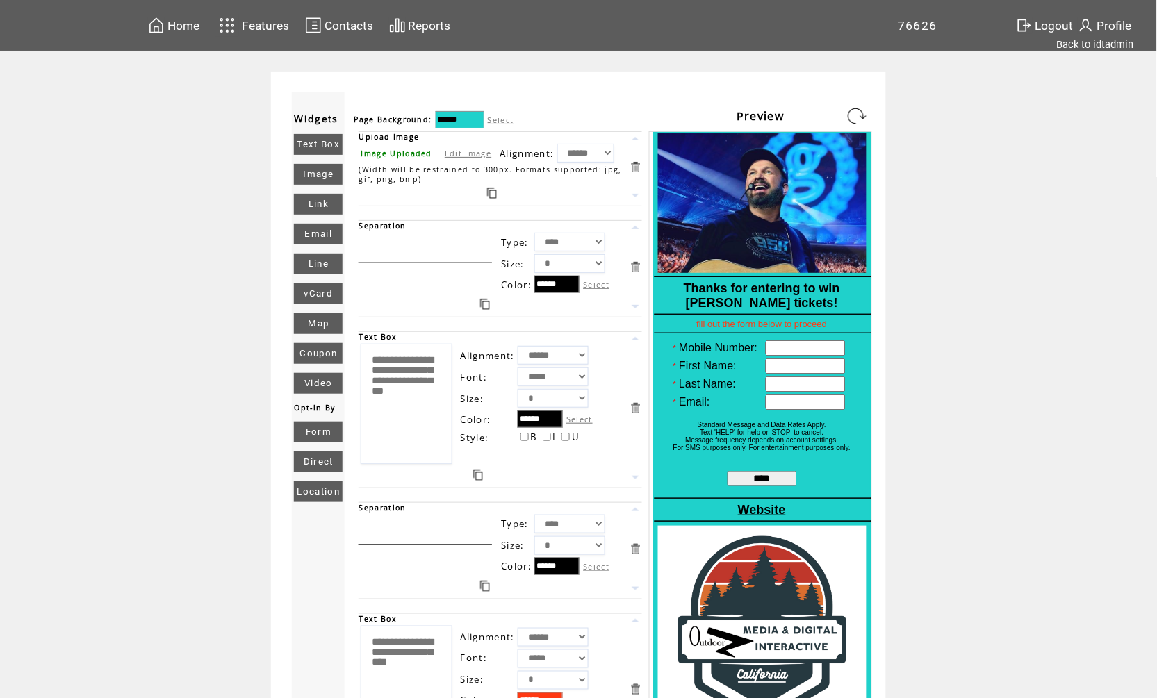
scroll to position [0, 0]
click at [860, 113] on link at bounding box center [857, 116] width 22 height 22
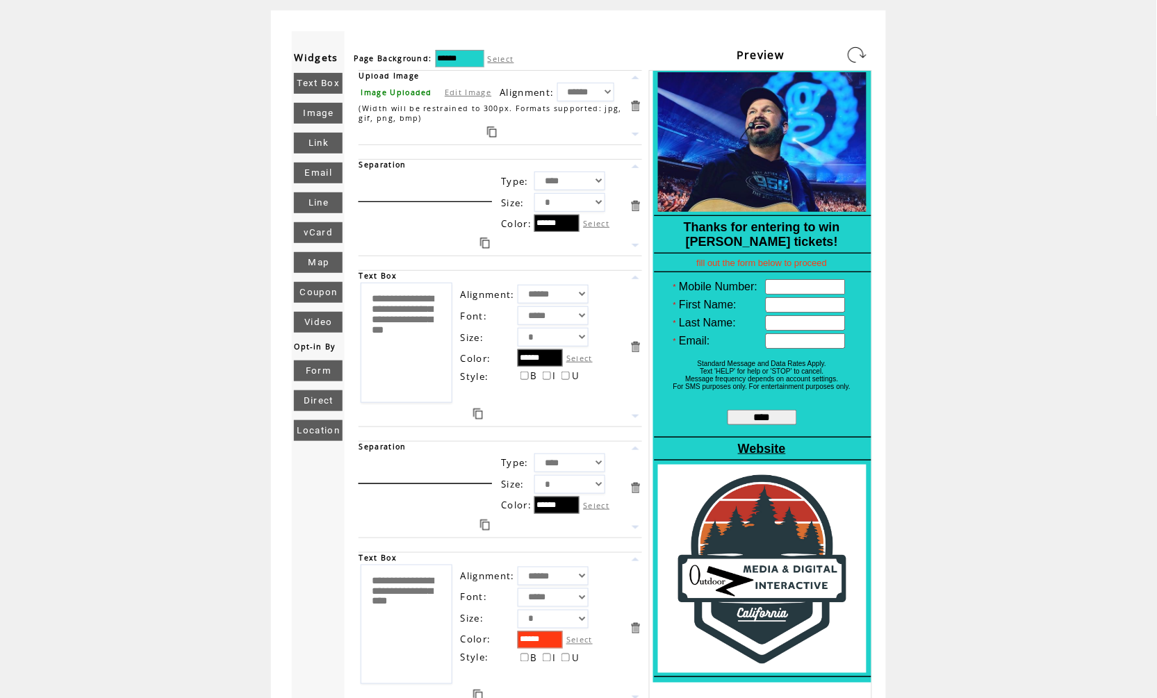
scroll to position [47, 0]
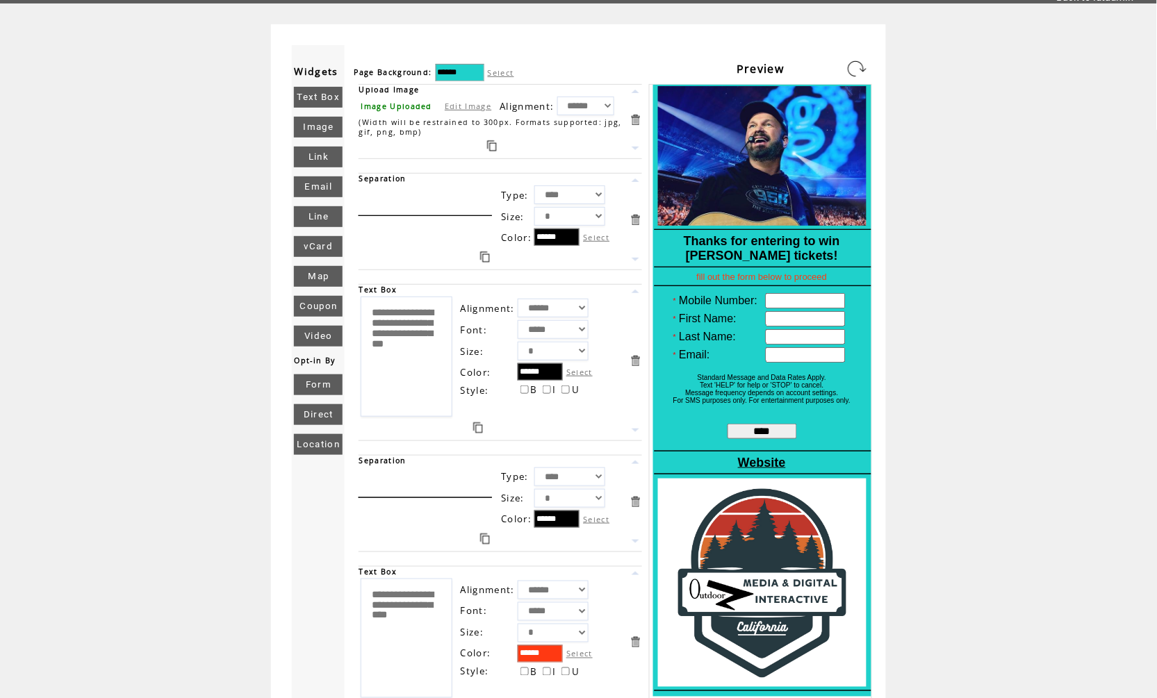
click at [486, 261] on link at bounding box center [485, 257] width 10 height 11
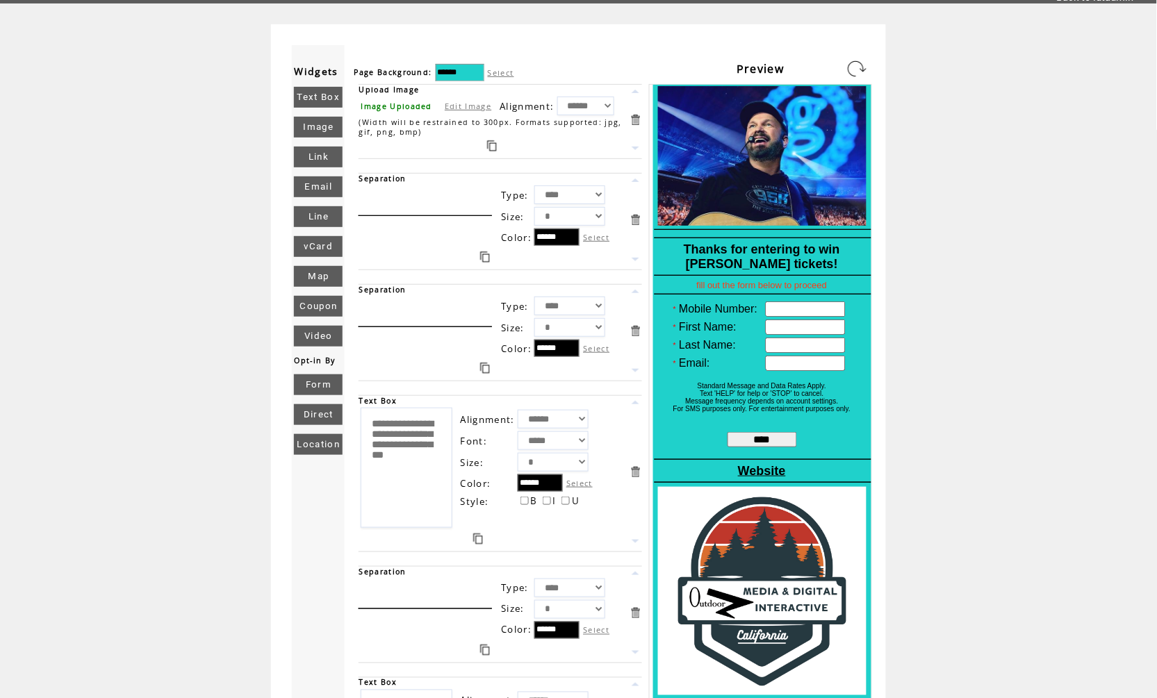
click at [638, 183] on link at bounding box center [635, 180] width 13 height 13
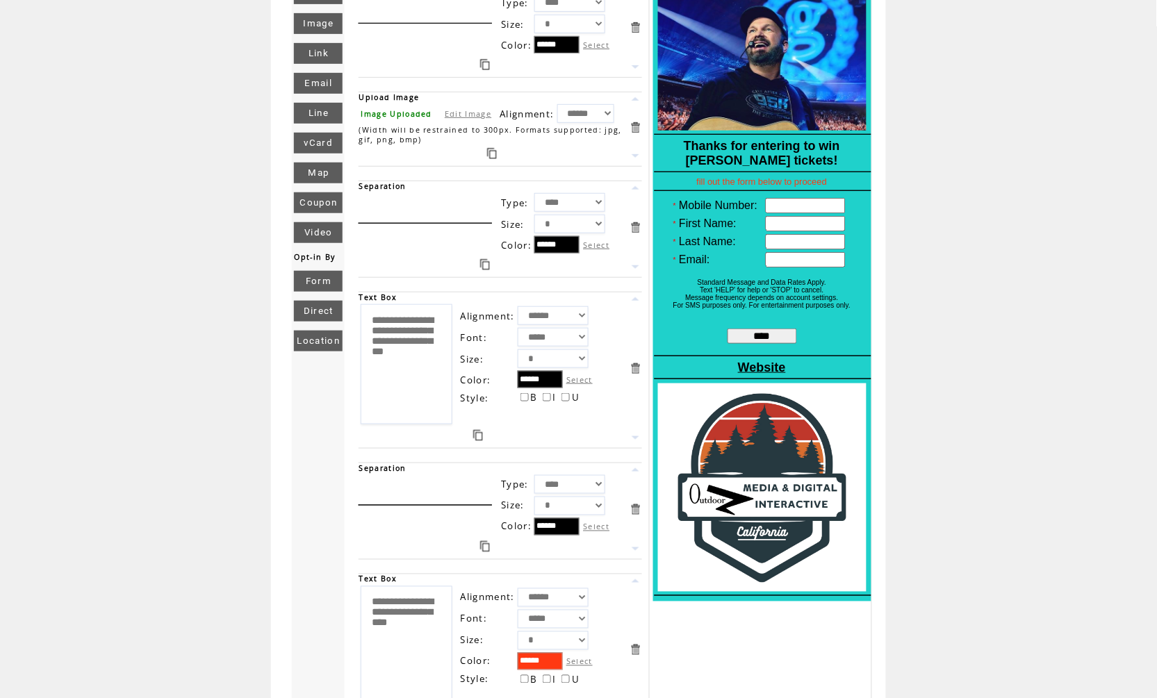
scroll to position [153, 0]
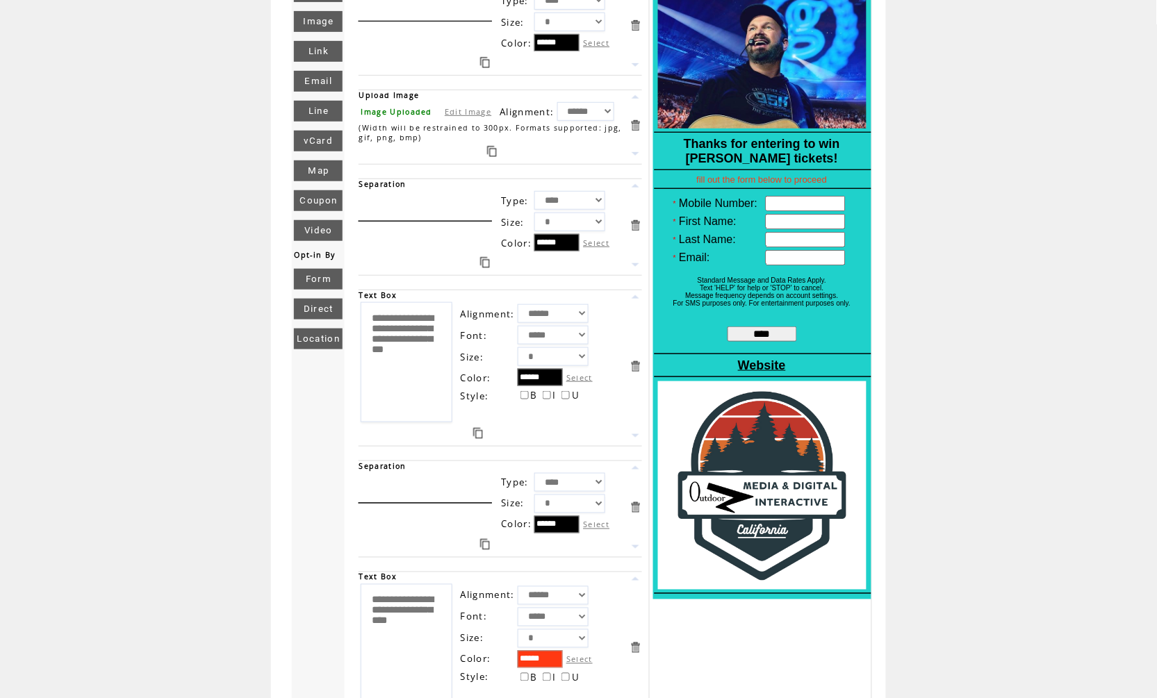
click at [634, 510] on link at bounding box center [635, 507] width 13 height 13
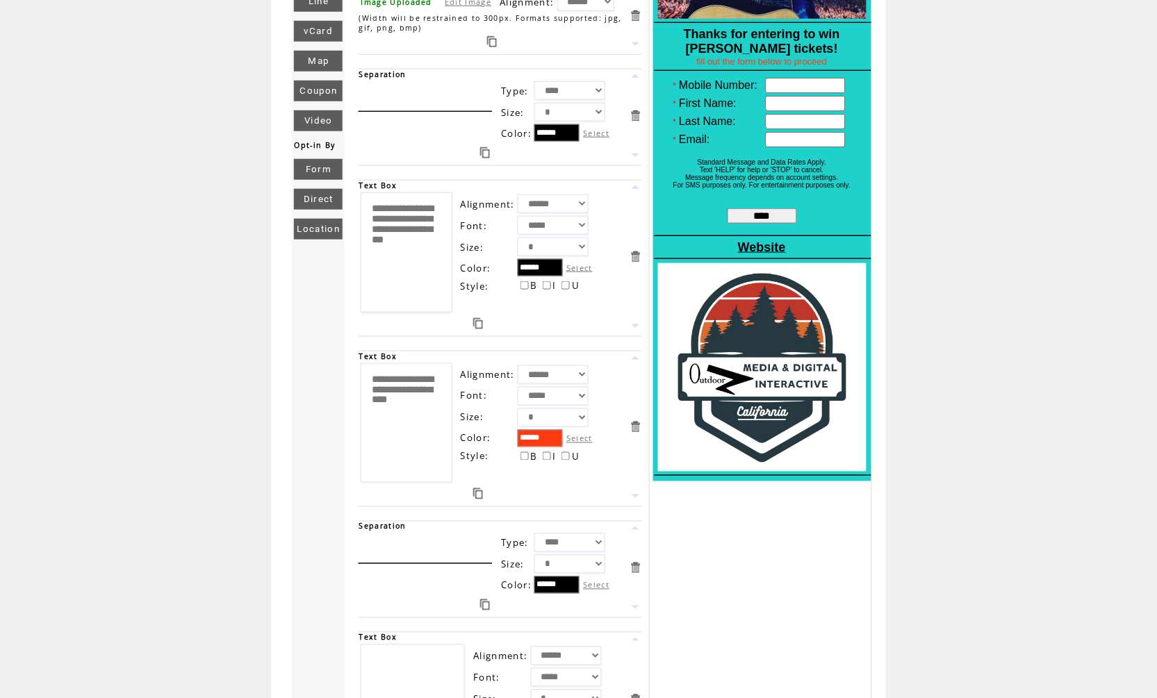
scroll to position [265, 0]
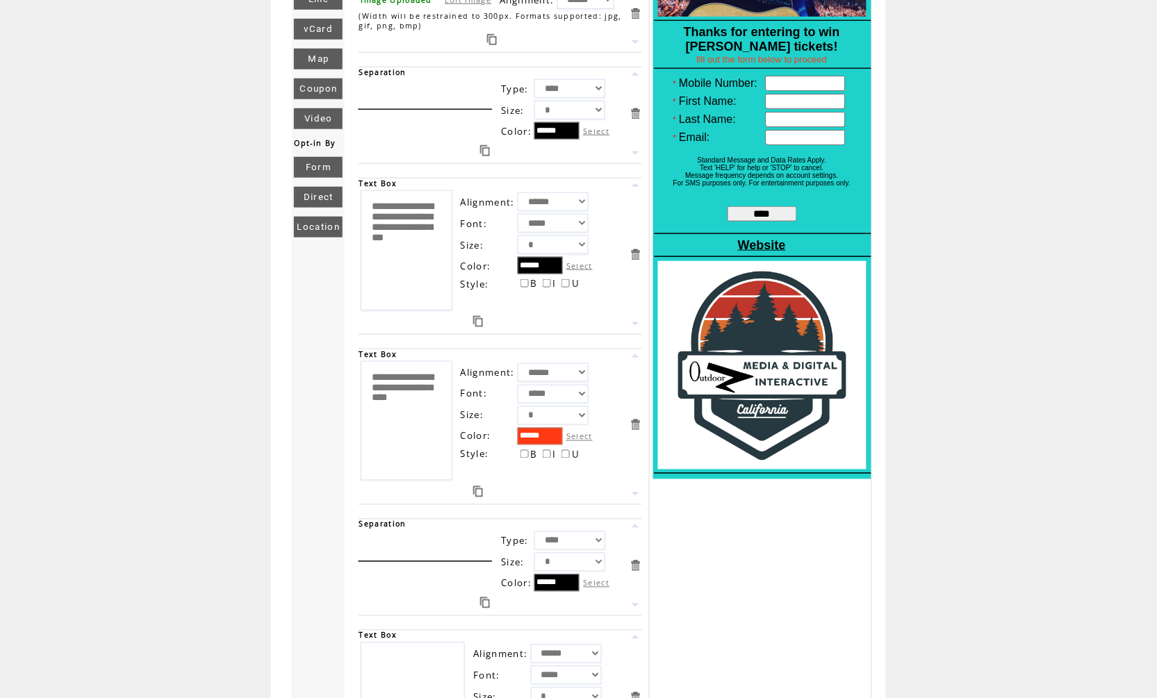
select select "*"
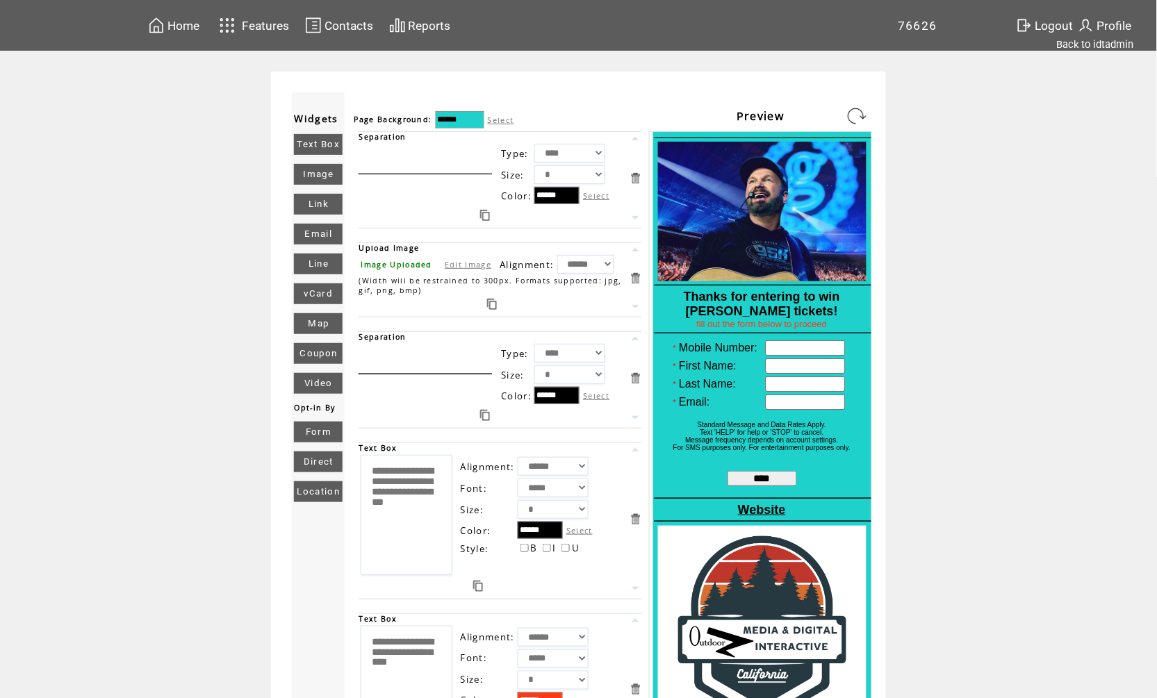
scroll to position [0, 0]
click at [863, 112] on link at bounding box center [857, 116] width 22 height 22
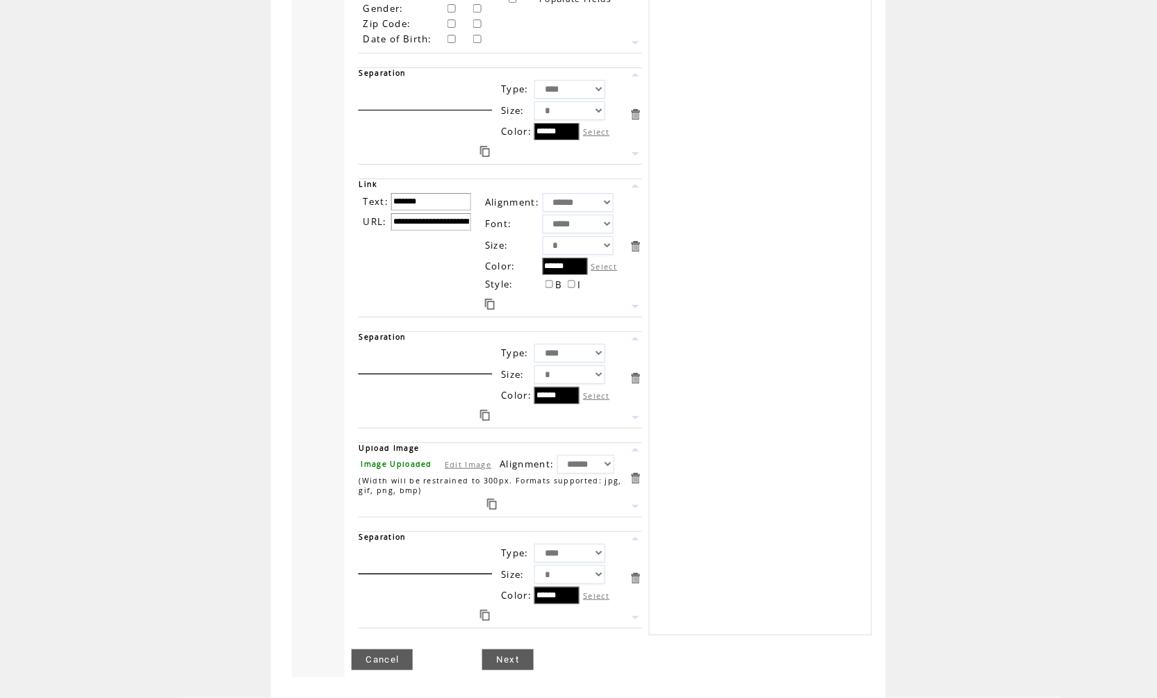
scroll to position [1187, 0]
click at [521, 654] on link "Next" at bounding box center [507, 660] width 51 height 21
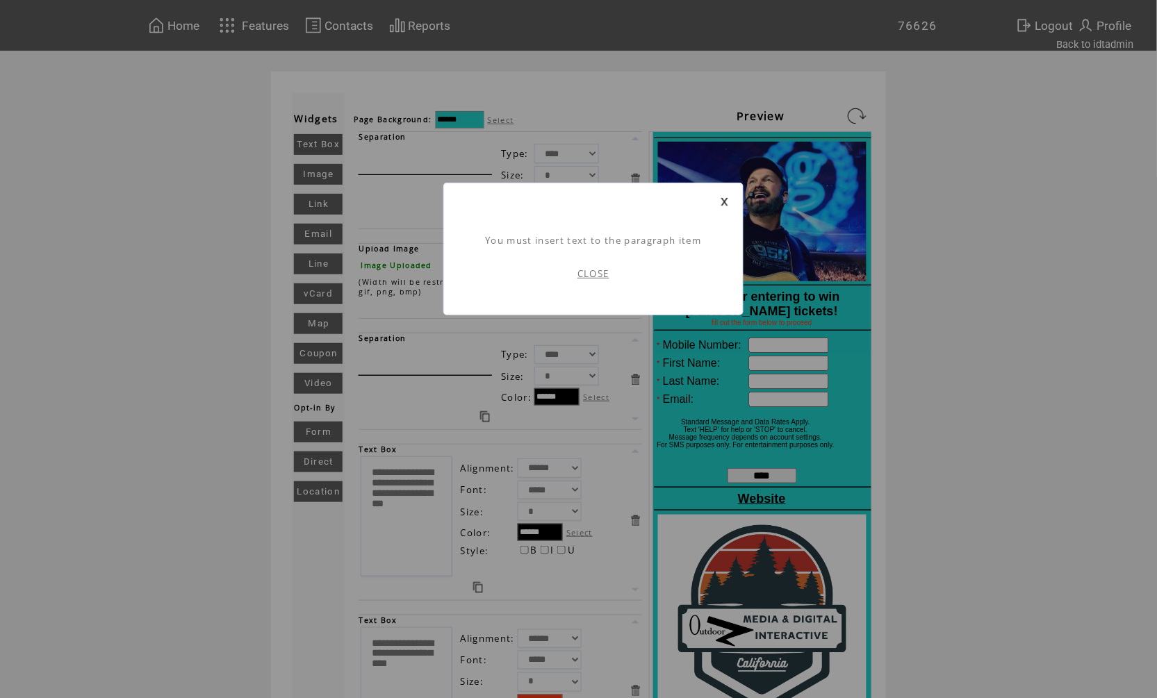
click at [589, 272] on link "CLOSE" at bounding box center [594, 274] width 32 height 13
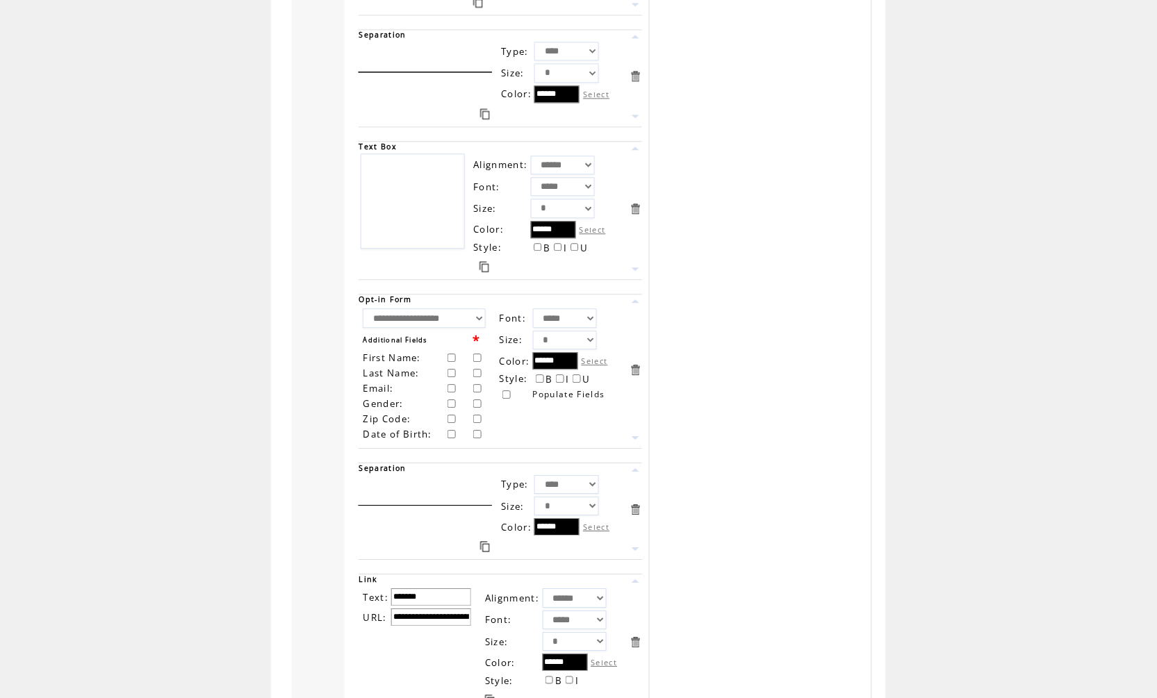
scroll to position [749, 0]
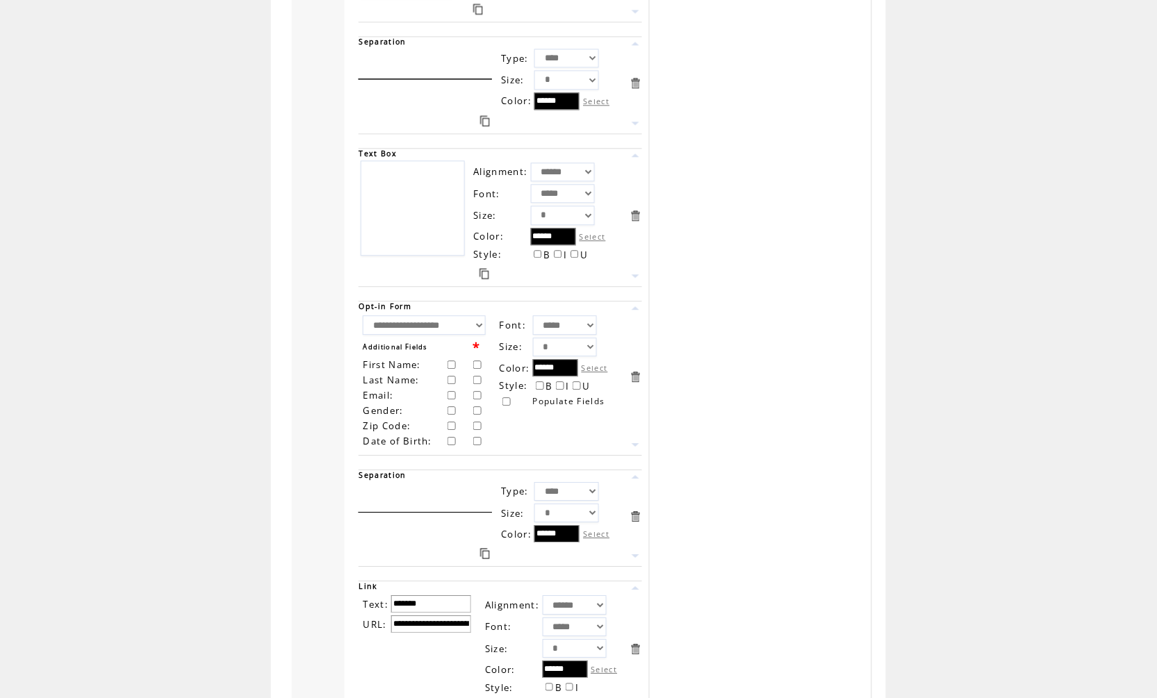
click at [638, 222] on link at bounding box center [635, 215] width 13 height 13
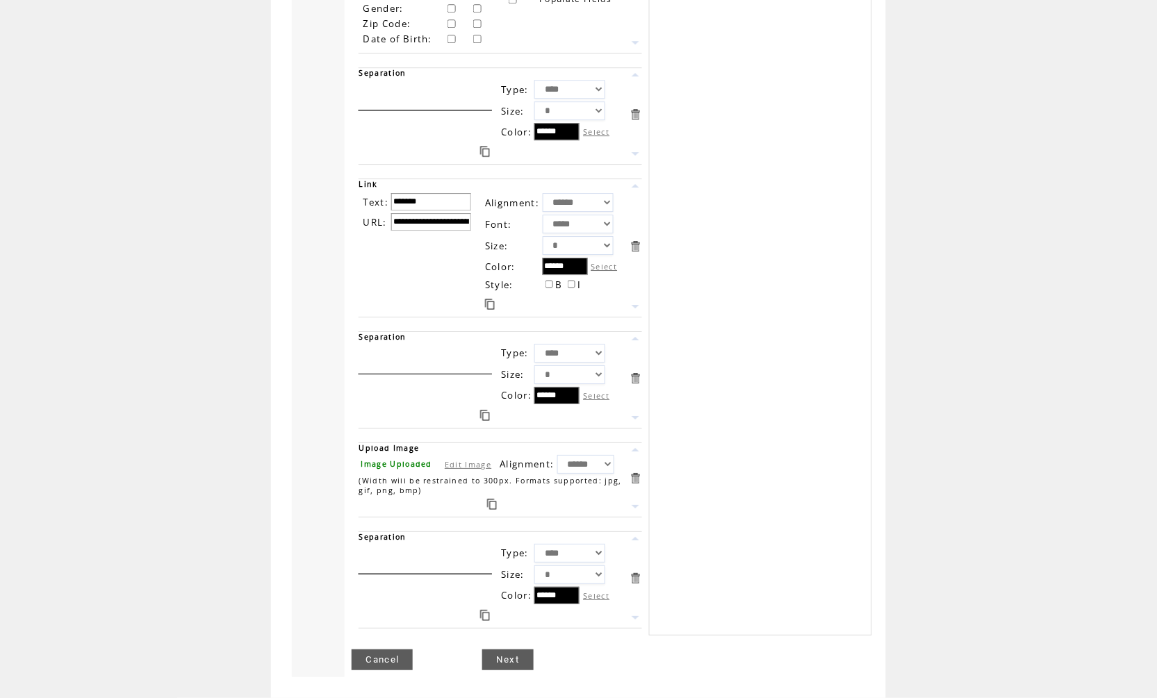
scroll to position [1015, 0]
click at [504, 663] on link "Next" at bounding box center [507, 660] width 51 height 21
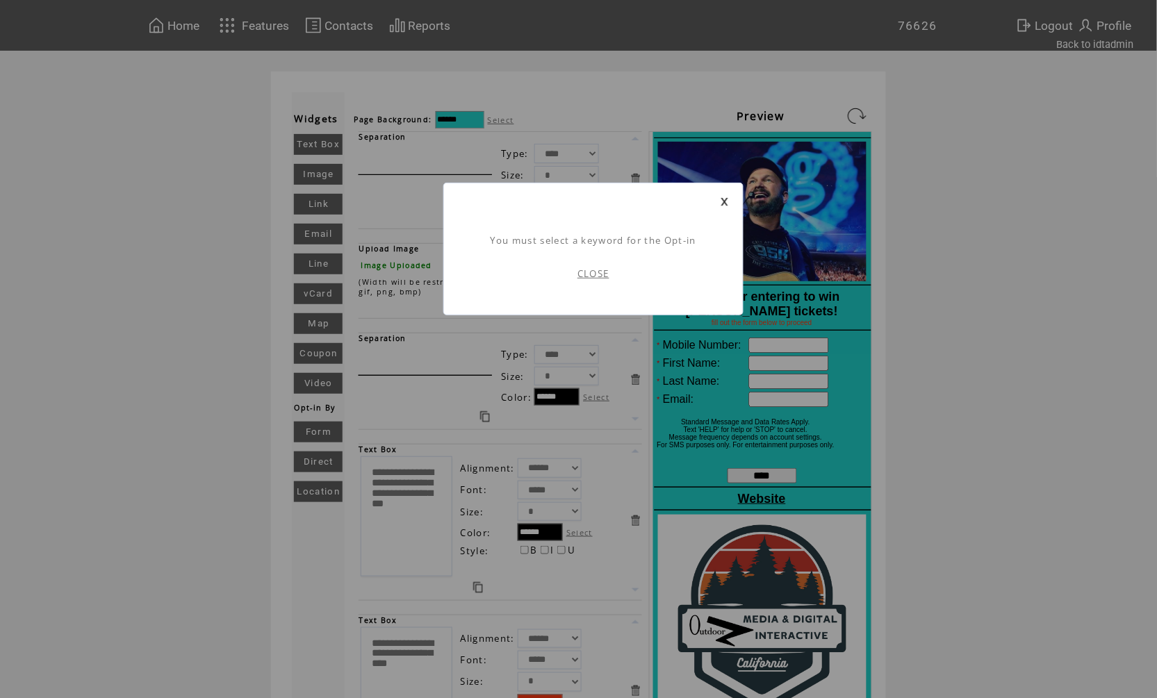
click at [580, 272] on link "CLOSE" at bounding box center [594, 274] width 32 height 13
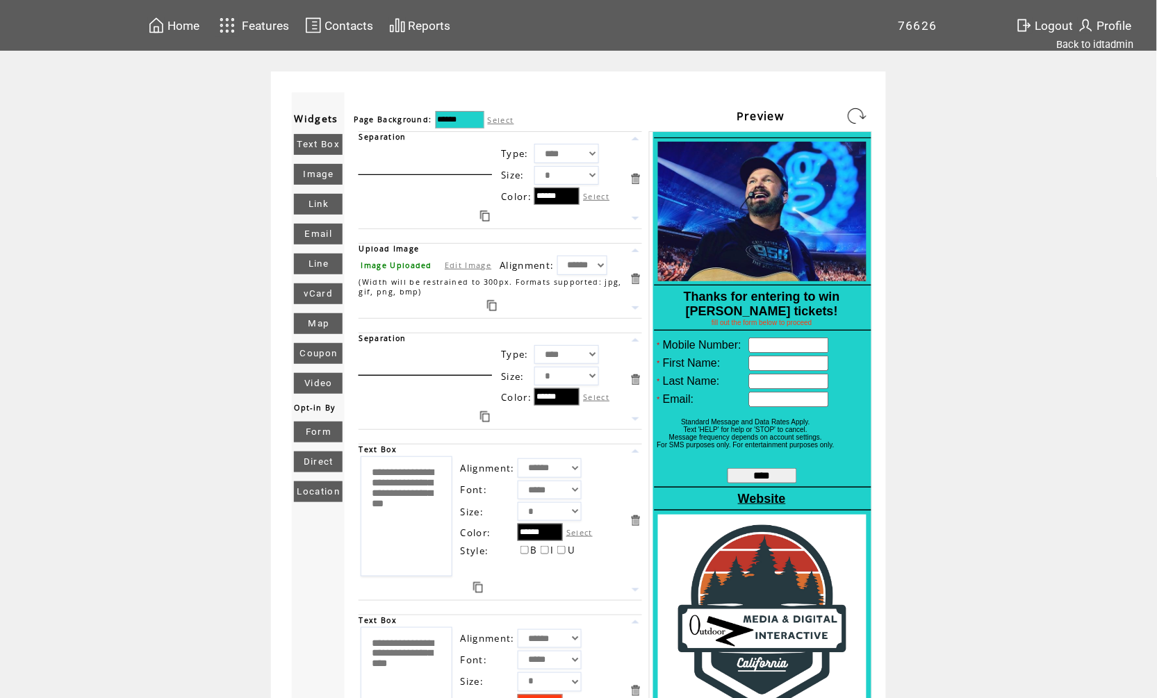
scroll to position [502, 0]
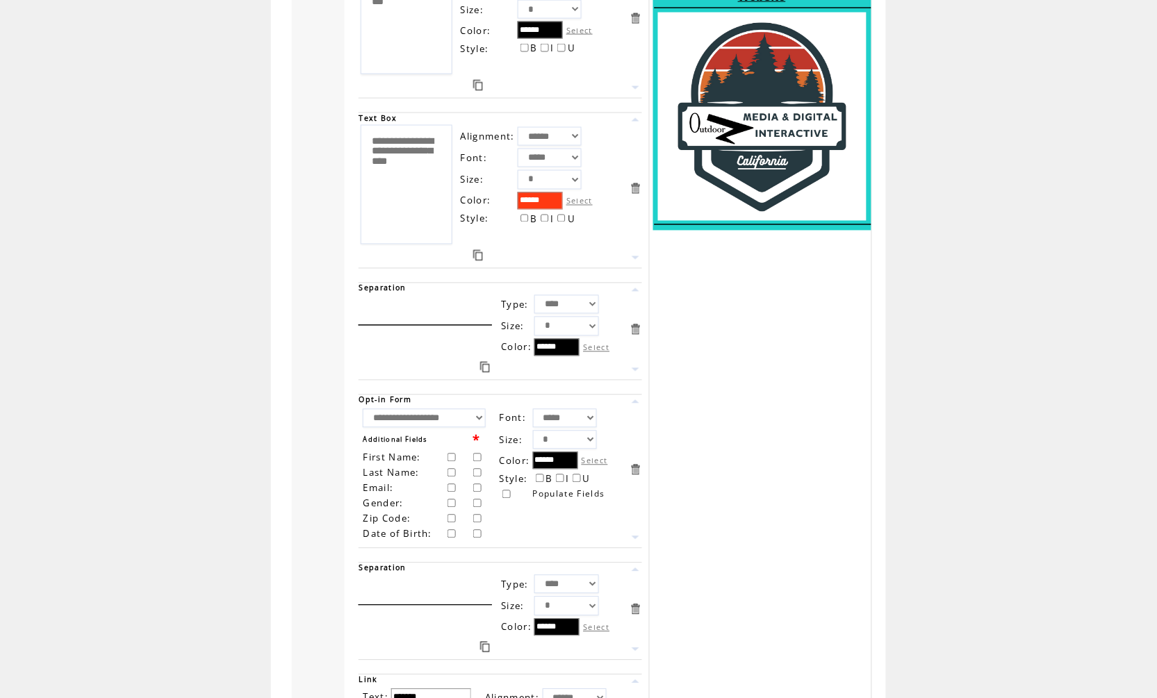
select select "**********"
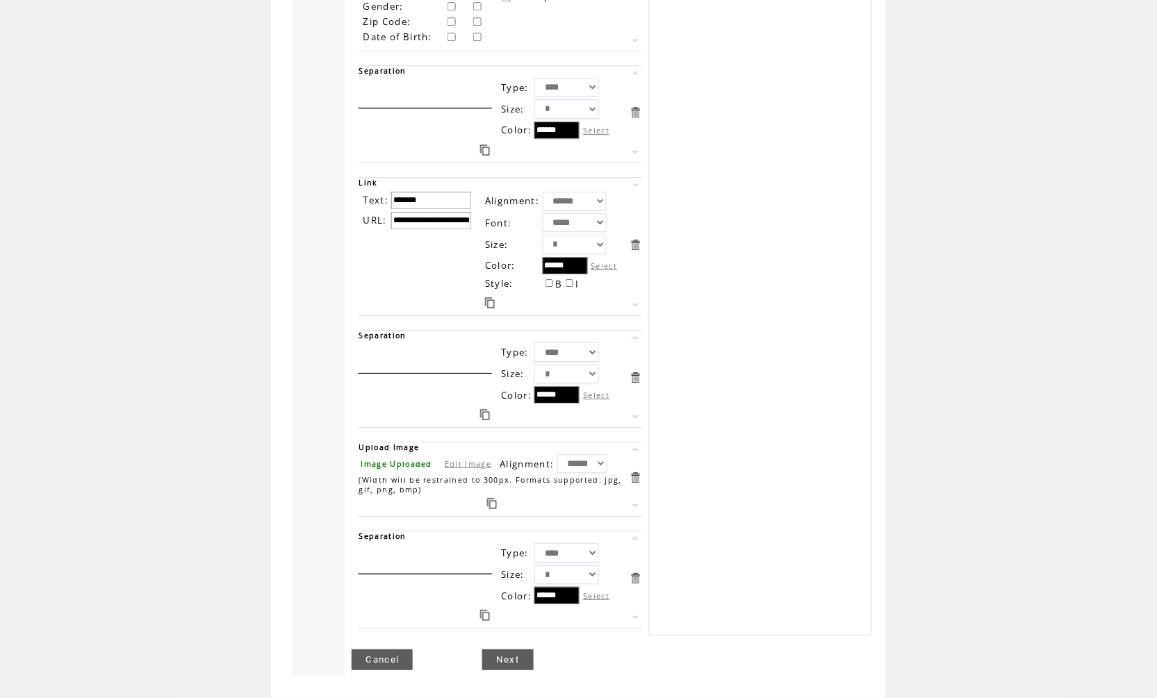
scroll to position [1015, 0]
click at [498, 670] on link "Next" at bounding box center [507, 660] width 51 height 21
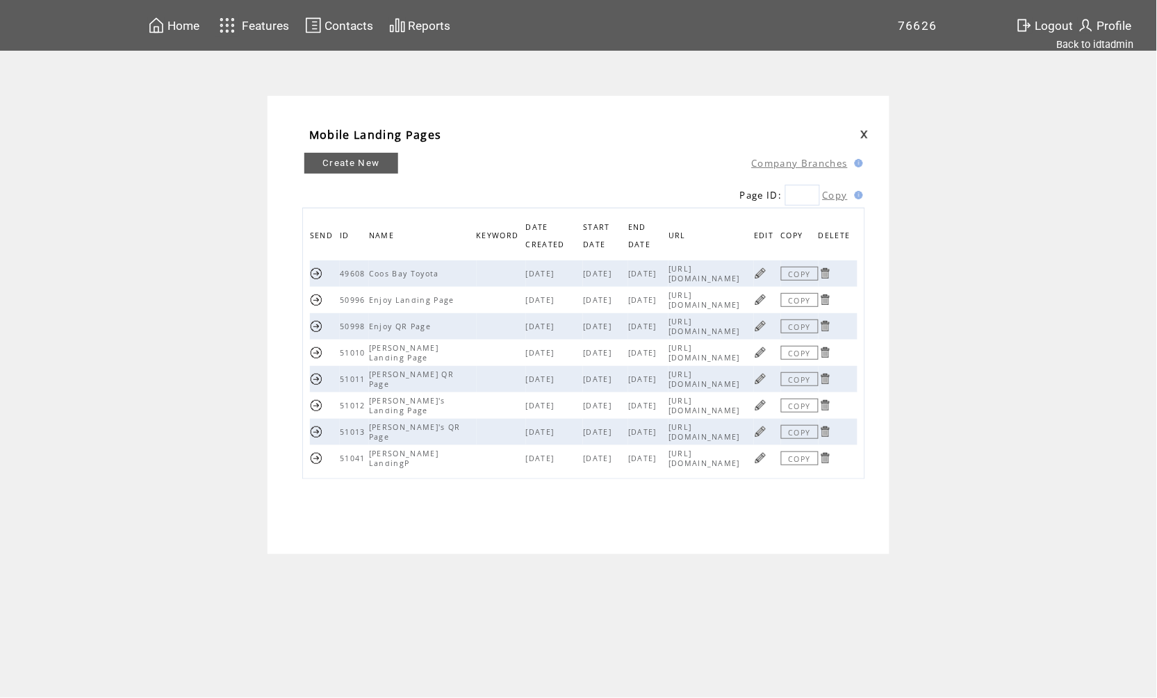
drag, startPoint x: 733, startPoint y: 465, endPoint x: 648, endPoint y: 455, distance: 85.4
click at [669, 455] on span "[URL][DOMAIN_NAME]" at bounding box center [706, 458] width 75 height 19
copy span "[URL][DOMAIN_NAME]"
click at [380, 158] on link "Create New" at bounding box center [351, 163] width 94 height 21
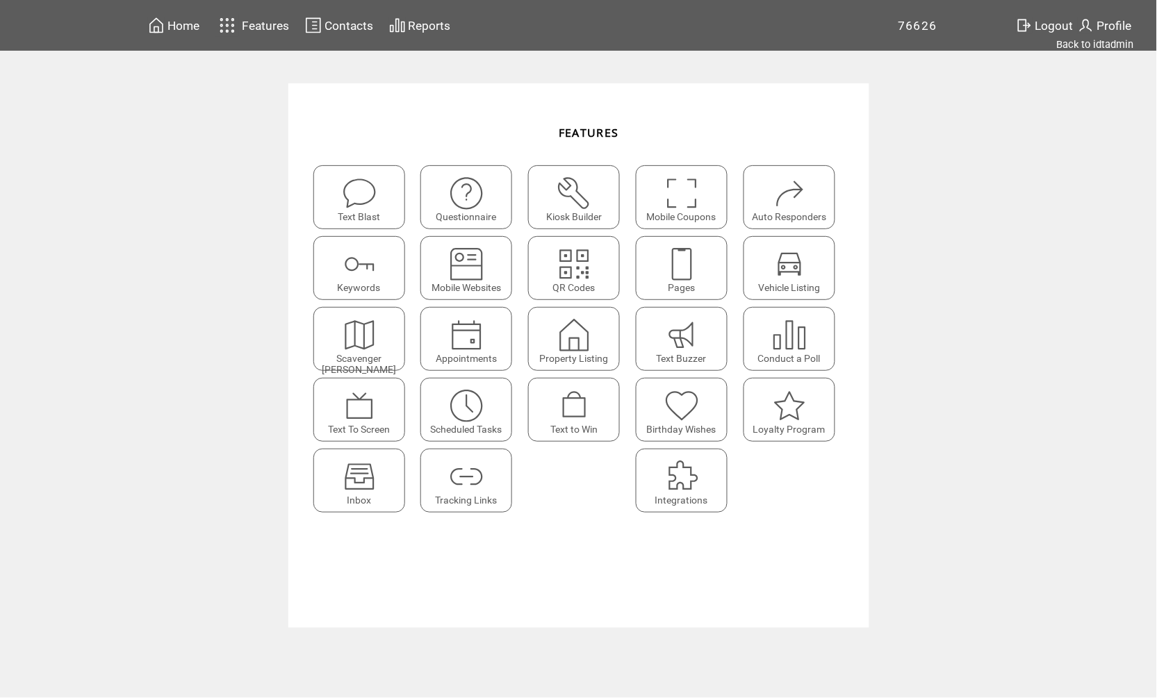
click at [594, 281] on featuretext "QR Codes" at bounding box center [574, 288] width 90 height 19
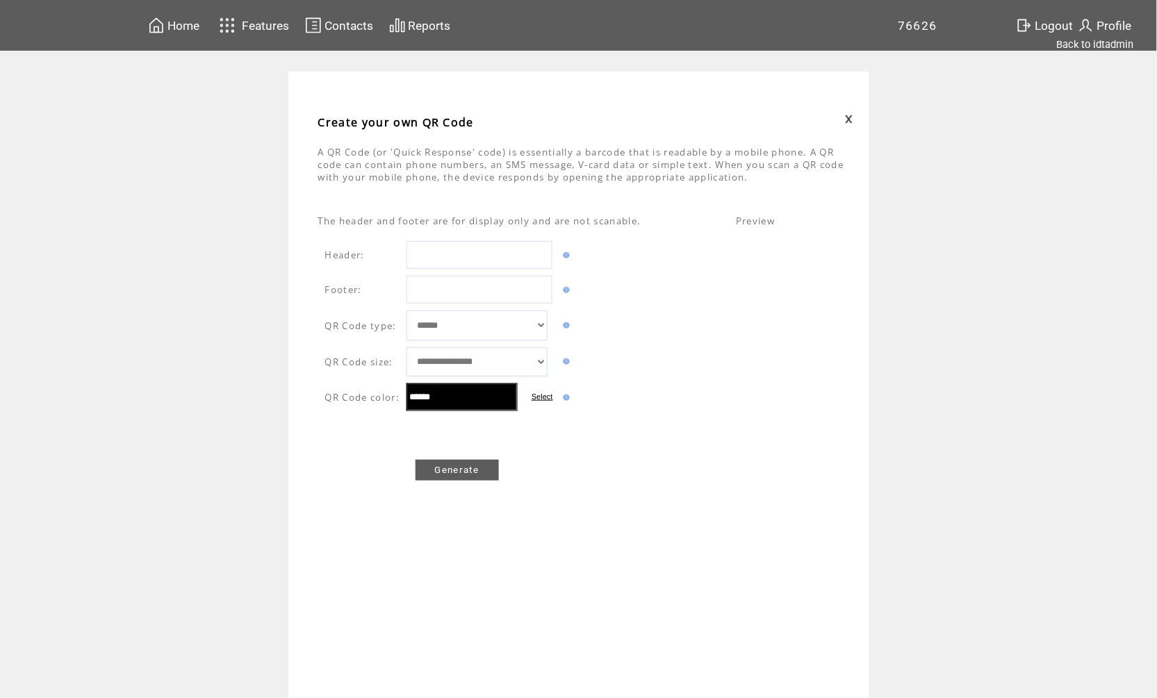
select select "**********"
click at [436, 500] on input "*******" at bounding box center [457, 487] width 202 height 28
paste input "**********"
type input "**********"
select select "*****"
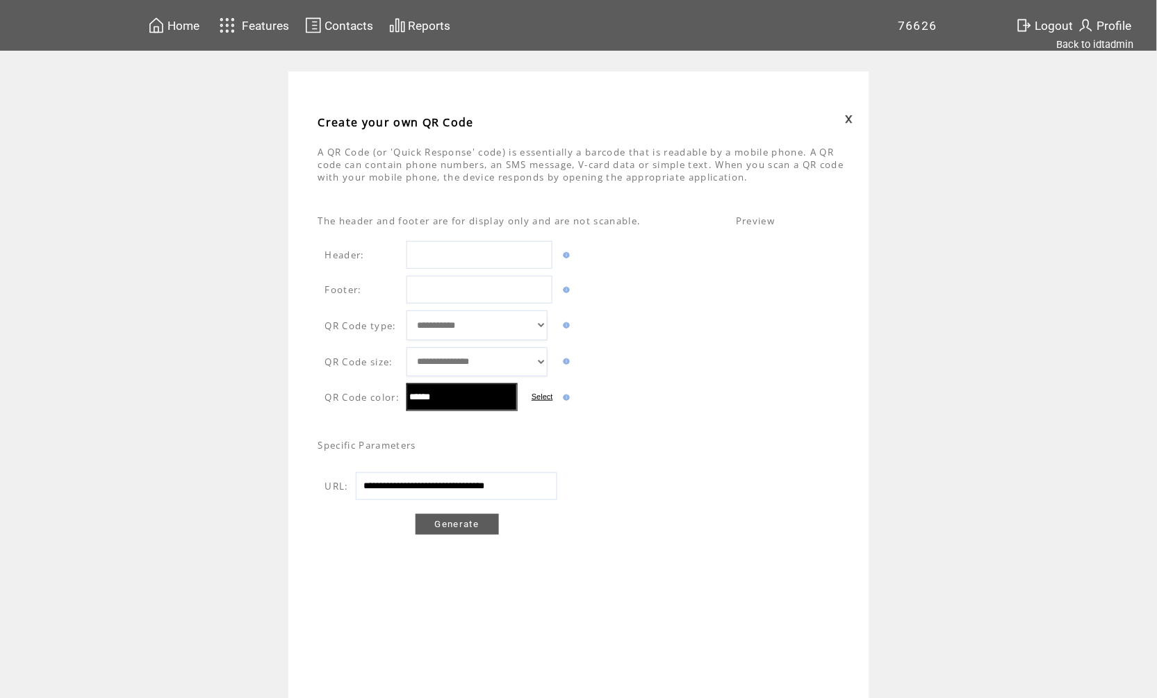
click at [487, 535] on link "Generate" at bounding box center [457, 524] width 83 height 21
click at [780, 292] on img at bounding box center [781, 279] width 25 height 25
click at [247, 33] on table "Features" at bounding box center [252, 25] width 79 height 27
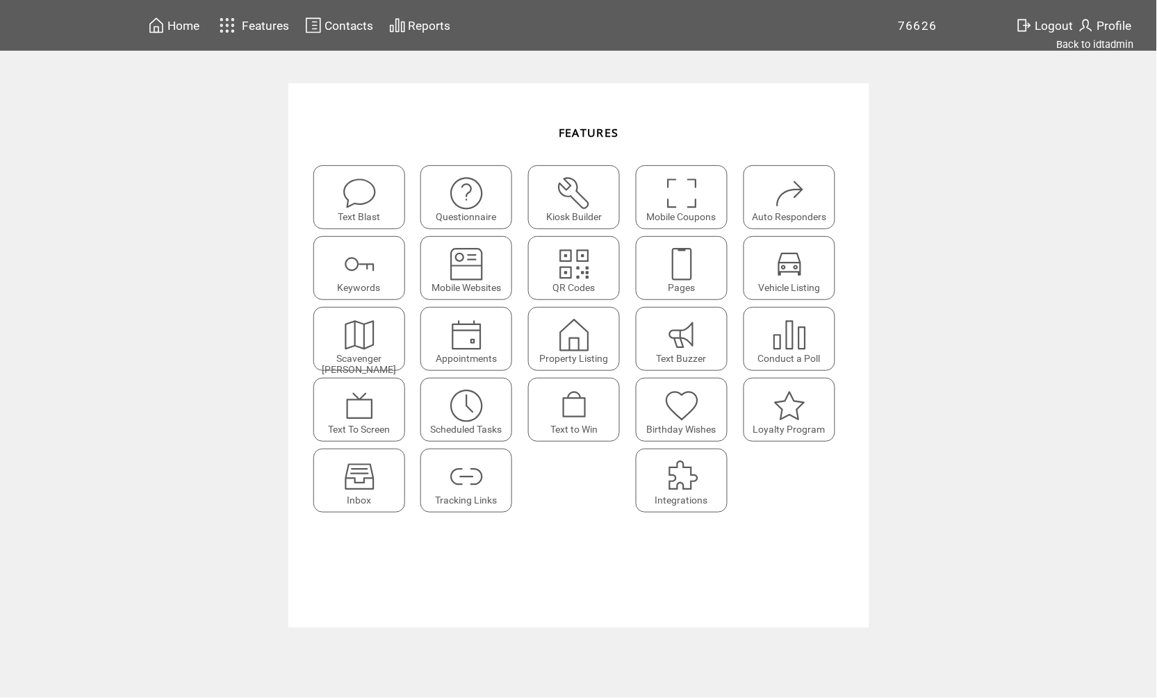
click at [686, 270] on img at bounding box center [682, 264] width 37 height 37
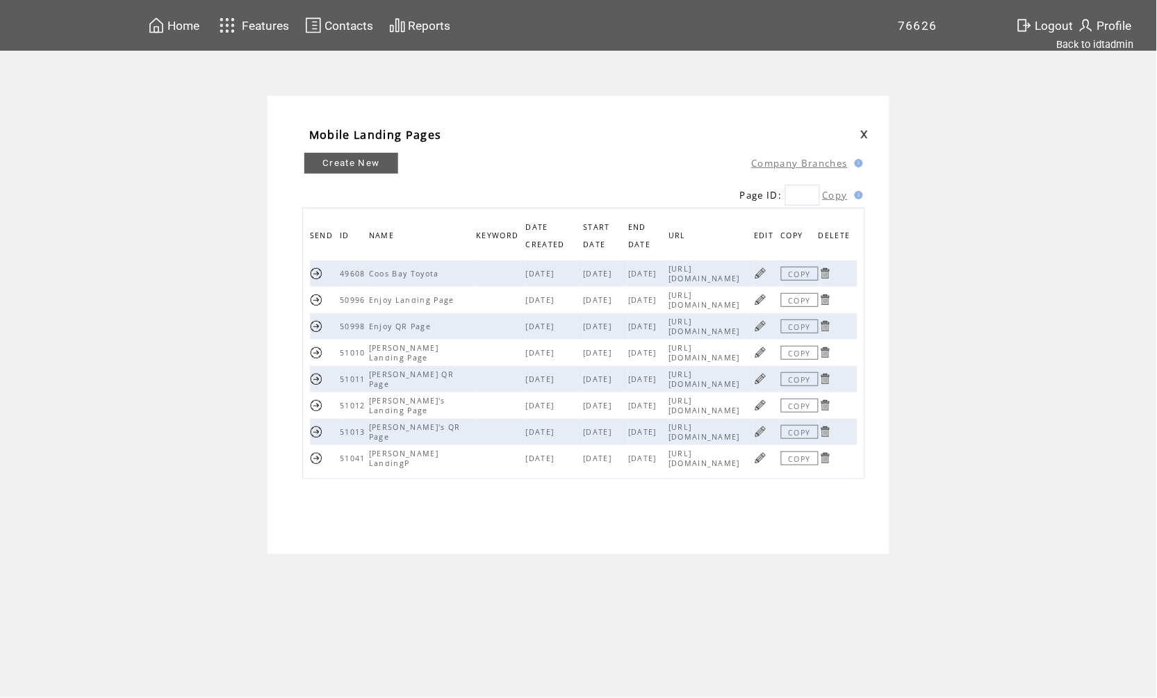
click at [359, 170] on link "Create New" at bounding box center [351, 163] width 94 height 21
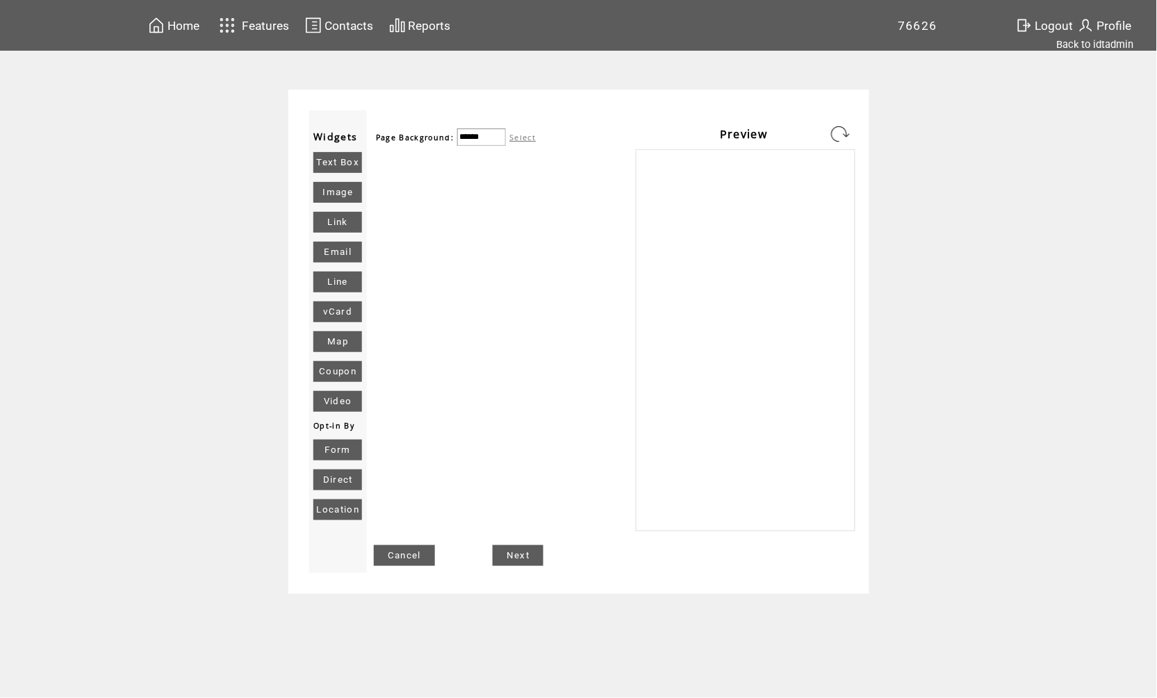
click at [352, 193] on link "Image" at bounding box center [337, 192] width 49 height 21
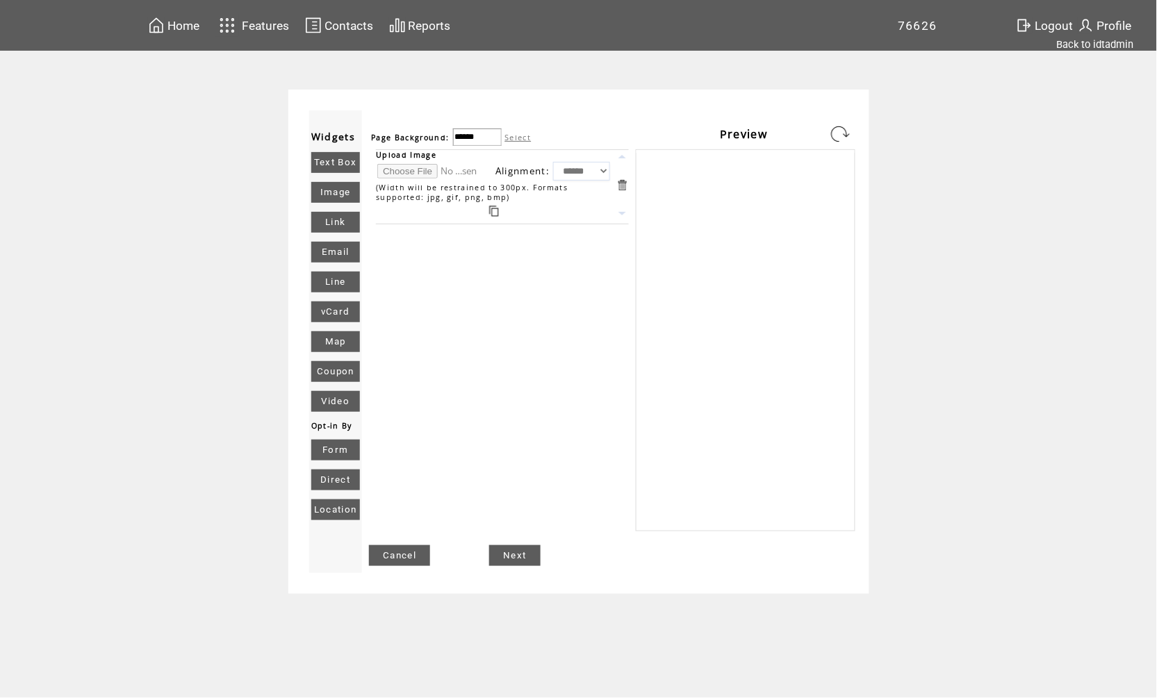
click at [328, 163] on link "Text Box" at bounding box center [335, 162] width 49 height 21
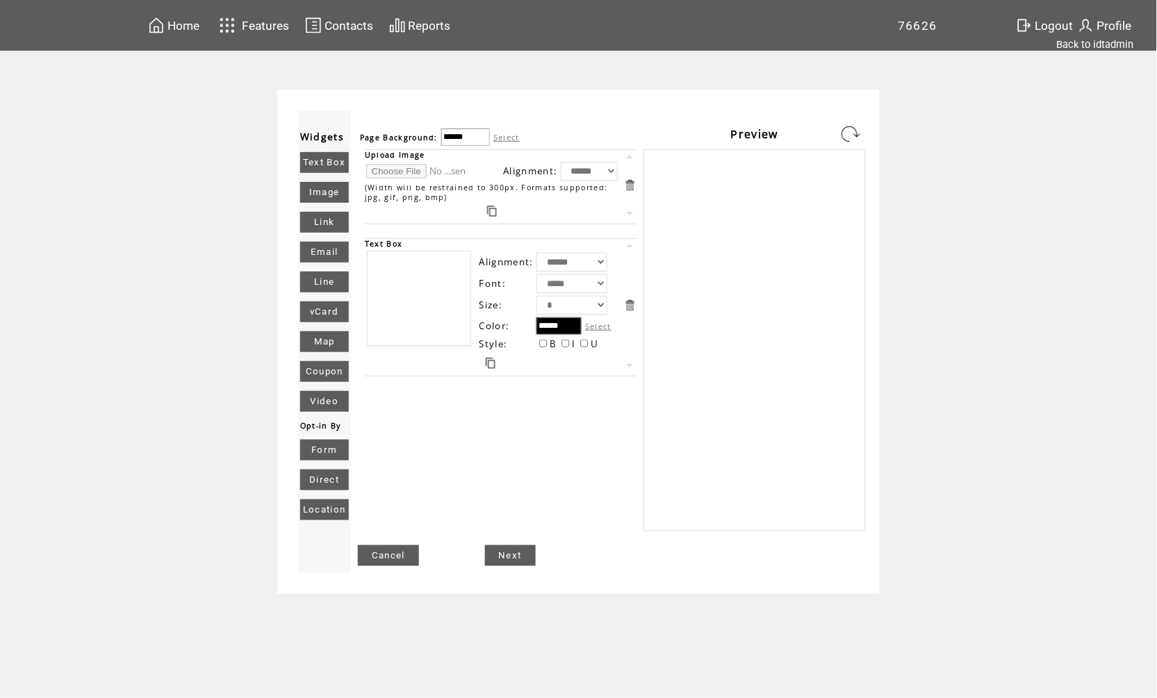
click at [336, 198] on link "Image" at bounding box center [324, 192] width 49 height 21
click at [436, 177] on input "file" at bounding box center [418, 171] width 104 height 15
type input "**********"
click at [390, 265] on textarea at bounding box center [419, 298] width 104 height 95
click at [407, 281] on textarea at bounding box center [419, 298] width 104 height 95
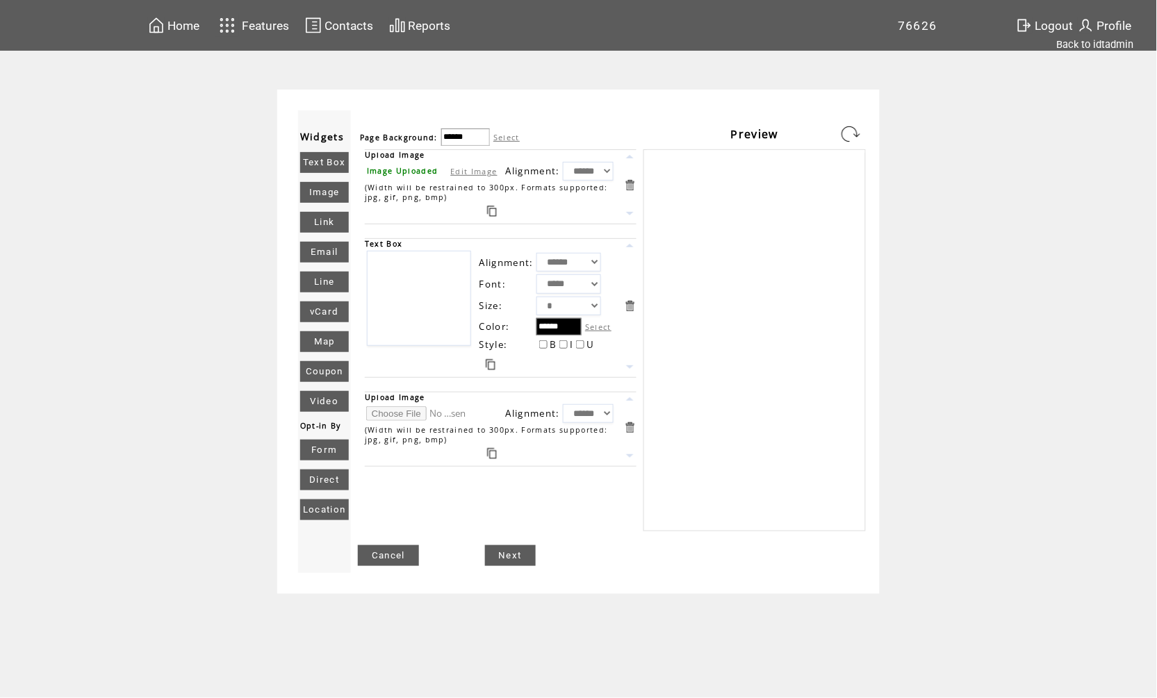
click at [398, 276] on textarea at bounding box center [419, 298] width 104 height 95
type textarea "**********"
click at [845, 132] on link at bounding box center [851, 134] width 22 height 22
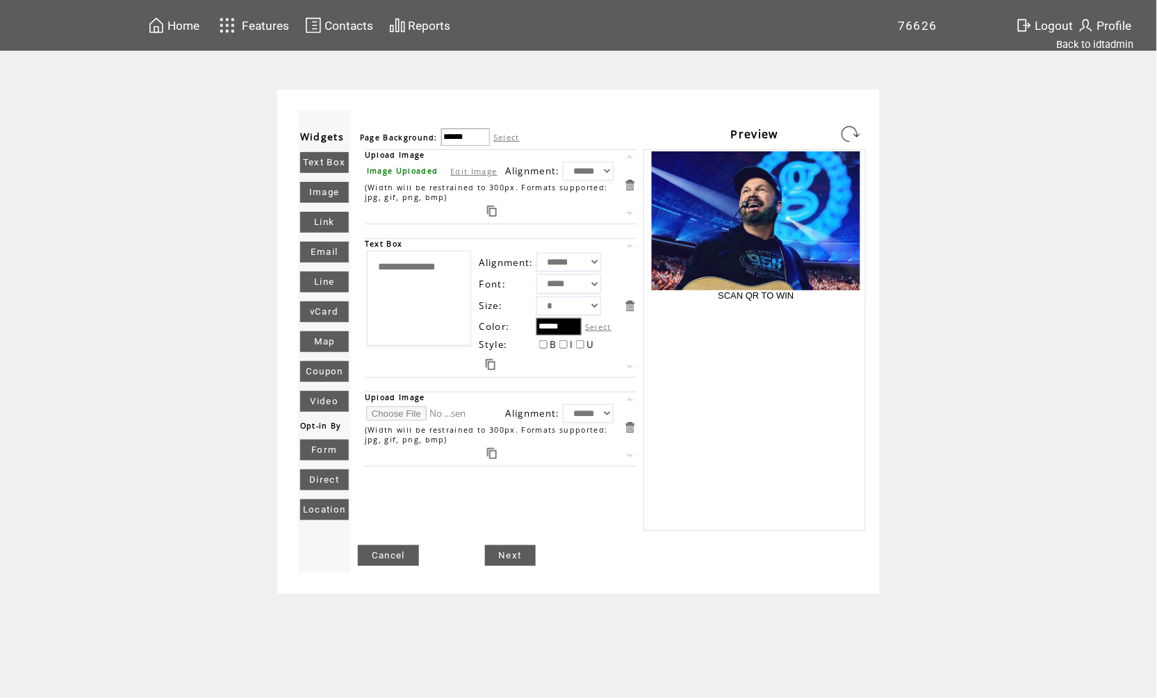
select select "*"
click at [332, 281] on link "Line" at bounding box center [324, 282] width 49 height 21
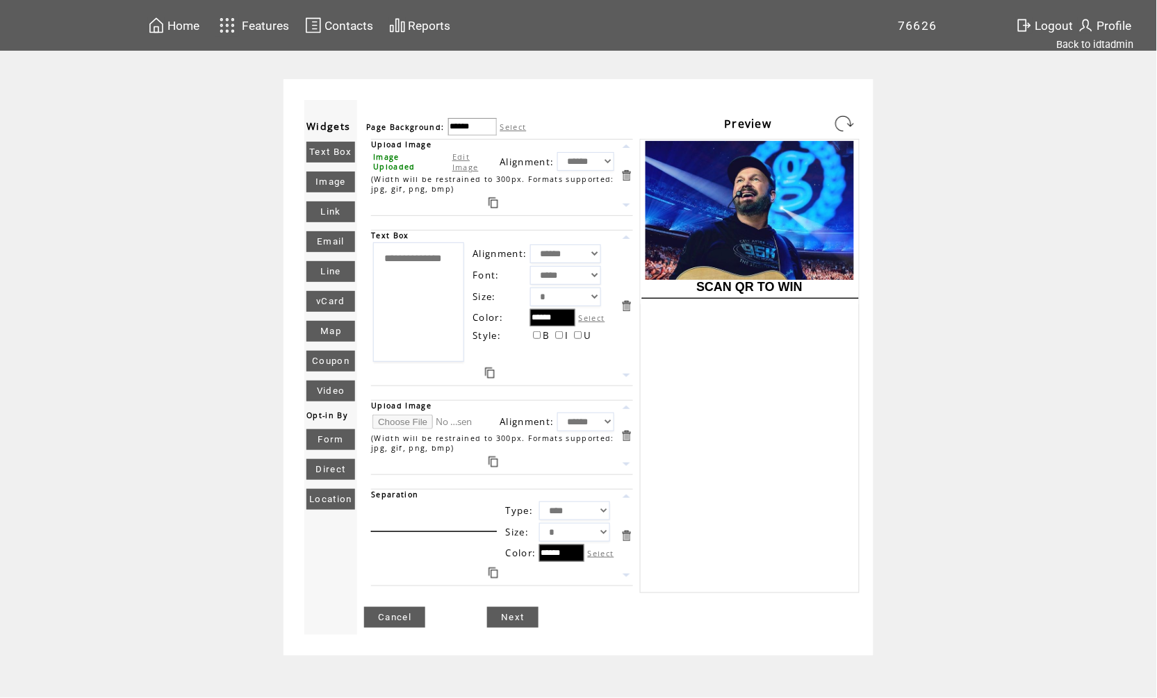
click at [622, 503] on link at bounding box center [626, 496] width 13 height 13
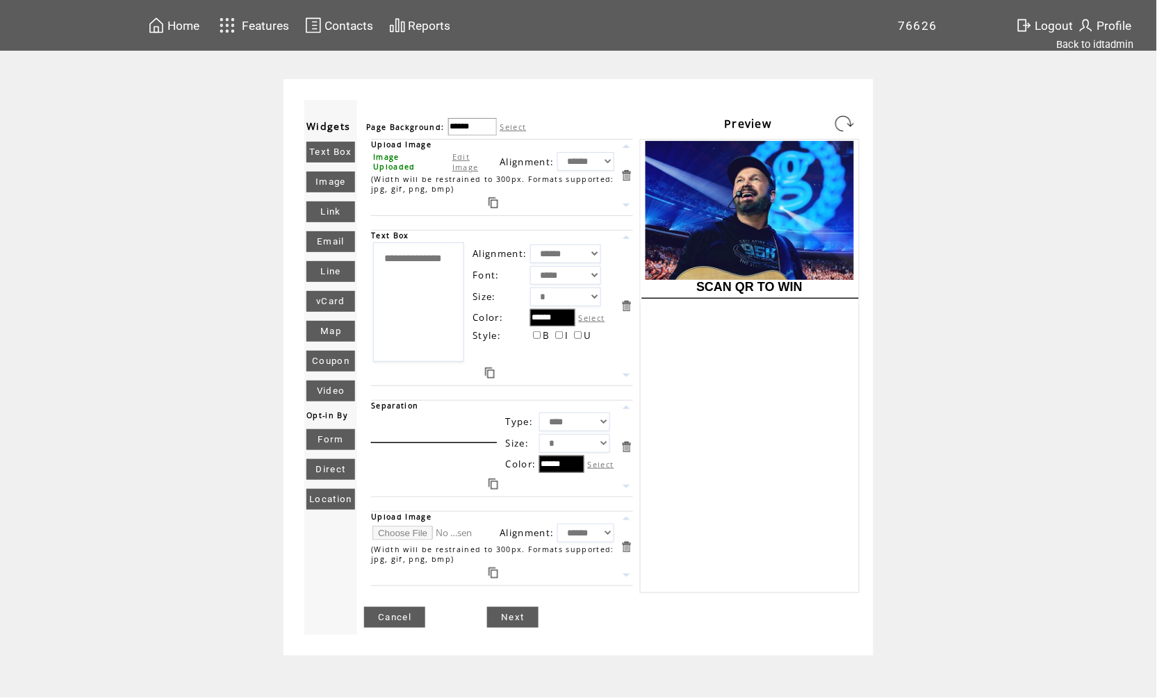
click at [493, 485] on link at bounding box center [494, 484] width 10 height 11
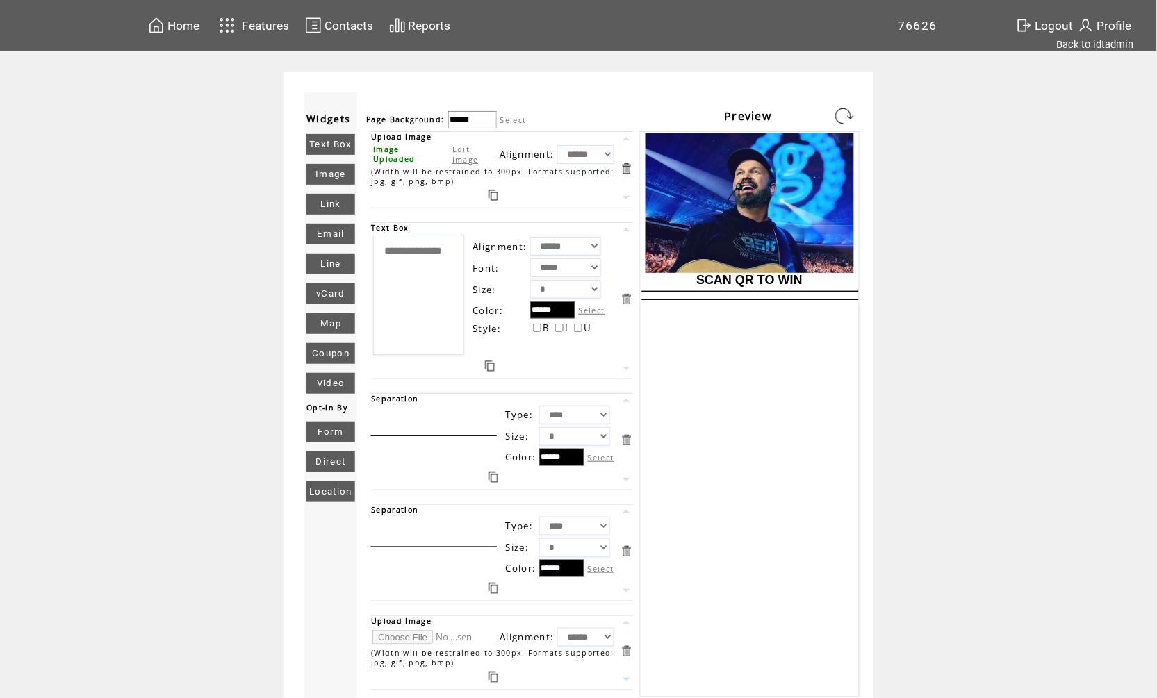
click at [625, 404] on link at bounding box center [626, 400] width 13 height 13
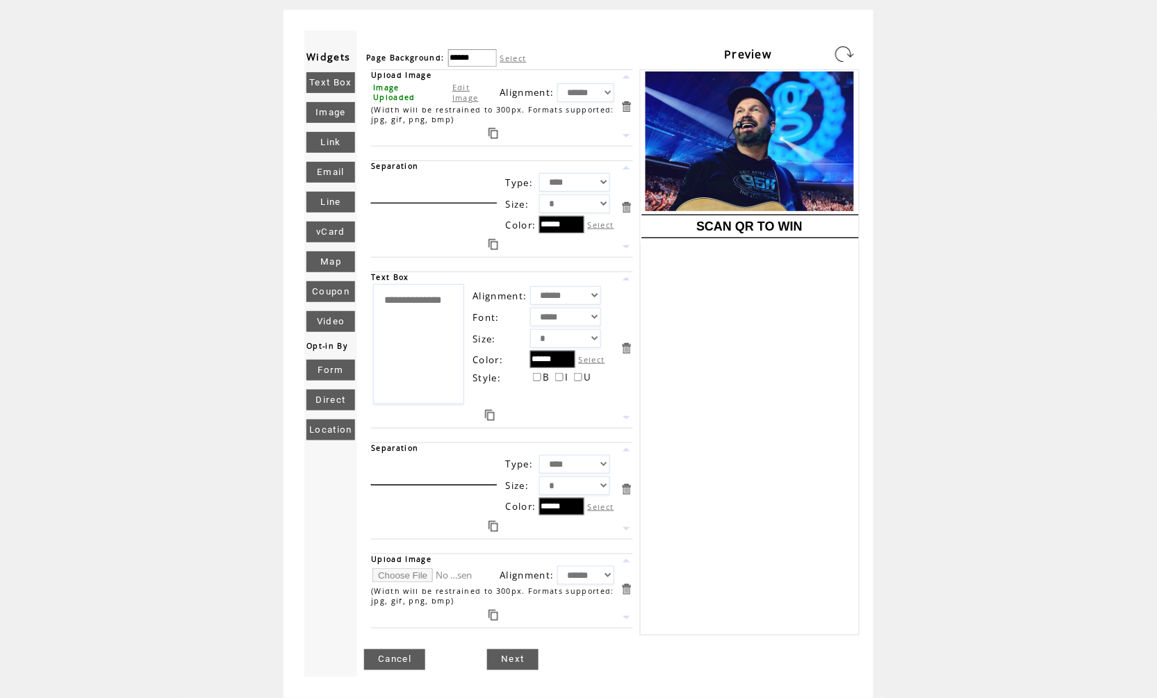
scroll to position [72, 0]
click at [411, 569] on input "file" at bounding box center [425, 576] width 104 height 15
type input "**********"
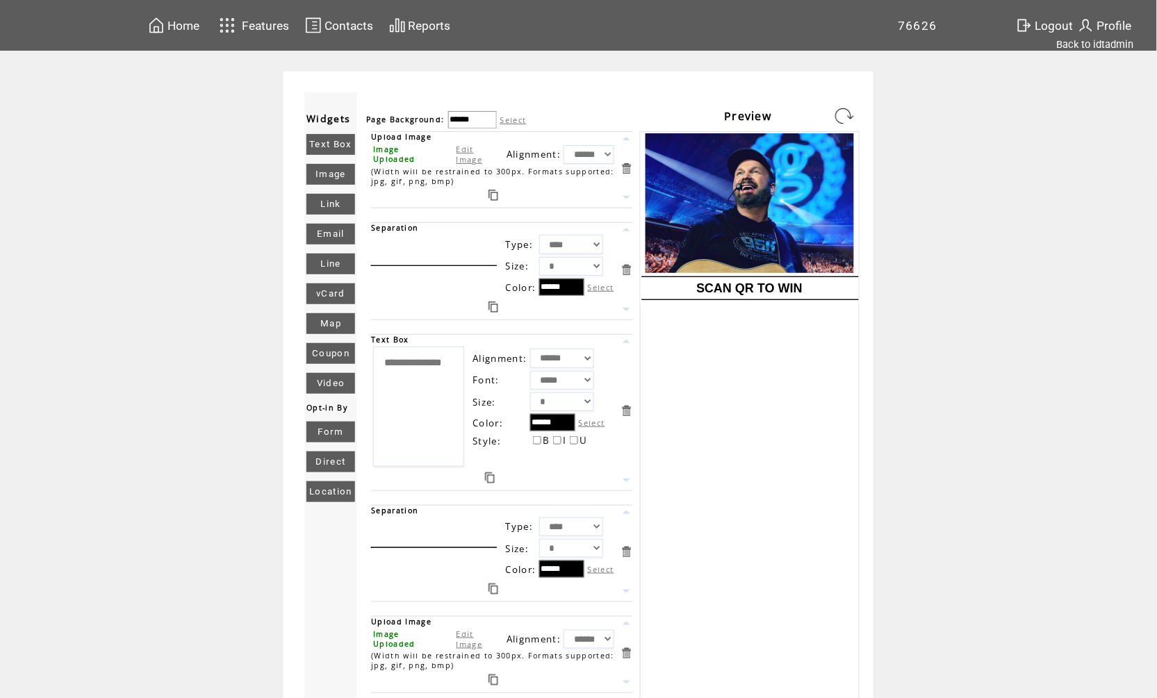
click at [841, 122] on link at bounding box center [844, 116] width 22 height 22
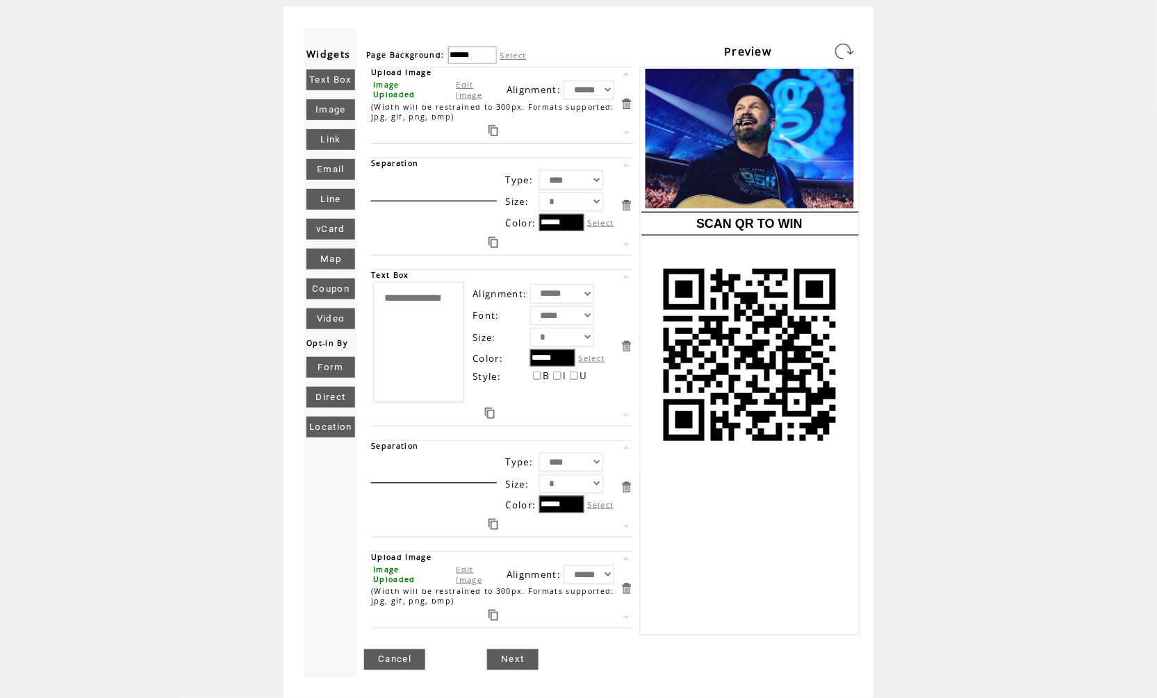
scroll to position [74, 0]
click at [489, 237] on link at bounding box center [494, 242] width 10 height 11
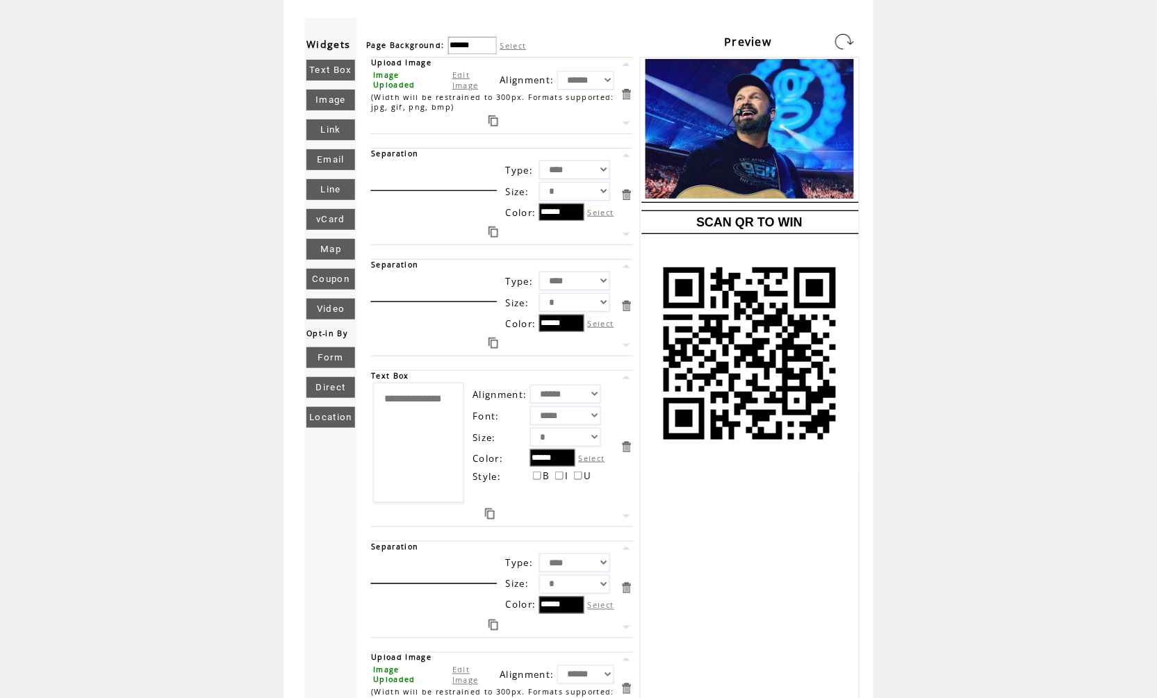
select select "*****"
click at [842, 40] on link at bounding box center [844, 42] width 22 height 22
click at [450, 422] on textarea "**********" at bounding box center [418, 443] width 91 height 120
click at [850, 41] on link at bounding box center [844, 42] width 22 height 22
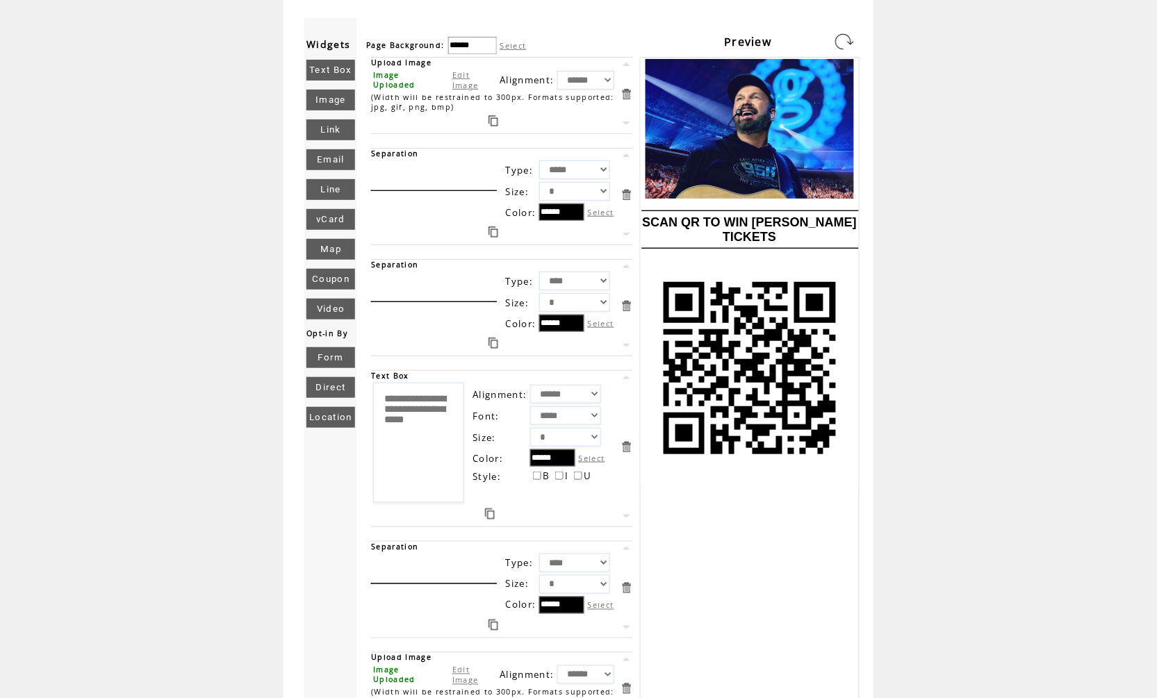
click at [433, 448] on textarea "**********" at bounding box center [418, 443] width 91 height 120
click at [846, 33] on link at bounding box center [844, 42] width 22 height 22
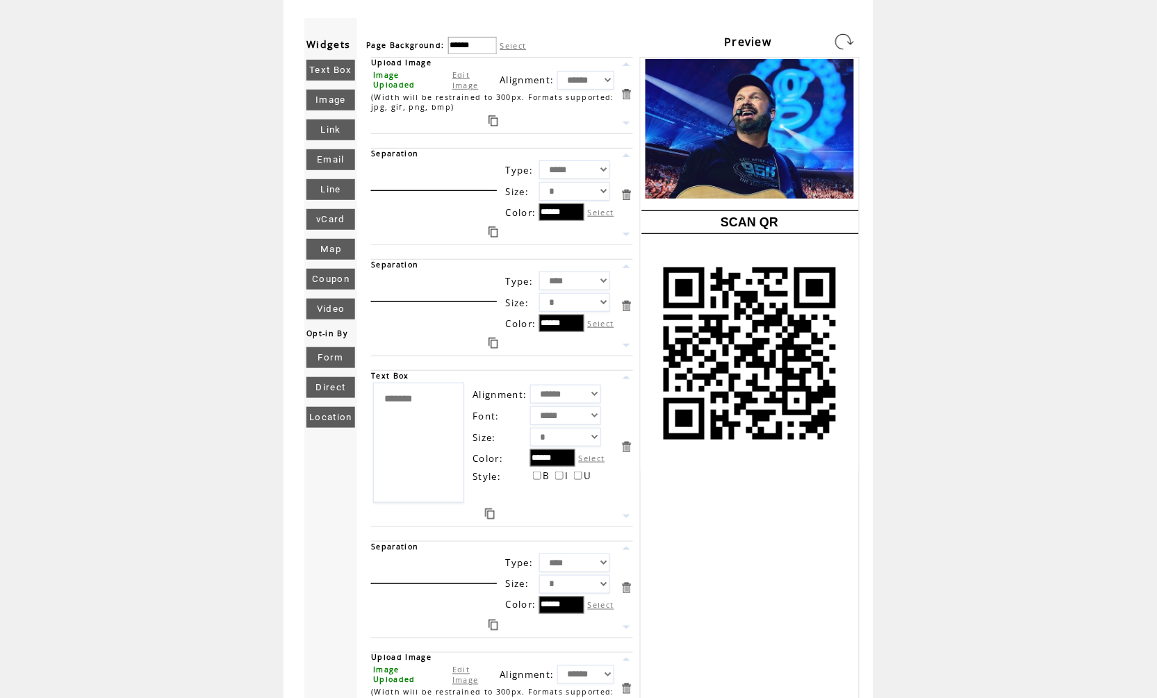
click at [438, 400] on textarea "**********" at bounding box center [418, 443] width 91 height 120
click at [445, 404] on textarea "**********" at bounding box center [418, 443] width 91 height 120
click at [845, 31] on link at bounding box center [844, 42] width 22 height 22
click at [420, 418] on textarea "**********" at bounding box center [418, 443] width 91 height 120
type textarea "**********"
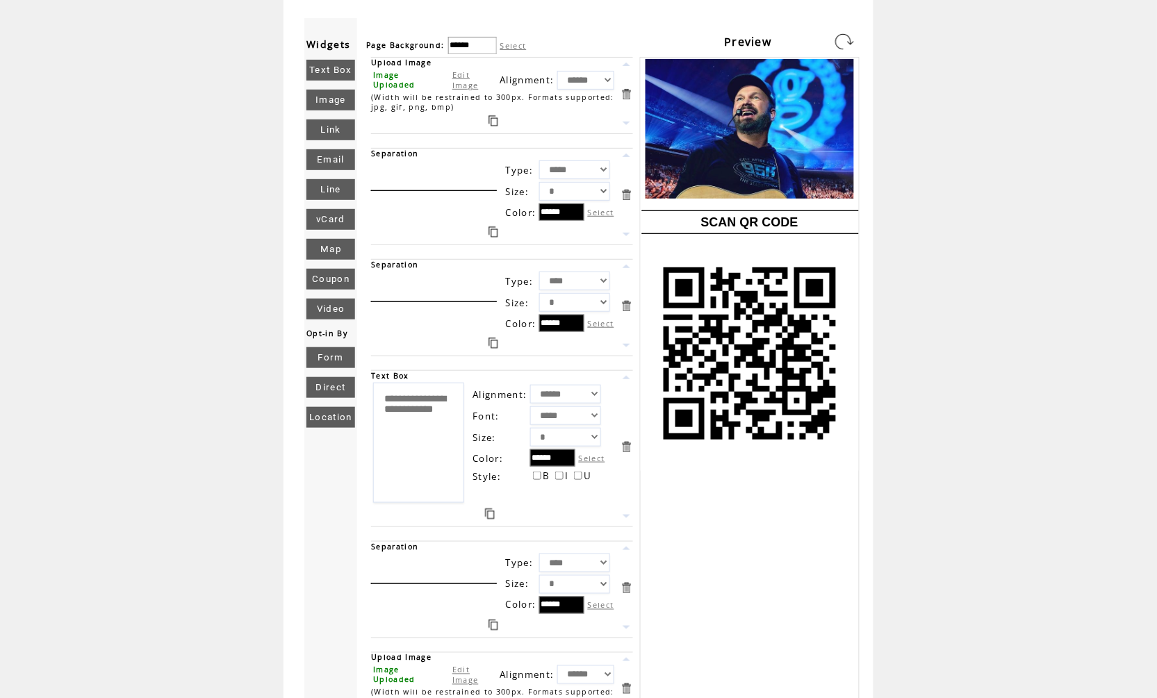
click at [849, 38] on link at bounding box center [844, 42] width 22 height 22
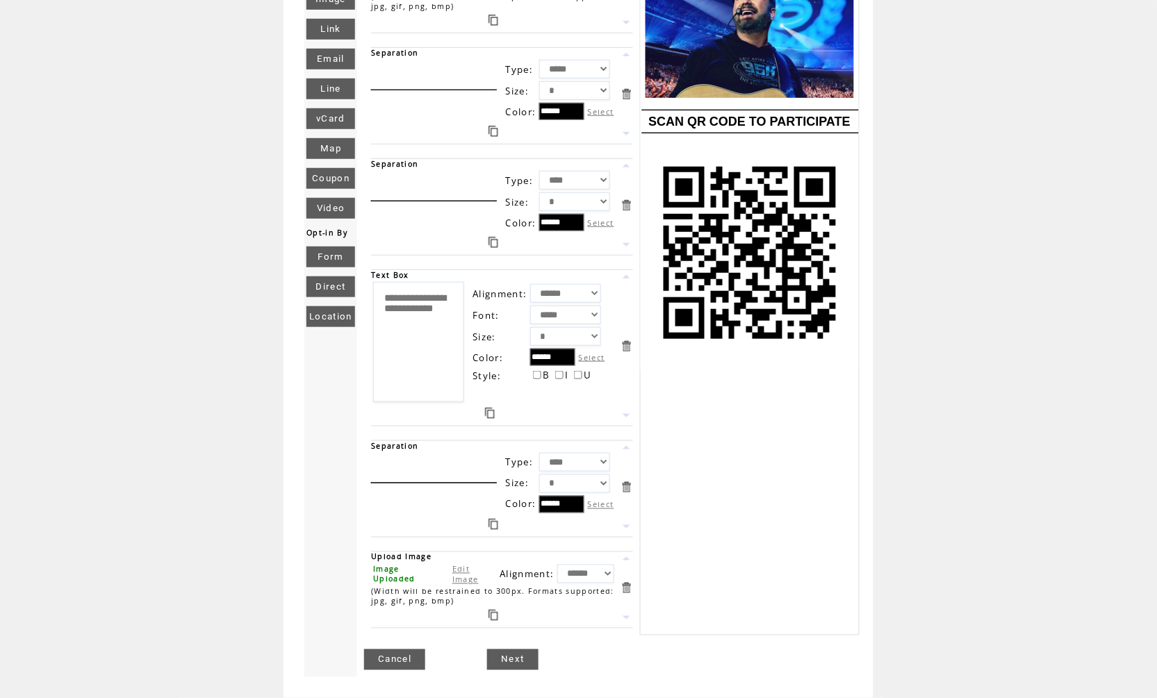
scroll to position [186, 0]
click at [520, 655] on link "Next" at bounding box center [512, 660] width 51 height 21
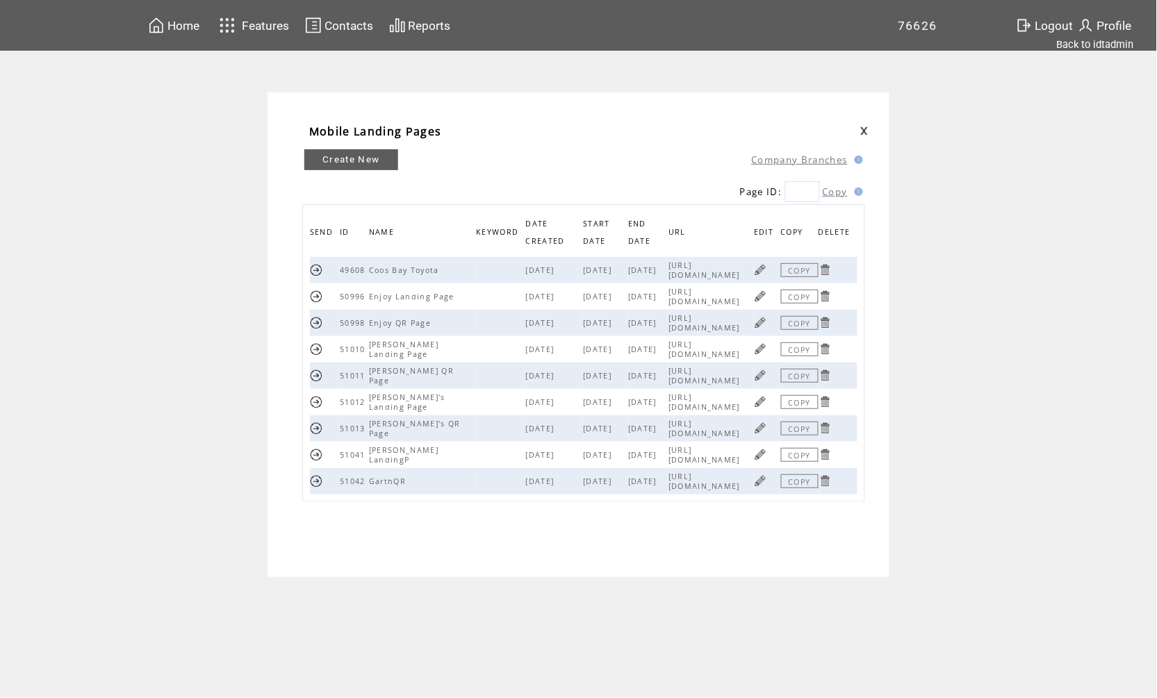
drag, startPoint x: 729, startPoint y: 459, endPoint x: 646, endPoint y: 453, distance: 82.9
click at [669, 453] on span "[URL][DOMAIN_NAME]" at bounding box center [706, 454] width 75 height 19
copy span "[URL][DOMAIN_NAME]"
drag, startPoint x: 736, startPoint y: 484, endPoint x: 648, endPoint y: 475, distance: 88.7
click at [669, 475] on td "[URL][DOMAIN_NAME]" at bounding box center [711, 481] width 85 height 26
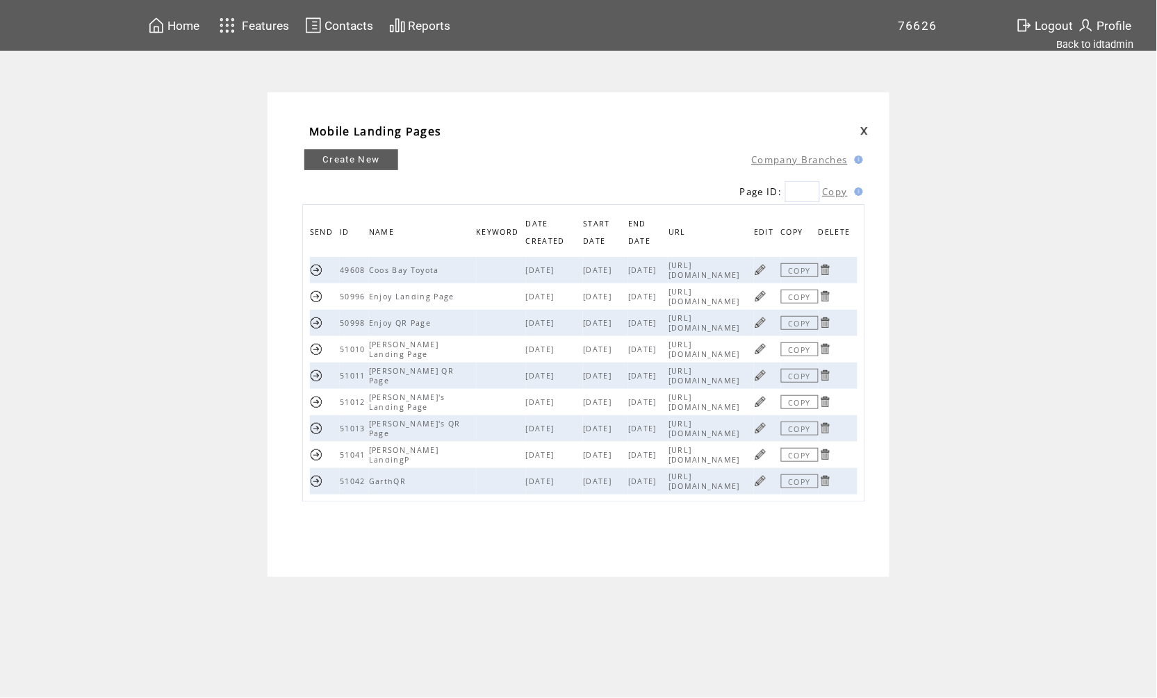
copy span "[URL][DOMAIN_NAME]"
click at [766, 457] on link at bounding box center [760, 454] width 13 height 13
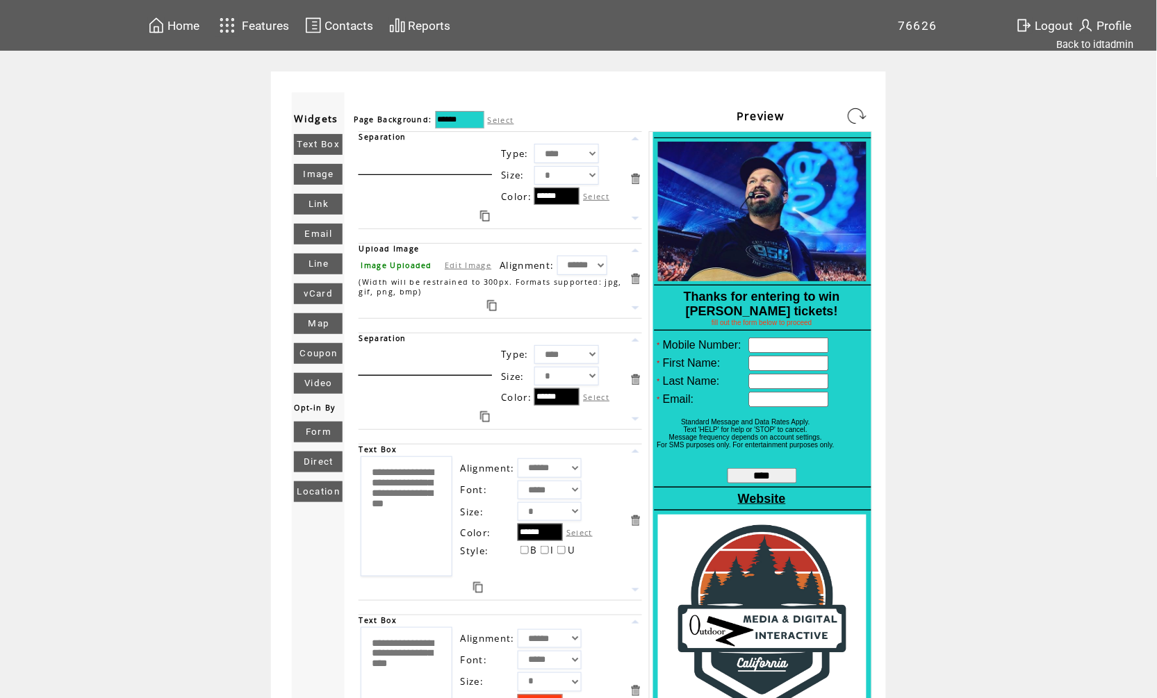
click at [414, 525] on textarea "**********" at bounding box center [406, 517] width 91 height 120
type textarea "**********"
click at [861, 117] on link at bounding box center [857, 116] width 22 height 22
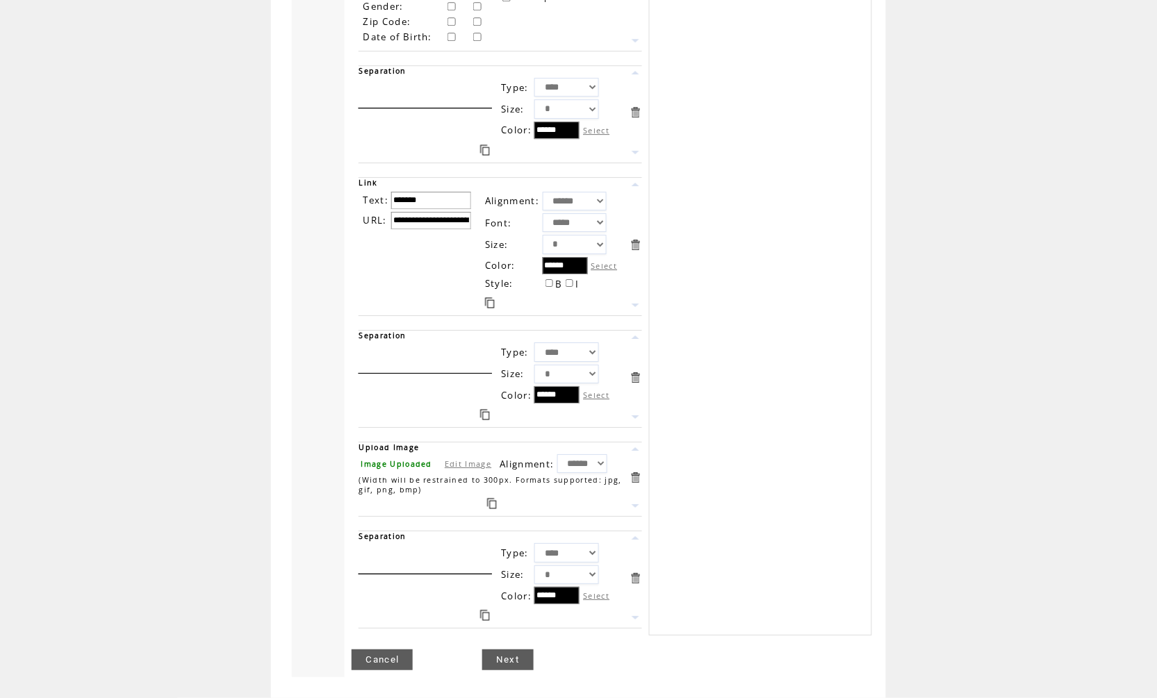
scroll to position [1015, 0]
click at [512, 664] on link "Next" at bounding box center [507, 660] width 51 height 21
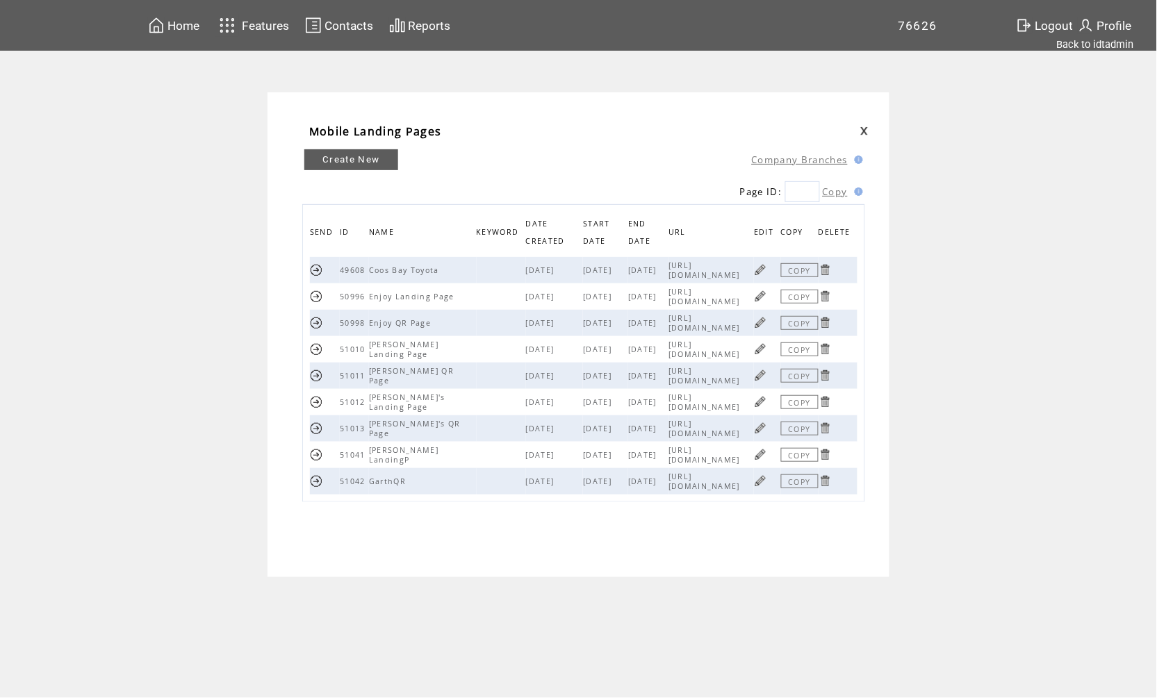
click at [251, 28] on span "Features" at bounding box center [265, 26] width 47 height 14
